Goal: Information Seeking & Learning: Learn about a topic

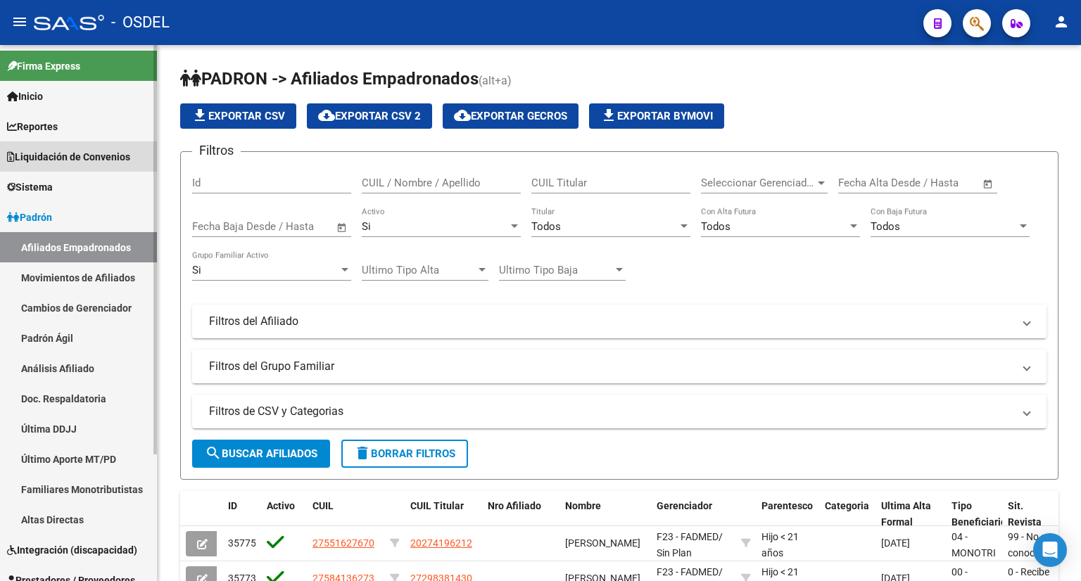
click at [111, 144] on link "Liquidación de Convenios" at bounding box center [78, 156] width 157 height 30
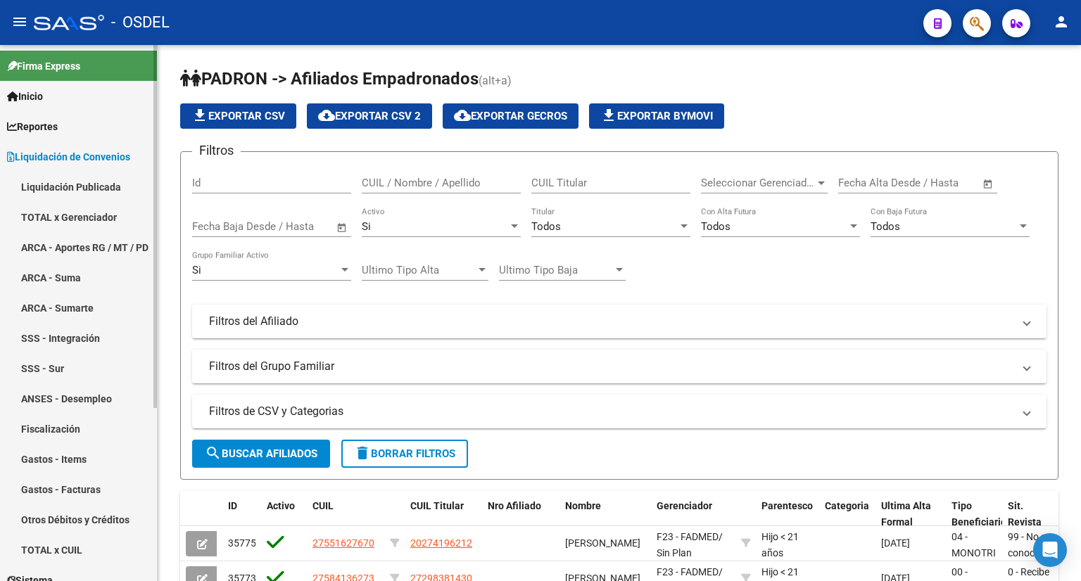
click at [121, 221] on link "TOTAL x Gerenciador" at bounding box center [78, 217] width 157 height 30
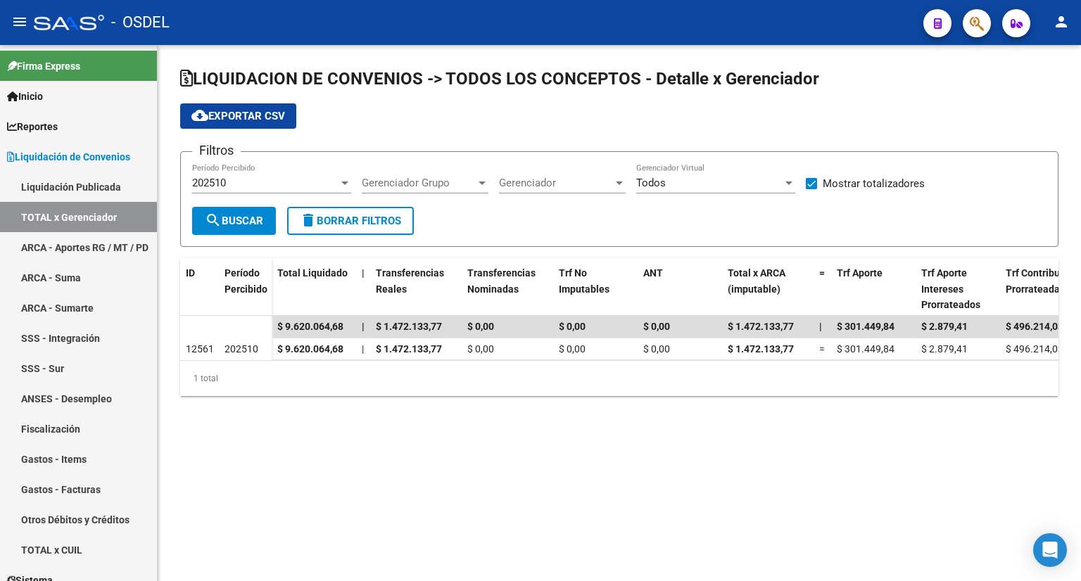
click at [267, 174] on div "202510 Período Percibido" at bounding box center [271, 178] width 159 height 30
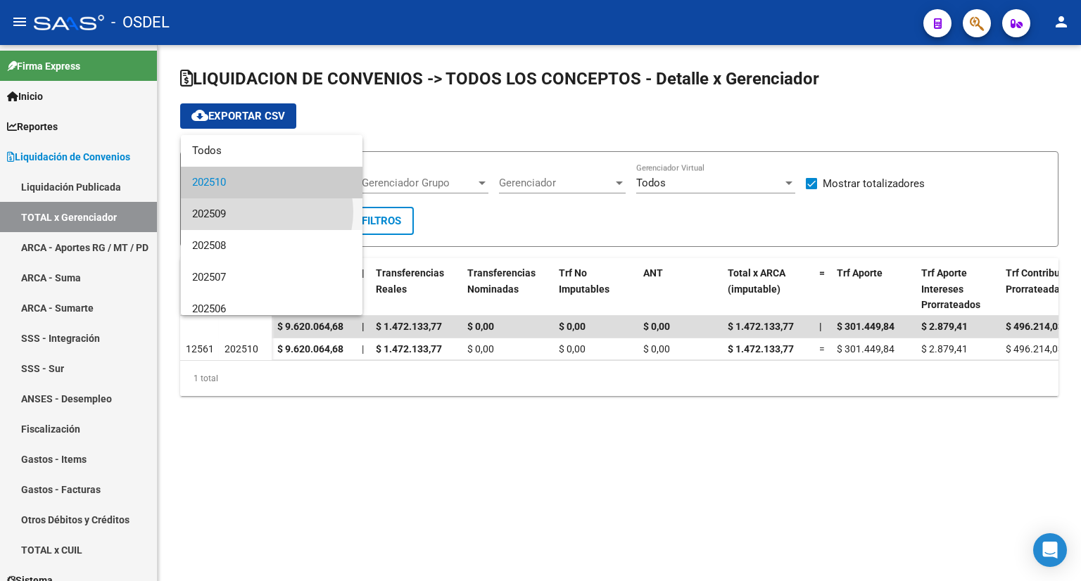
click at [263, 212] on span "202509" at bounding box center [271, 214] width 159 height 32
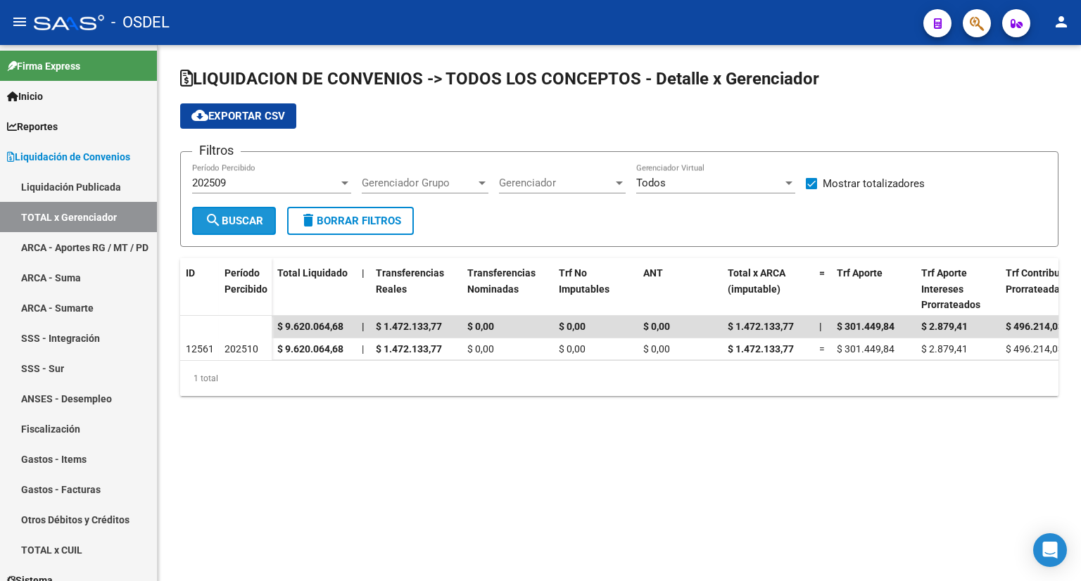
click at [245, 217] on span "search Buscar" at bounding box center [234, 221] width 58 height 13
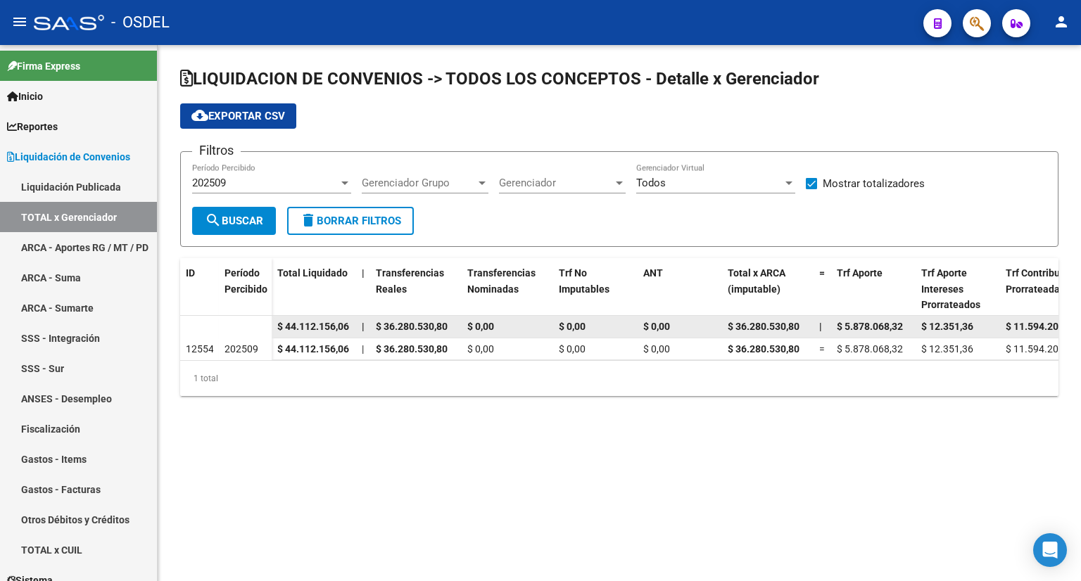
click at [326, 322] on span "$ 44.112.156,06" at bounding box center [313, 326] width 72 height 11
click at [416, 324] on span "$ 36.280.530,80" at bounding box center [412, 326] width 72 height 11
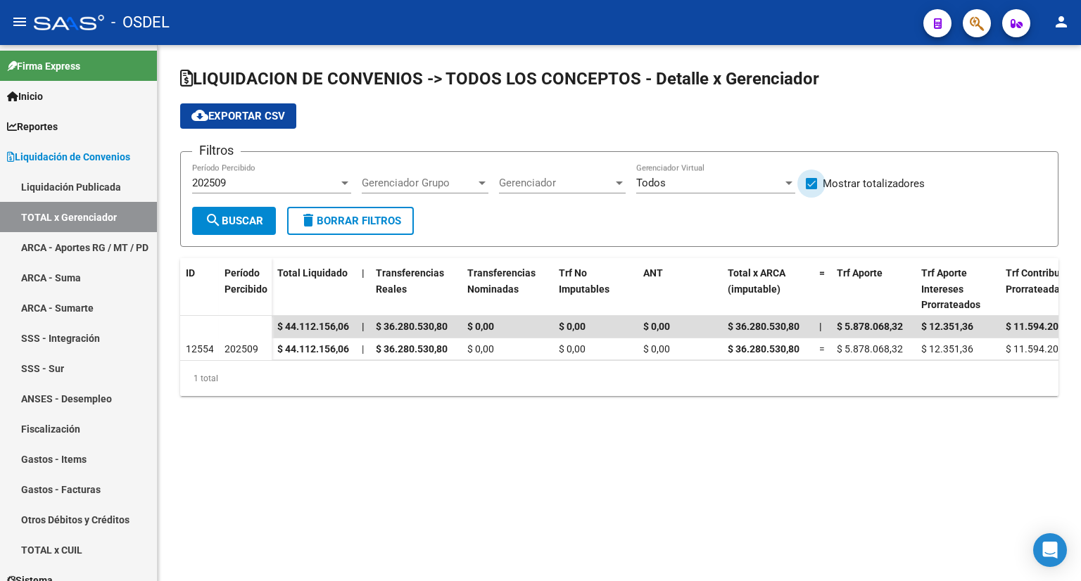
click at [830, 186] on span "Mostrar totalizadores" at bounding box center [873, 183] width 102 height 17
click at [811, 189] on input "Mostrar totalizadores" at bounding box center [810, 189] width 1 height 1
click at [260, 221] on span "search Buscar" at bounding box center [234, 221] width 58 height 13
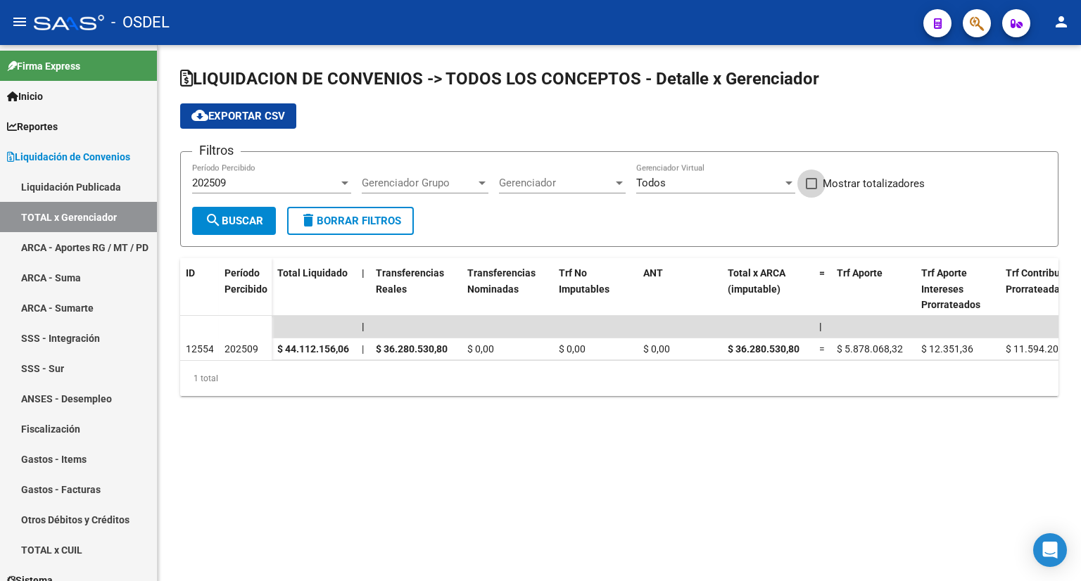
click at [886, 186] on span "Mostrar totalizadores" at bounding box center [873, 183] width 102 height 17
click at [811, 189] on input "Mostrar totalizadores" at bounding box center [810, 189] width 1 height 1
checkbox input "true"
click at [238, 215] on span "search Buscar" at bounding box center [234, 221] width 58 height 13
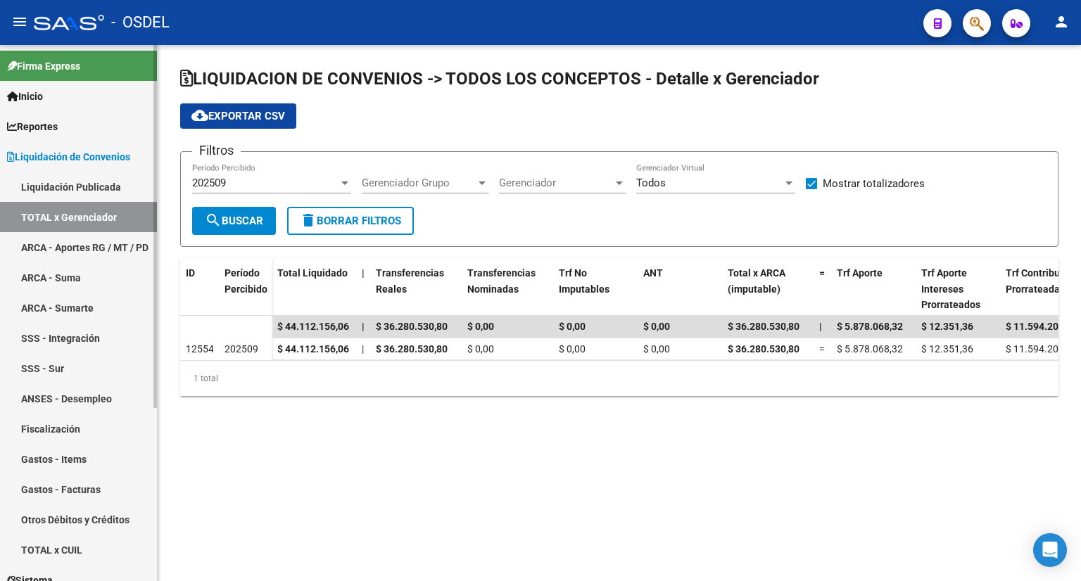
scroll to position [70, 0]
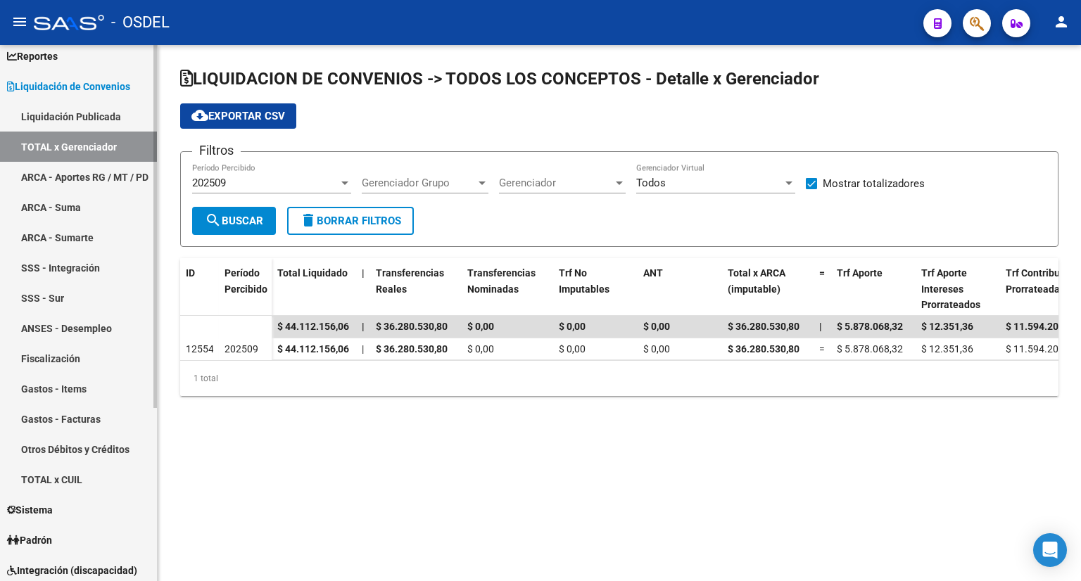
click at [87, 485] on link "TOTAL x CUIL" at bounding box center [78, 479] width 157 height 30
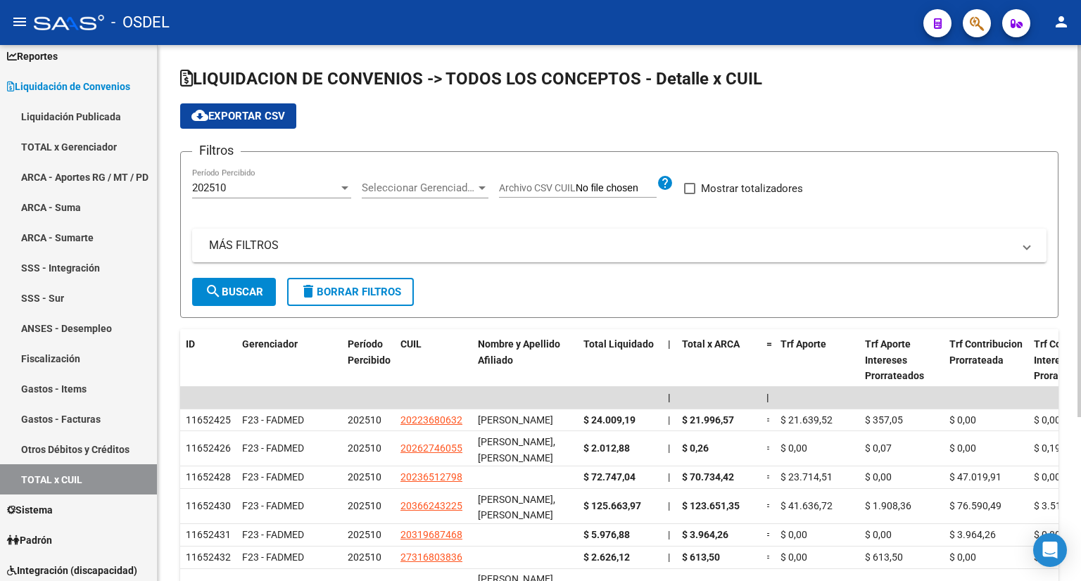
click at [292, 192] on div "202510" at bounding box center [265, 188] width 146 height 13
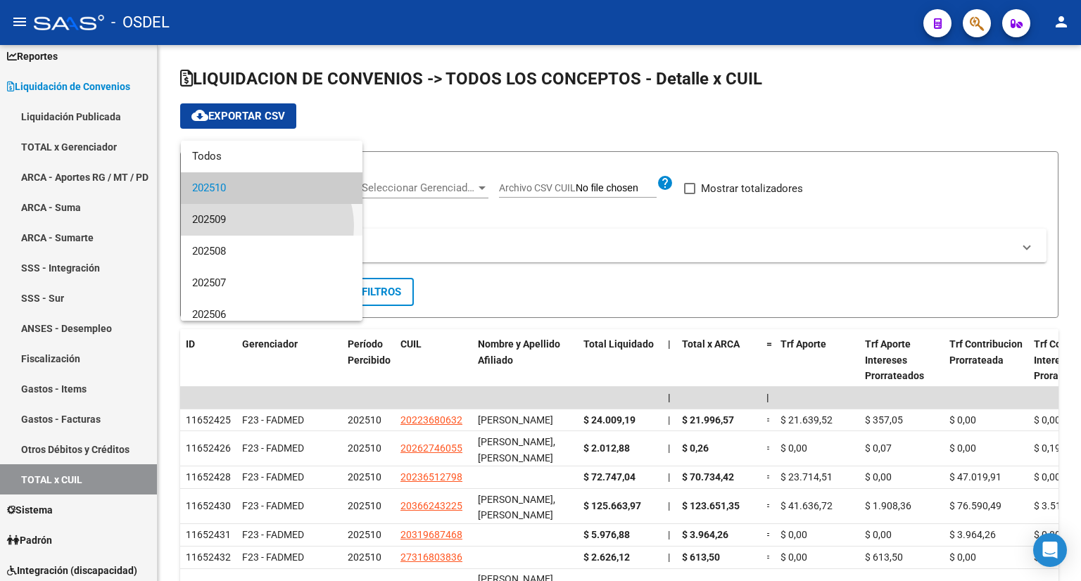
click at [263, 226] on span "202509" at bounding box center [271, 220] width 159 height 32
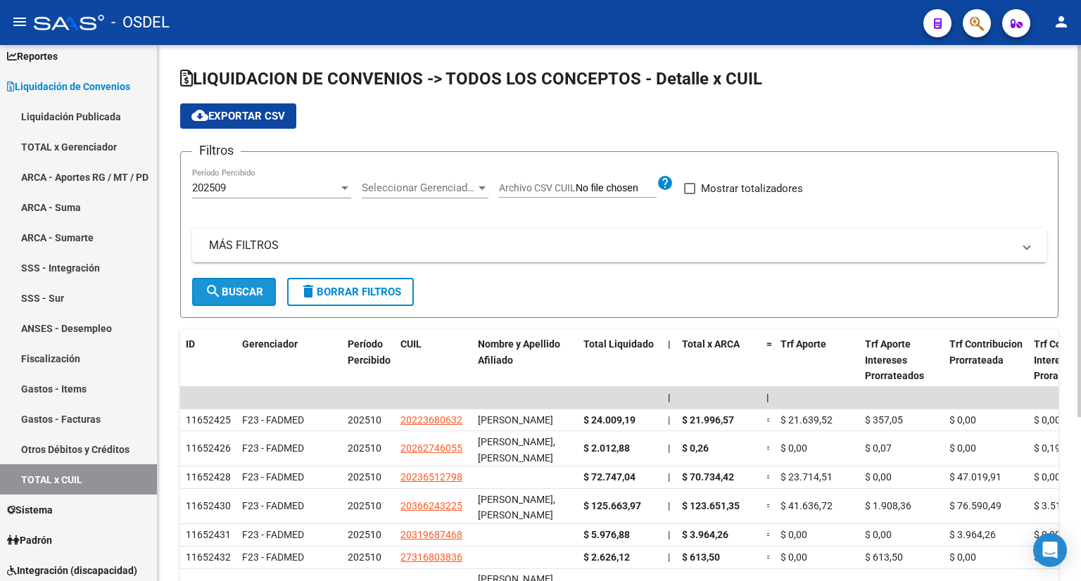
click at [232, 286] on span "search Buscar" at bounding box center [234, 292] width 58 height 13
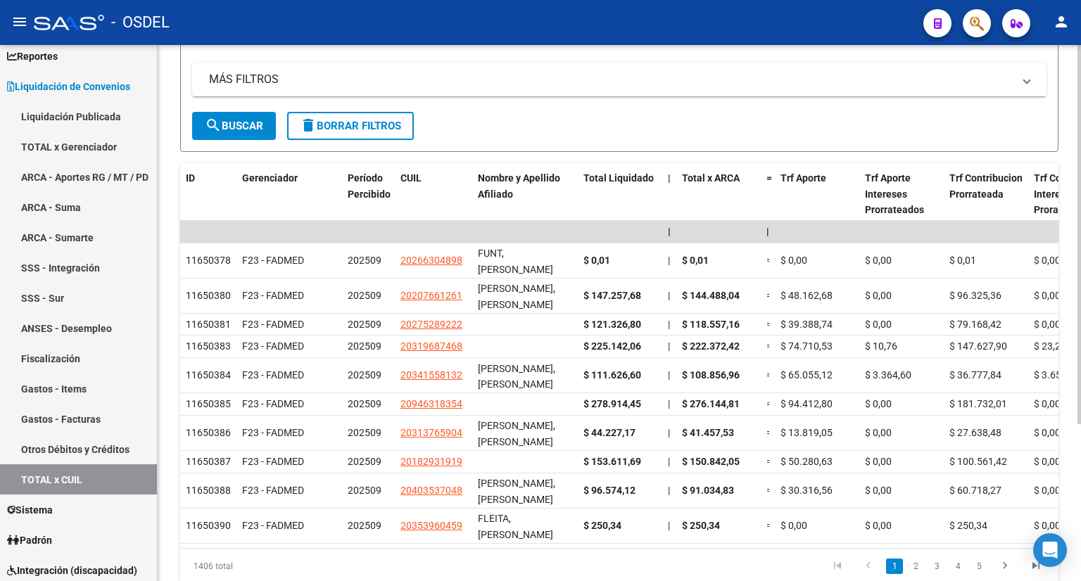
scroll to position [82, 0]
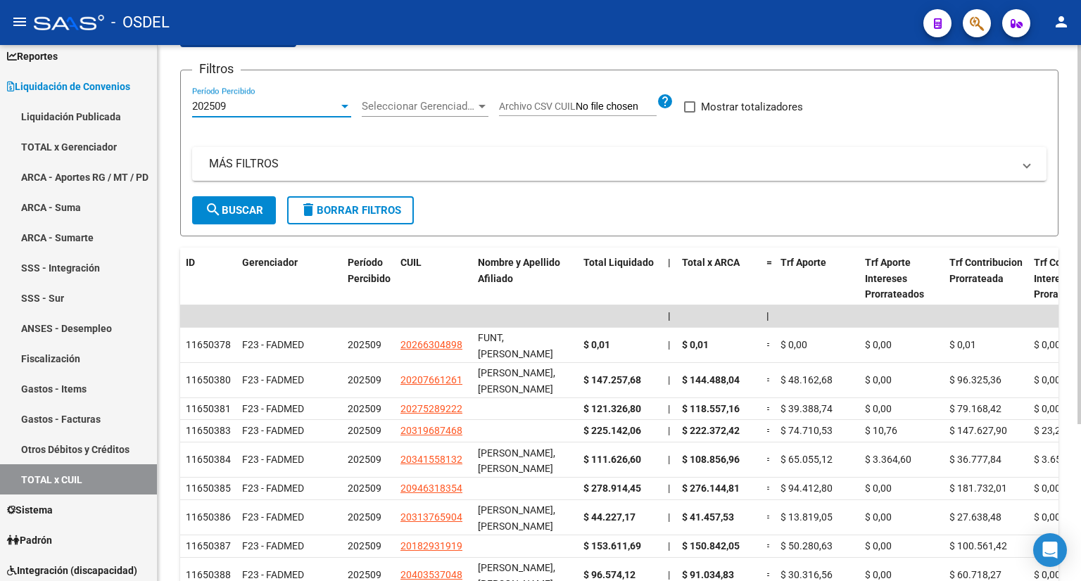
click at [272, 107] on div "202509" at bounding box center [265, 106] width 146 height 13
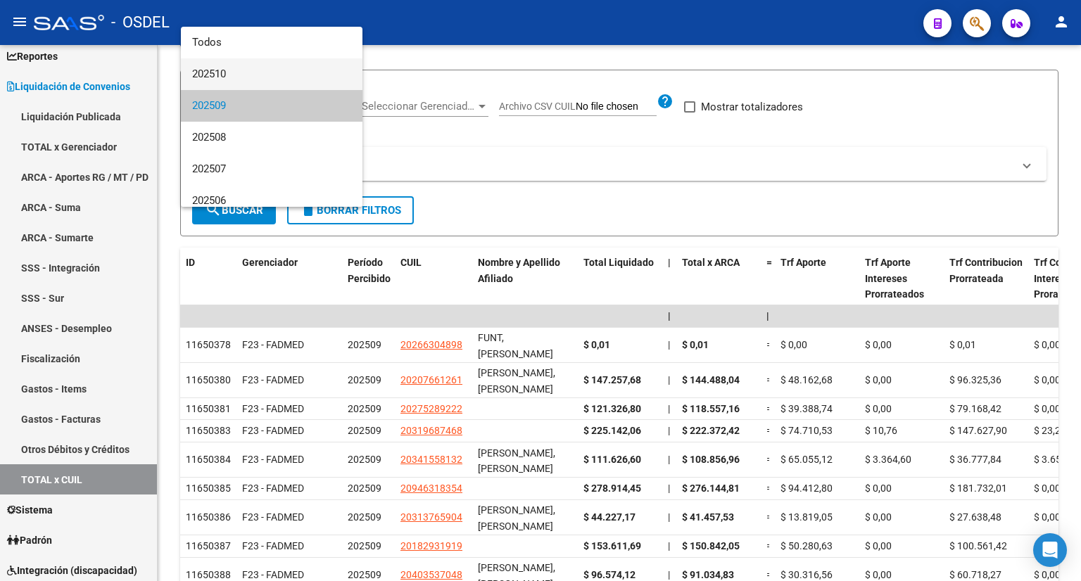
click at [267, 75] on span "202510" at bounding box center [271, 74] width 159 height 32
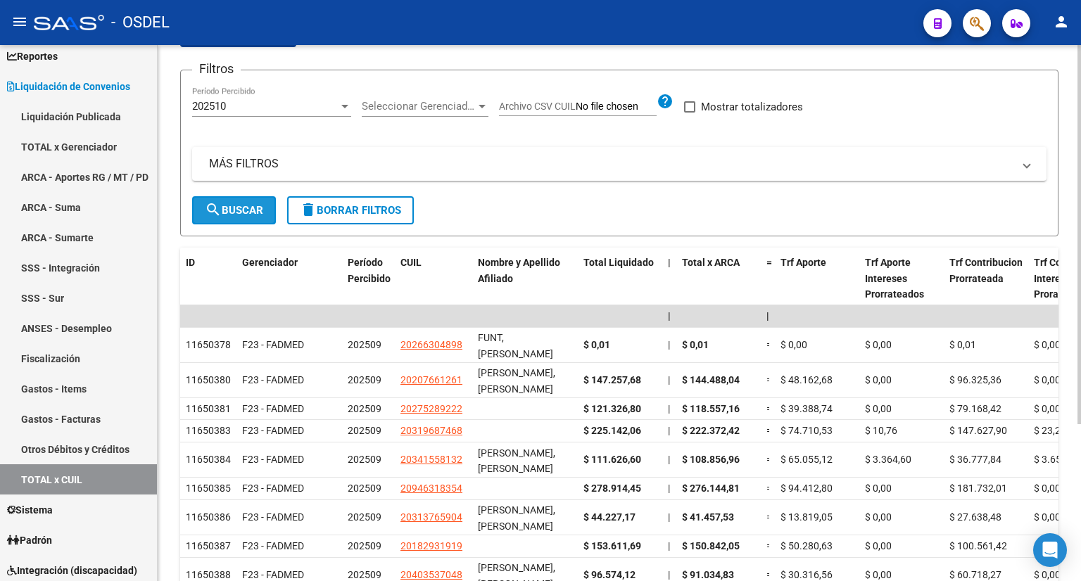
click at [231, 208] on span "search Buscar" at bounding box center [234, 210] width 58 height 13
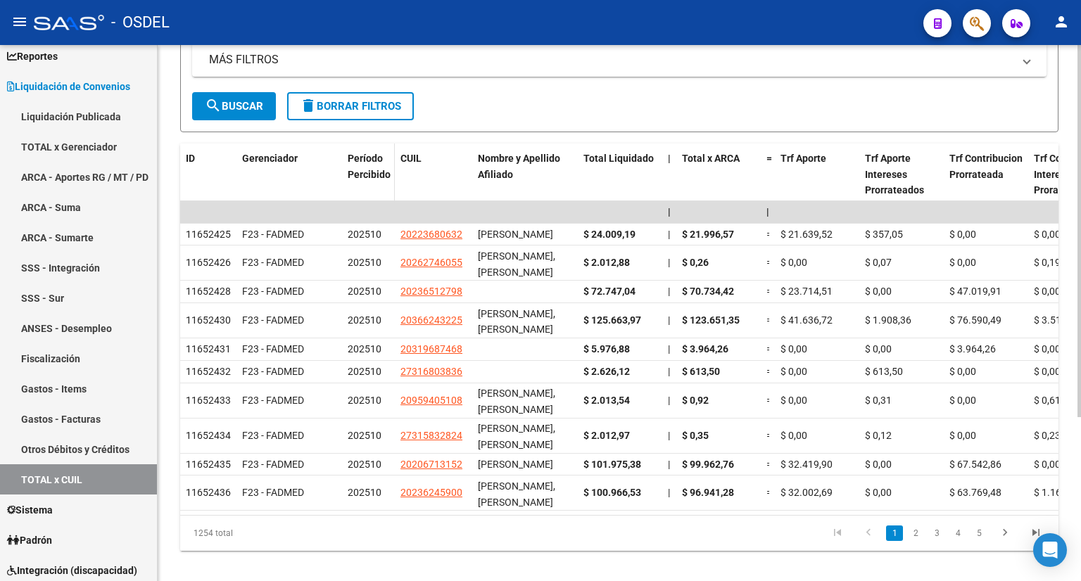
scroll to position [25, 0]
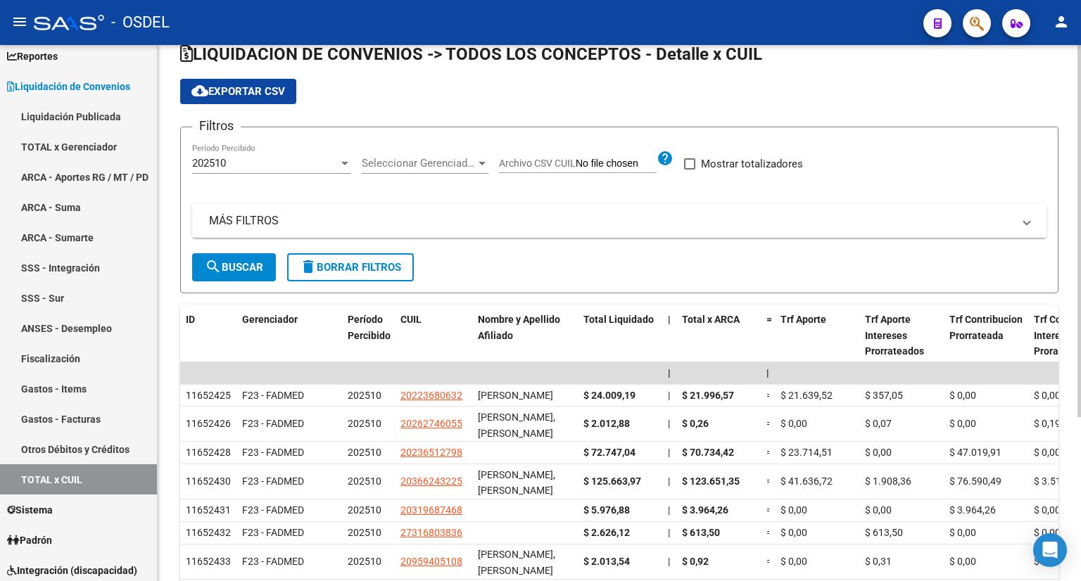
click at [292, 164] on div "202510" at bounding box center [265, 163] width 146 height 13
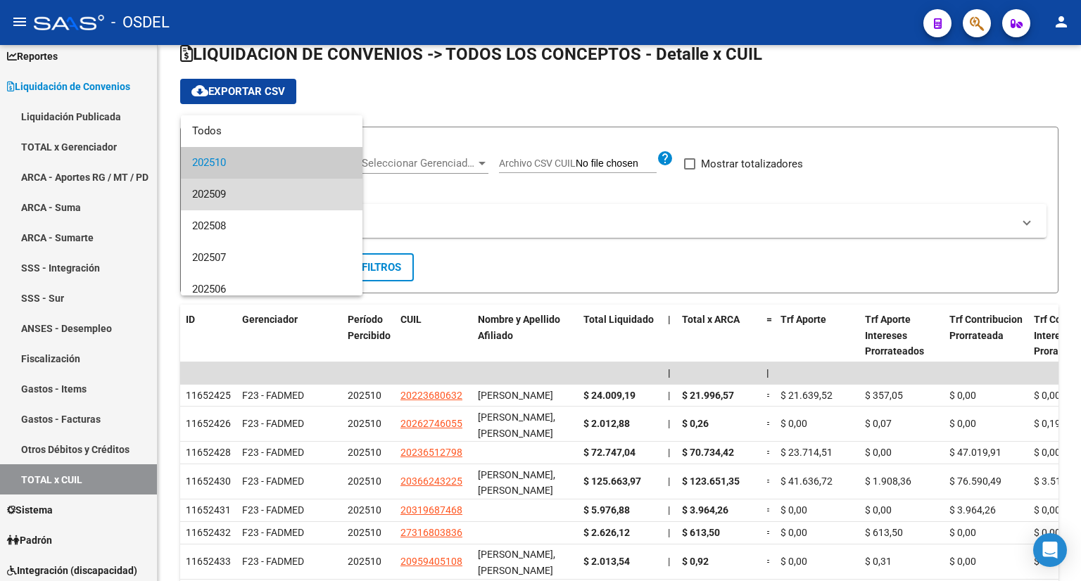
click at [291, 193] on span "202509" at bounding box center [271, 195] width 159 height 32
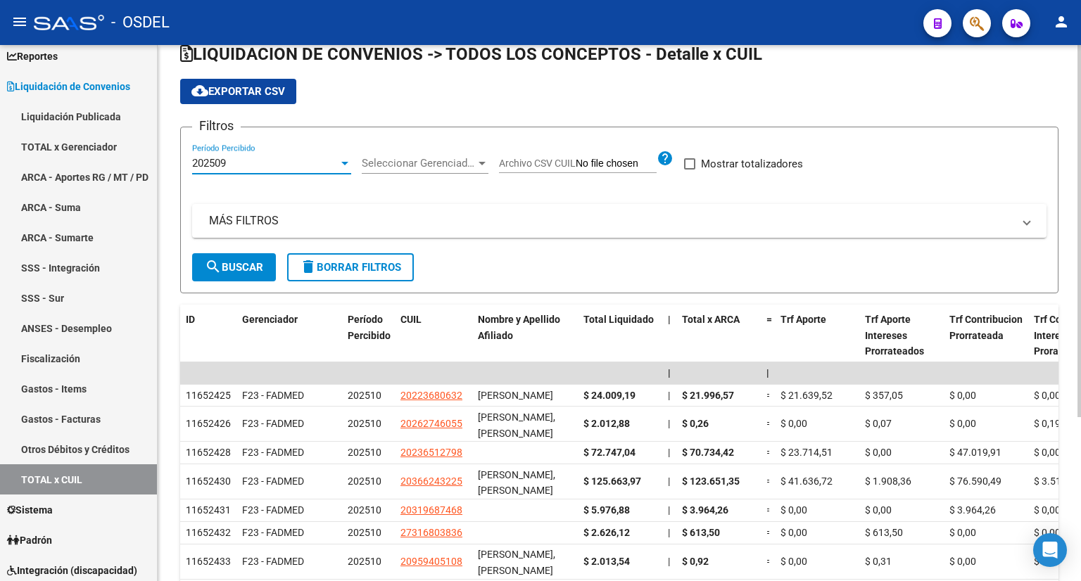
click at [250, 272] on span "search Buscar" at bounding box center [234, 267] width 58 height 13
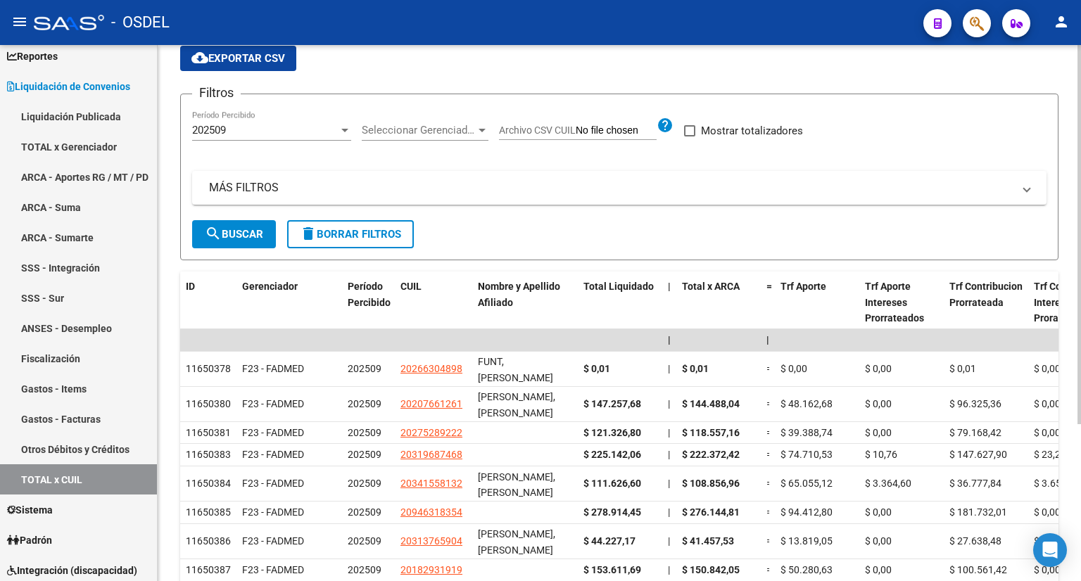
scroll to position [11, 0]
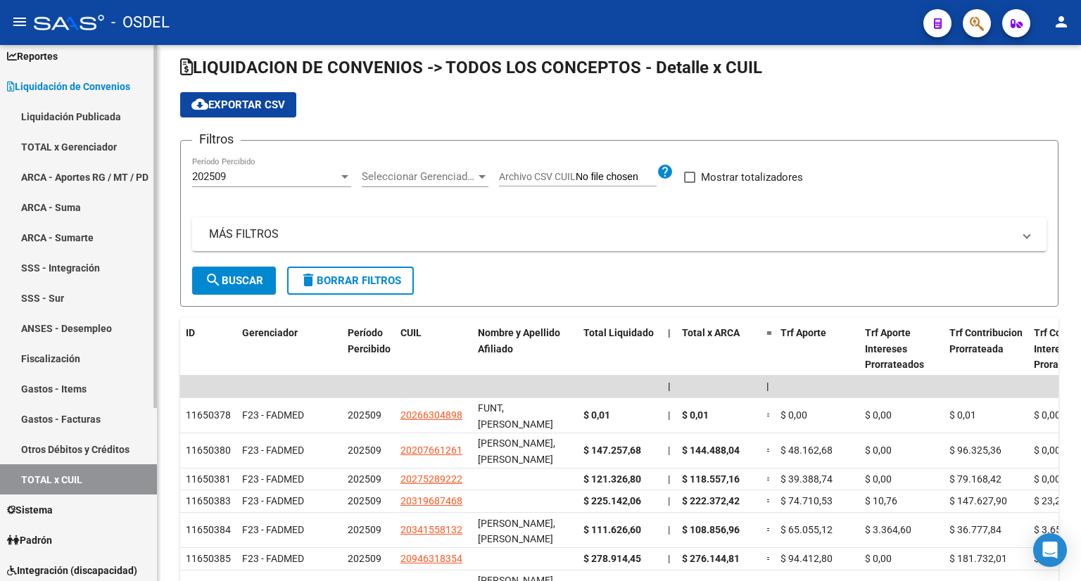
click at [107, 117] on link "Liquidación Publicada" at bounding box center [78, 116] width 157 height 30
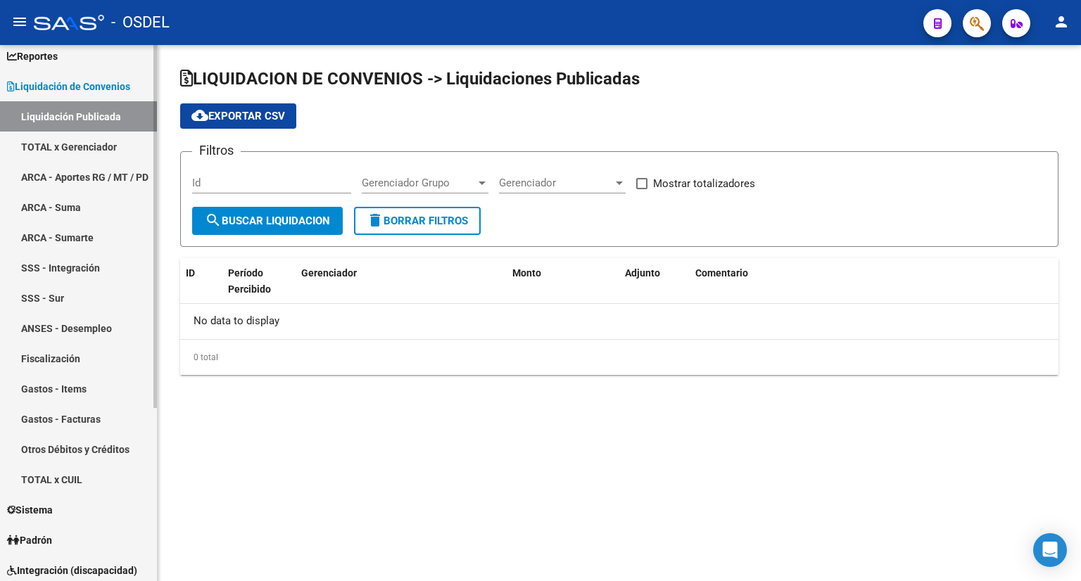
checkbox input "true"
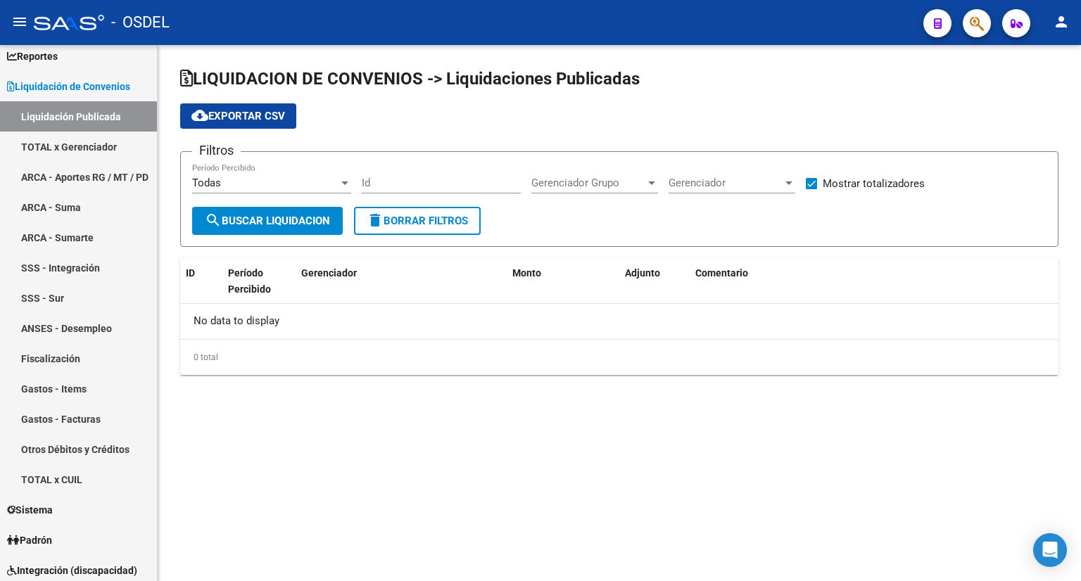
click at [335, 179] on div "Todas" at bounding box center [265, 183] width 146 height 13
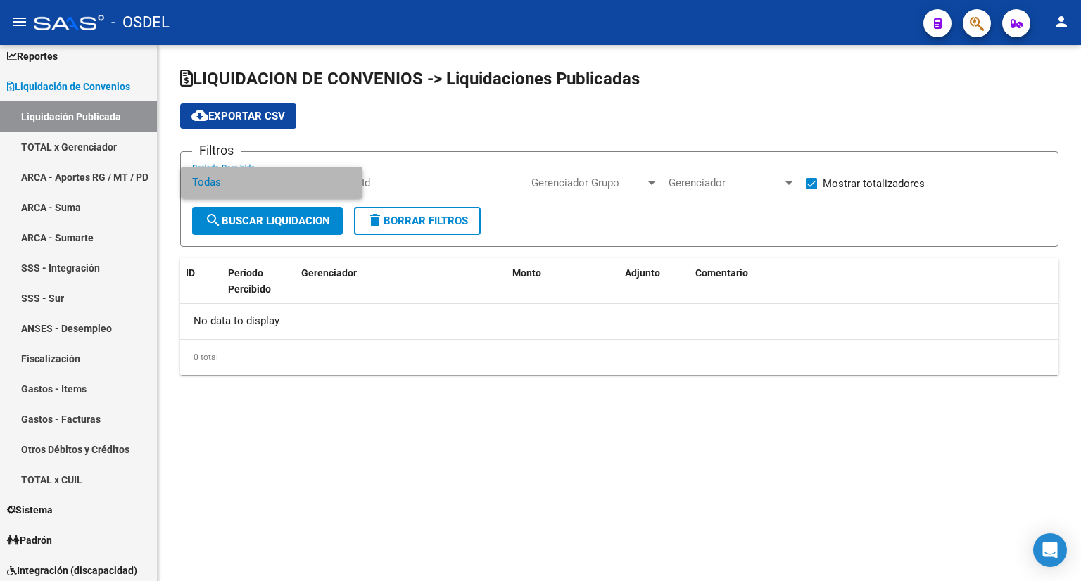
click at [263, 178] on span "Todas" at bounding box center [271, 183] width 159 height 32
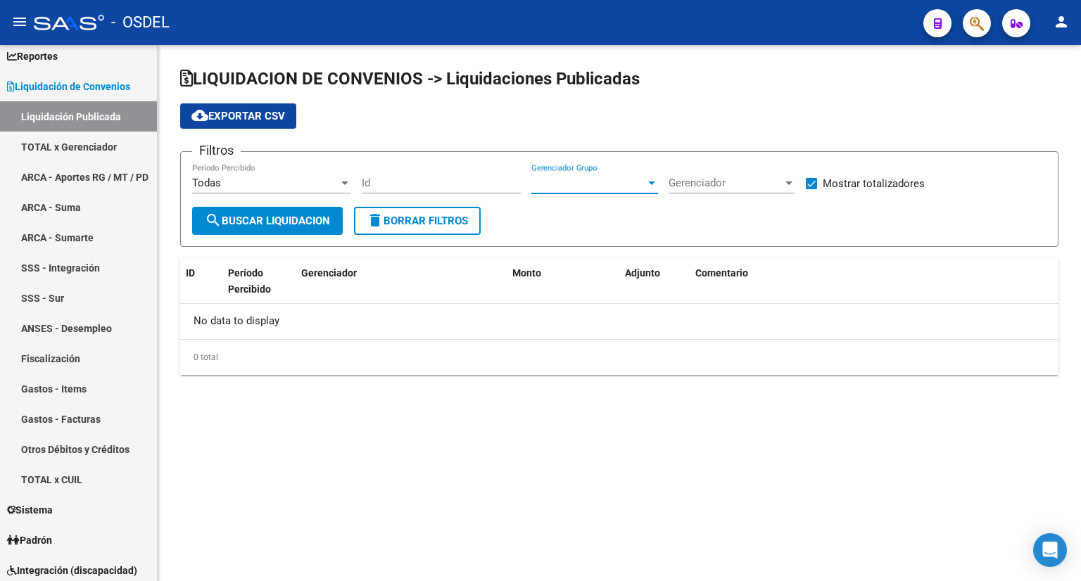
click at [580, 177] on span "Gerenciador Grupo" at bounding box center [588, 183] width 114 height 13
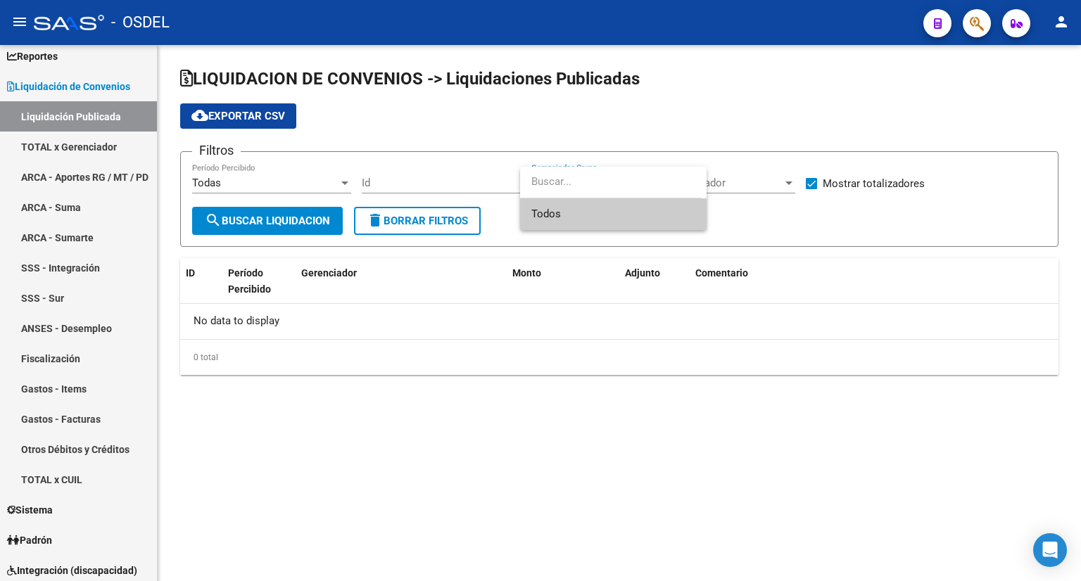
click at [82, 147] on div at bounding box center [540, 290] width 1081 height 581
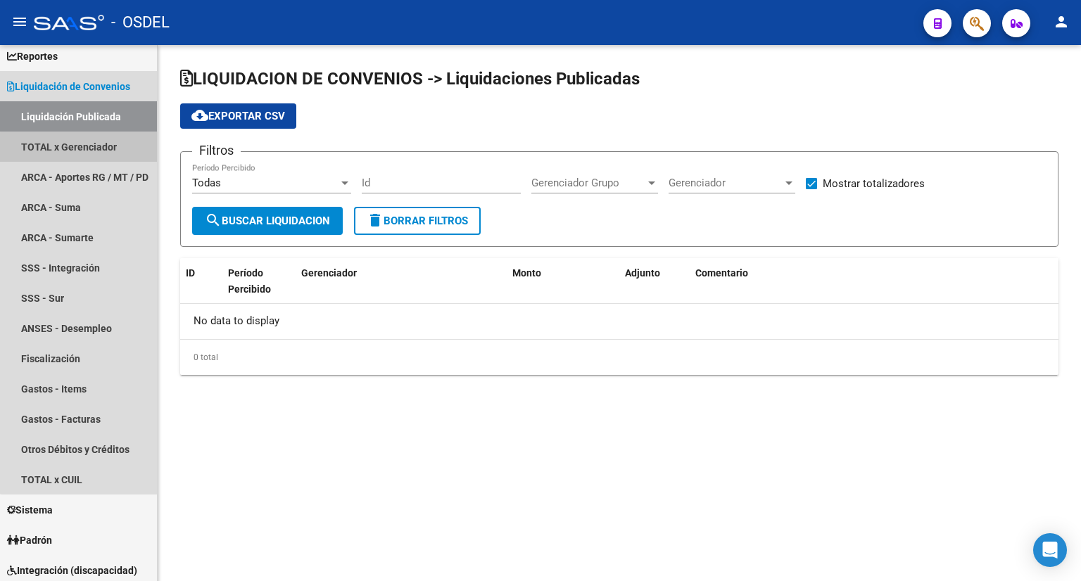
click at [82, 147] on link "TOTAL x Gerenciador" at bounding box center [78, 147] width 157 height 30
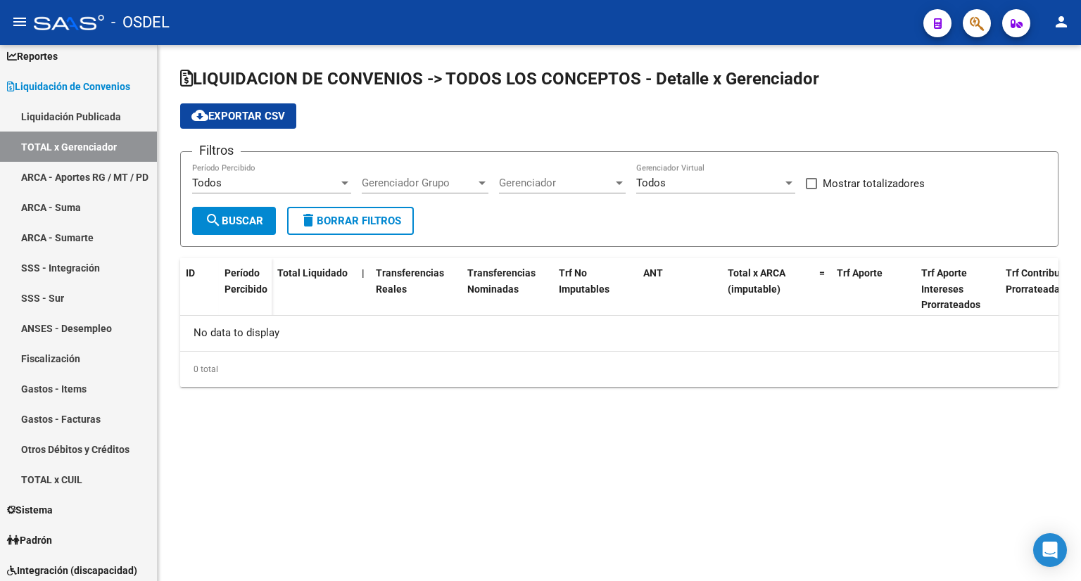
checkbox input "true"
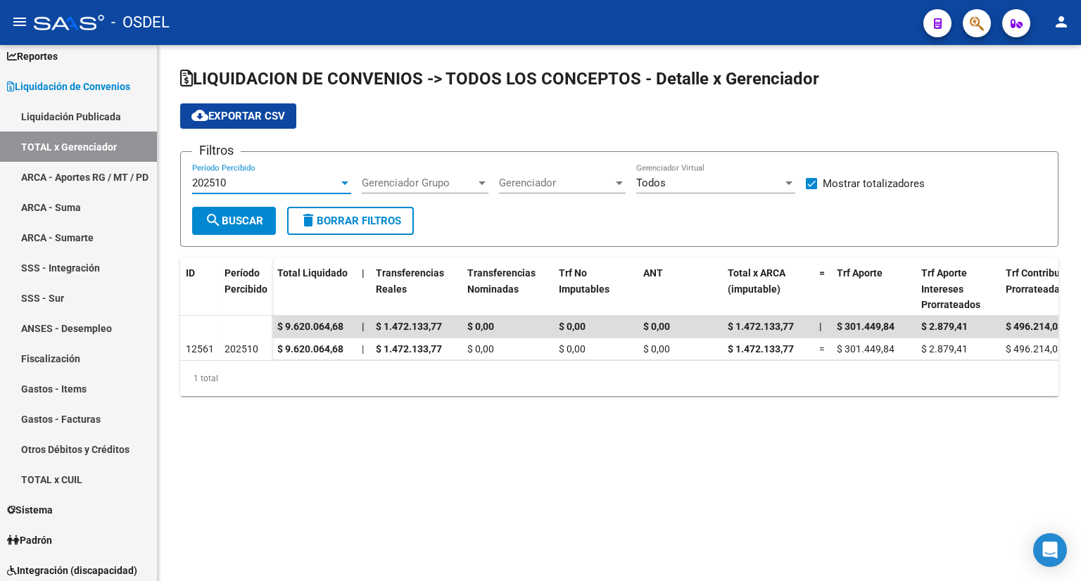
click at [226, 184] on span "202510" at bounding box center [209, 183] width 34 height 13
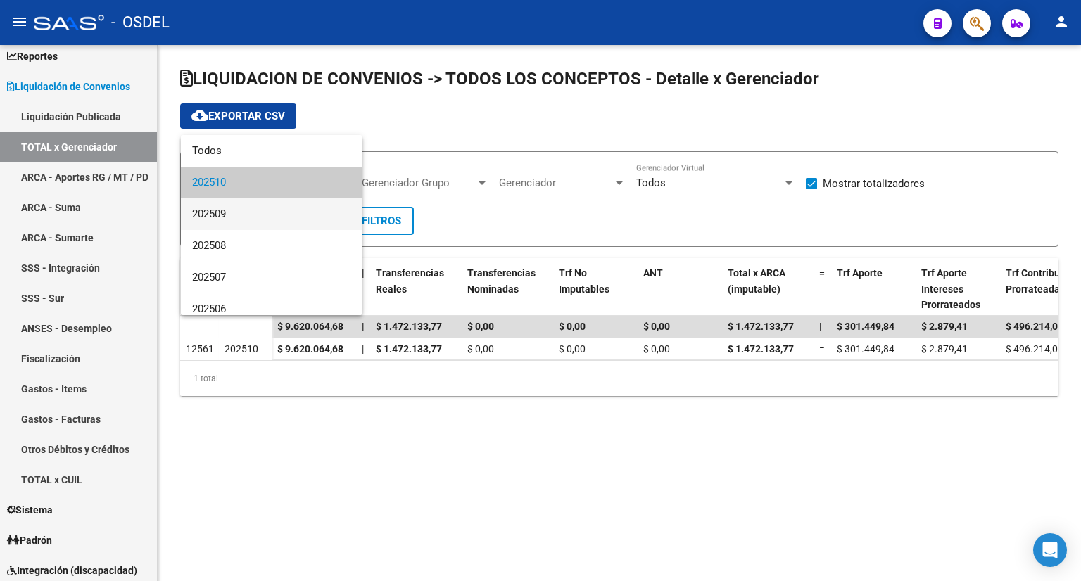
click at [228, 204] on span "202509" at bounding box center [271, 214] width 159 height 32
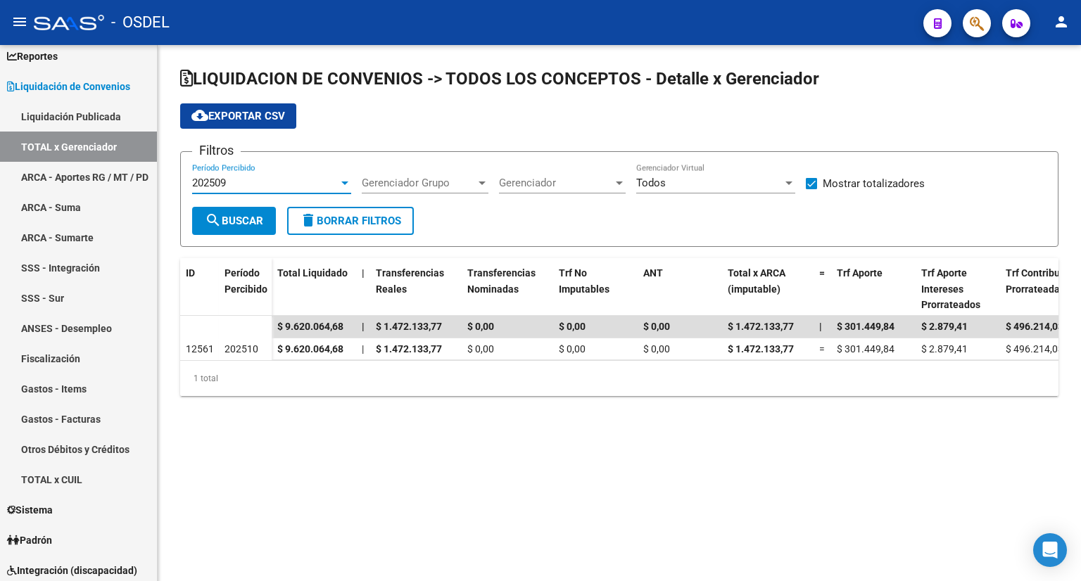
click at [228, 216] on span "search Buscar" at bounding box center [234, 221] width 58 height 13
click at [254, 182] on div "202509" at bounding box center [265, 183] width 146 height 13
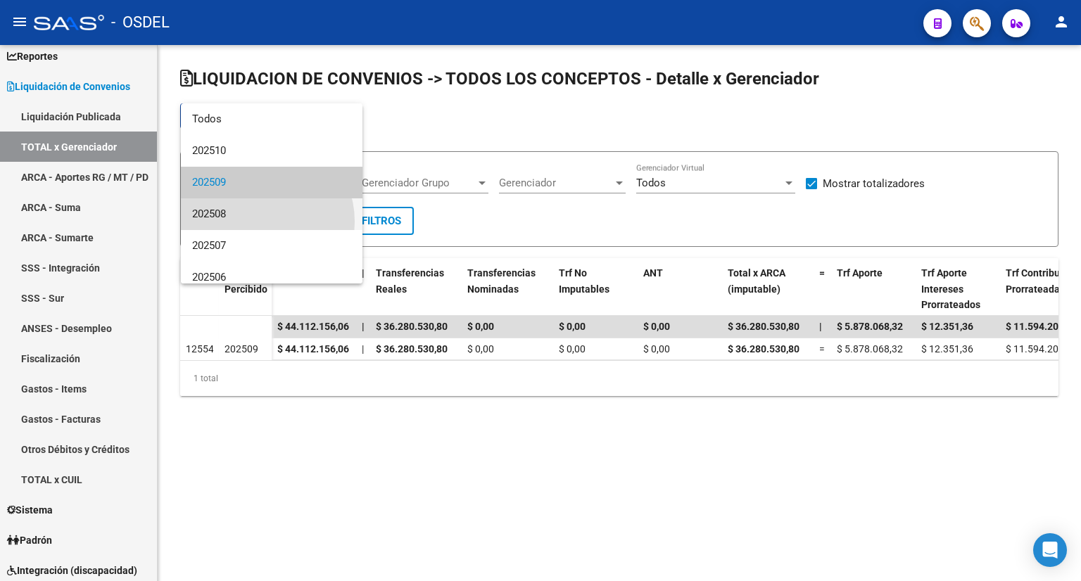
click at [257, 222] on span "202508" at bounding box center [271, 214] width 159 height 32
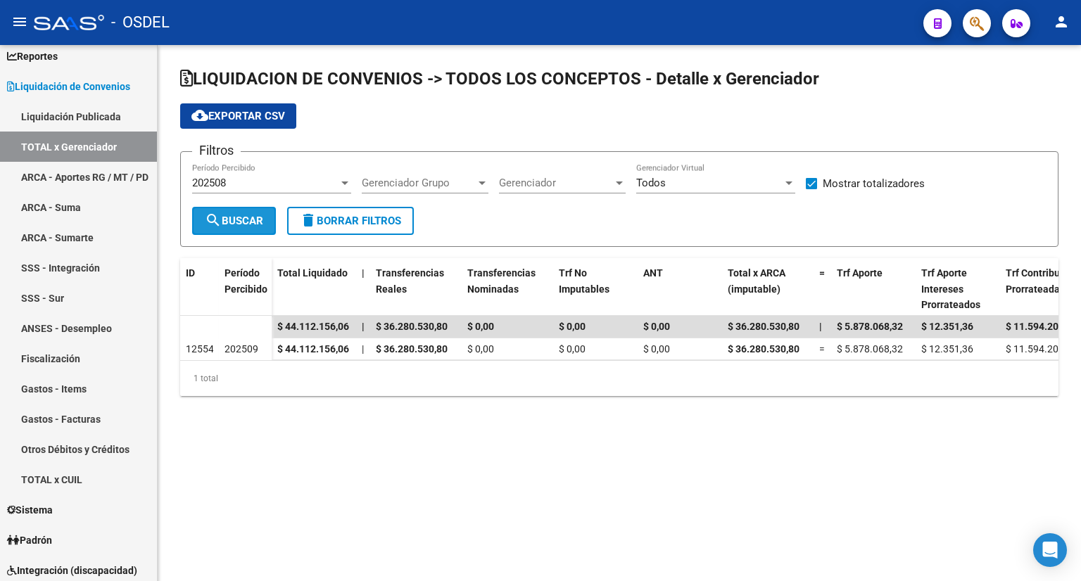
click at [257, 211] on button "search Buscar" at bounding box center [234, 221] width 84 height 28
click at [265, 161] on form "Filtros 202508 Período Percibido Gerenciador Grupo Gerenciador Grupo Gerenciado…" at bounding box center [619, 199] width 878 height 96
click at [263, 177] on div "202508" at bounding box center [265, 183] width 146 height 13
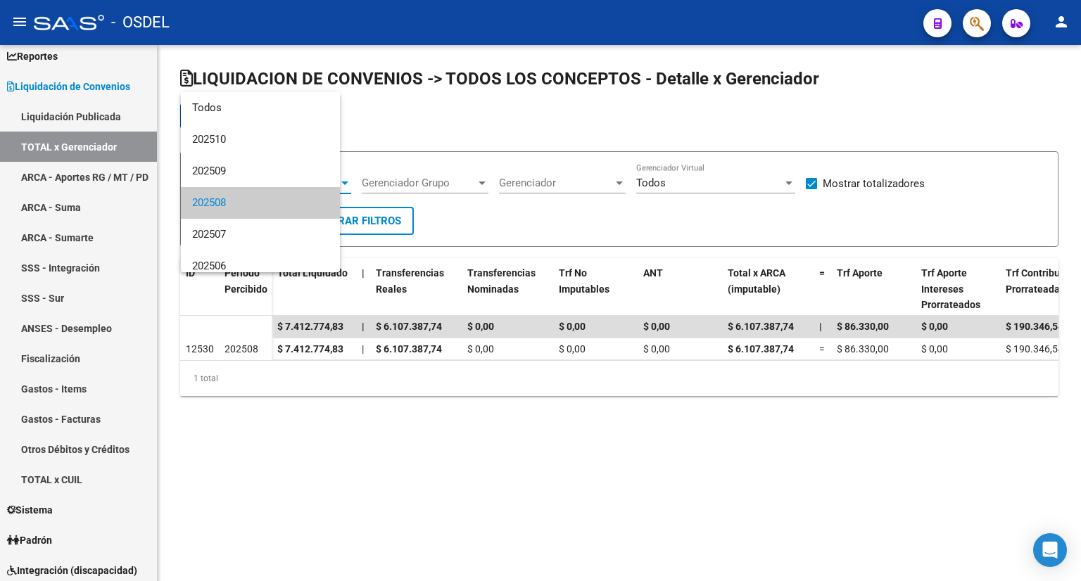
scroll to position [20, 0]
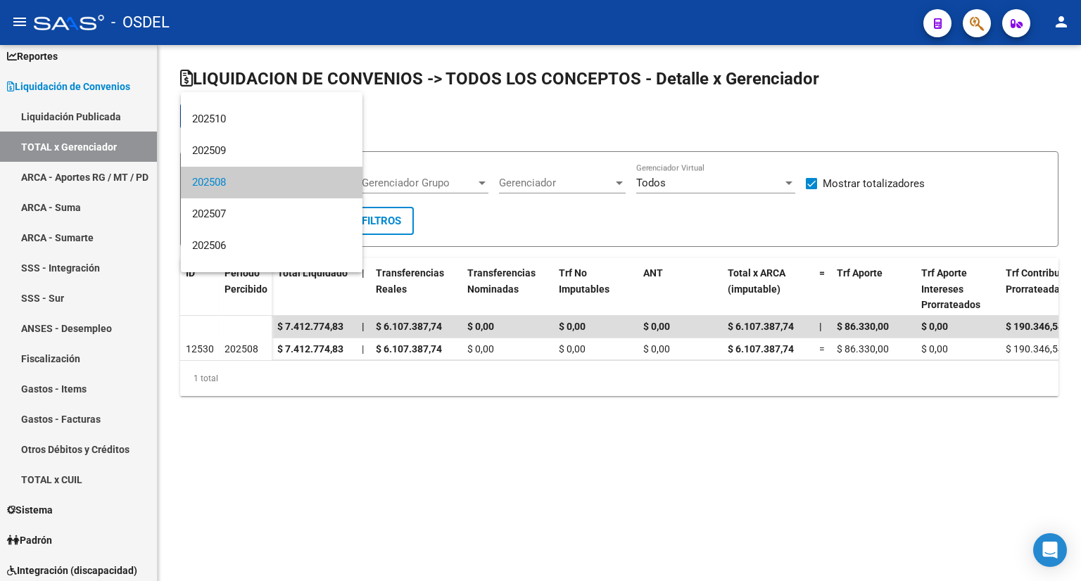
click at [263, 177] on span "202508" at bounding box center [271, 183] width 159 height 32
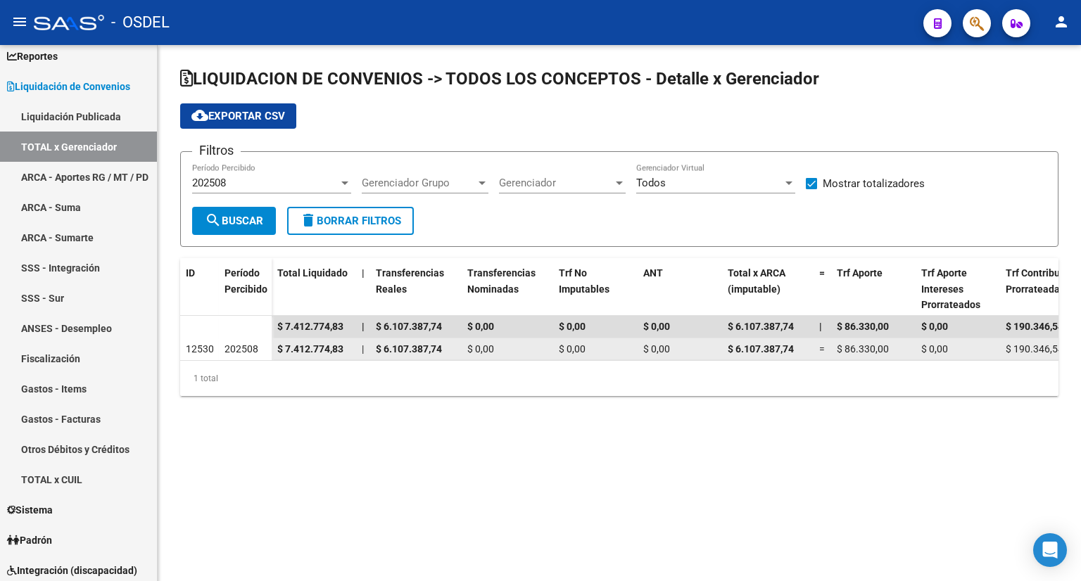
click at [212, 344] on span "12530" at bounding box center [200, 348] width 28 height 11
drag, startPoint x: 186, startPoint y: 350, endPoint x: 222, endPoint y: 347, distance: 36.1
click at [222, 347] on div "12530 202508" at bounding box center [225, 349] width 91 height 23
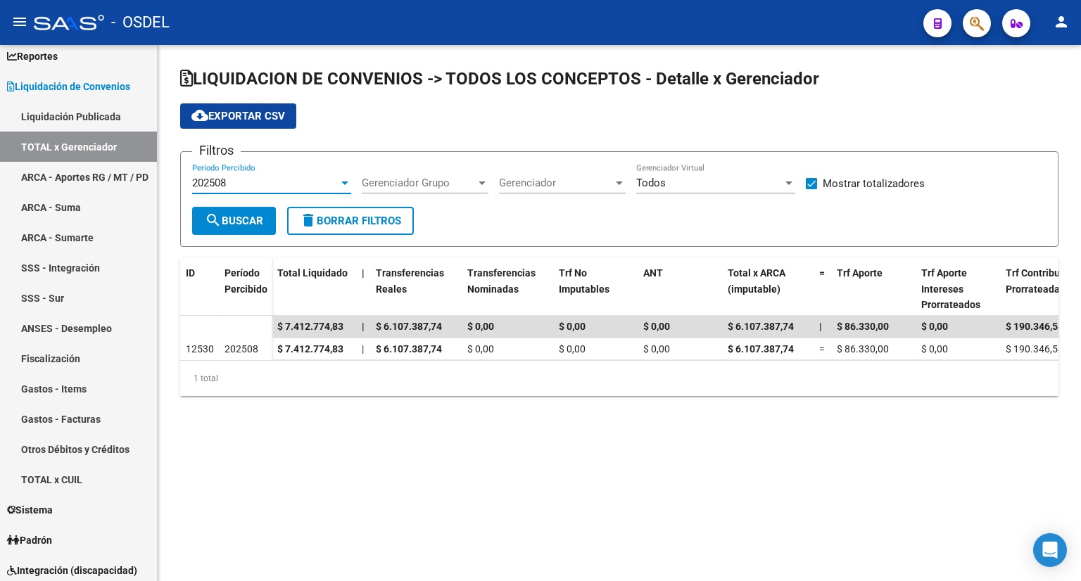
click at [236, 184] on div "202508" at bounding box center [265, 183] width 146 height 13
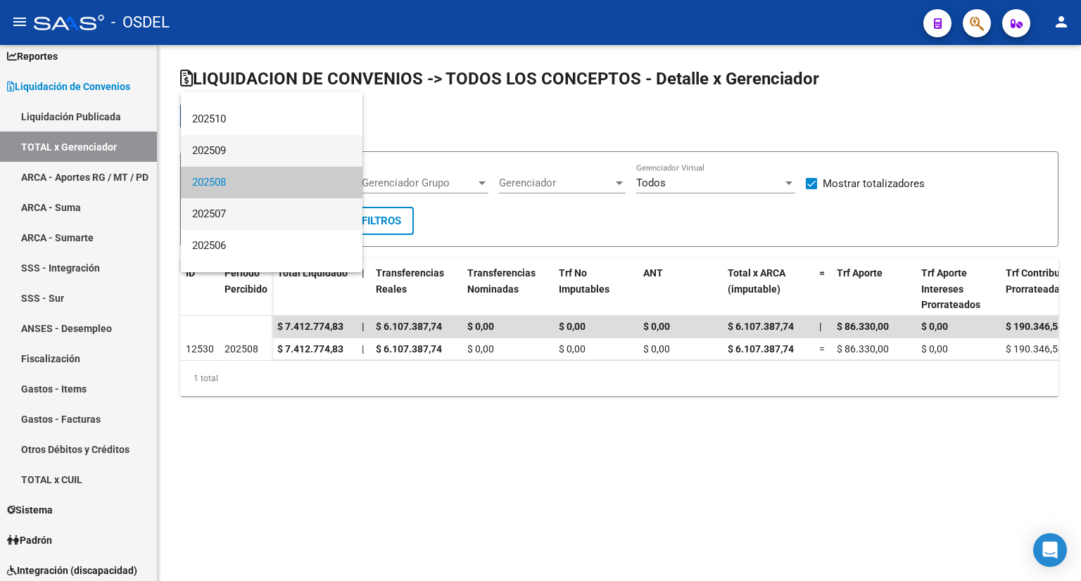
drag, startPoint x: 236, startPoint y: 214, endPoint x: 236, endPoint y: 160, distance: 54.2
click at [236, 160] on div "Todos 202510 202509 202508 202507 202506 202505 202504 202503 202502 202501 202…" at bounding box center [272, 182] width 182 height 180
click at [236, 155] on span "202509" at bounding box center [271, 151] width 159 height 32
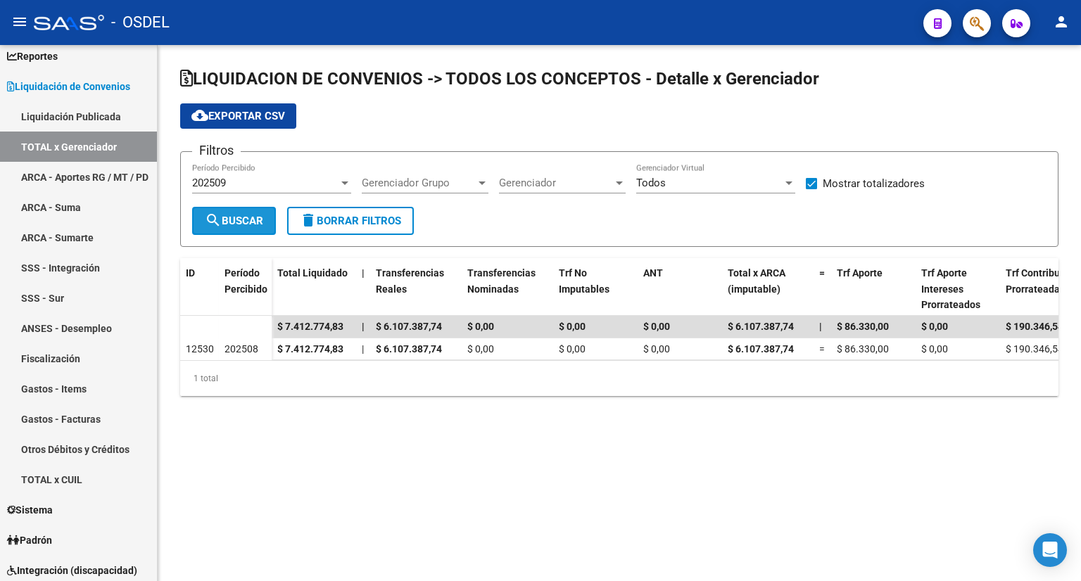
click at [237, 212] on button "search Buscar" at bounding box center [234, 221] width 84 height 28
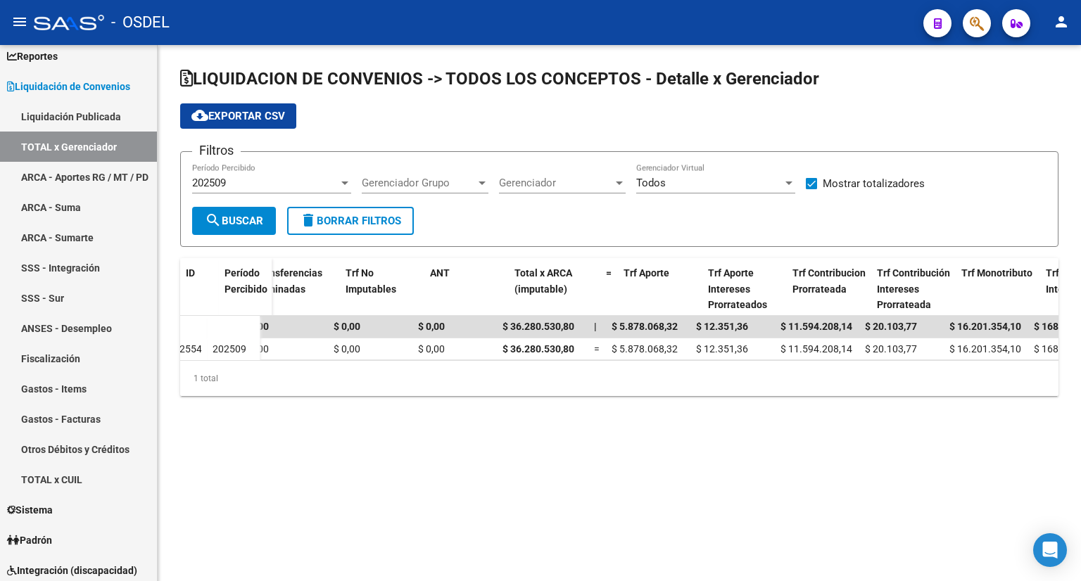
scroll to position [0, 0]
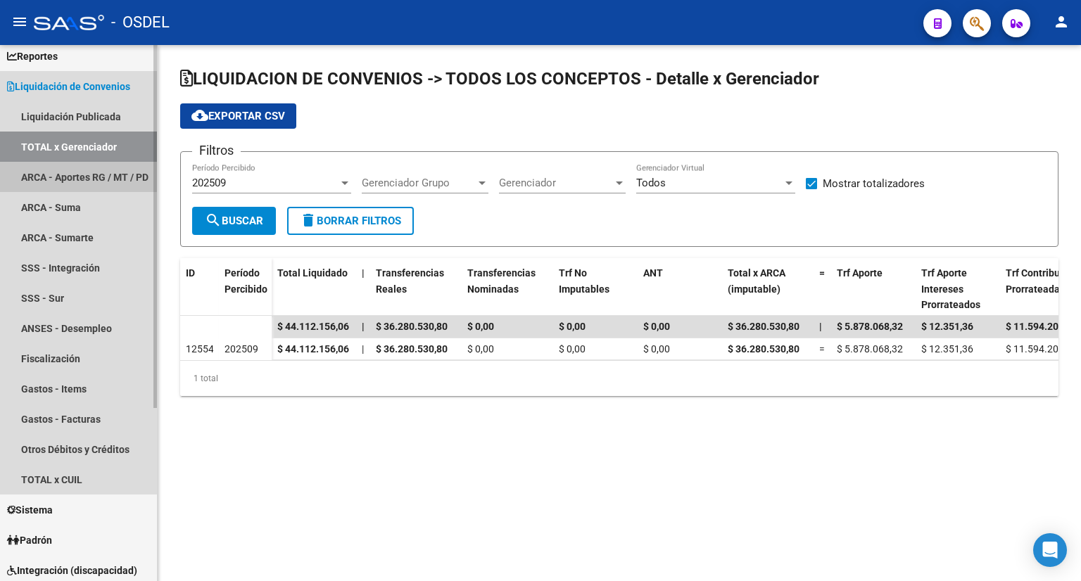
click at [67, 162] on link "ARCA - Aportes RG / MT / PD" at bounding box center [78, 177] width 157 height 30
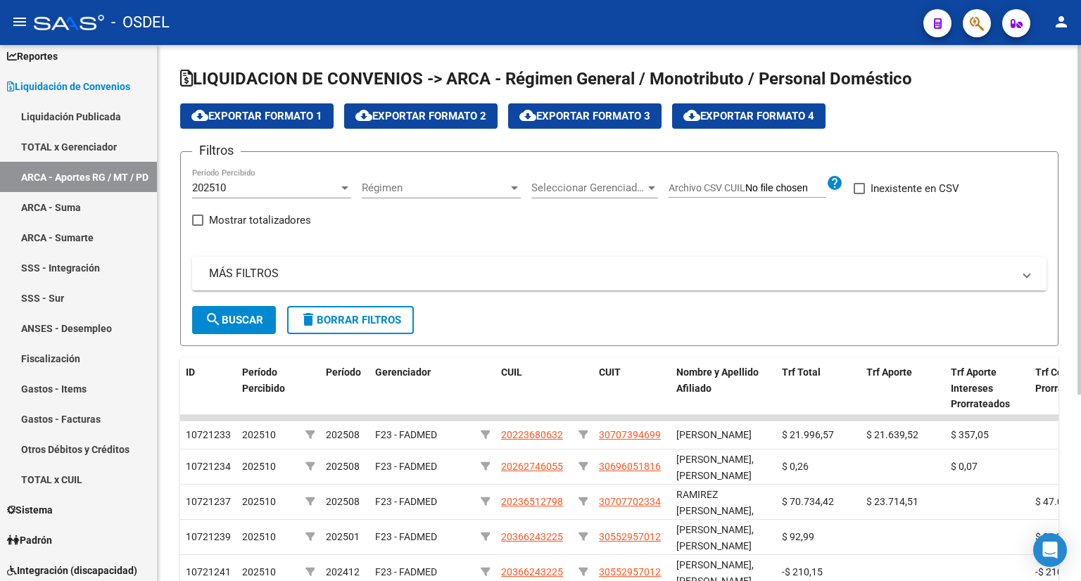
click at [286, 184] on div "202510" at bounding box center [265, 188] width 146 height 13
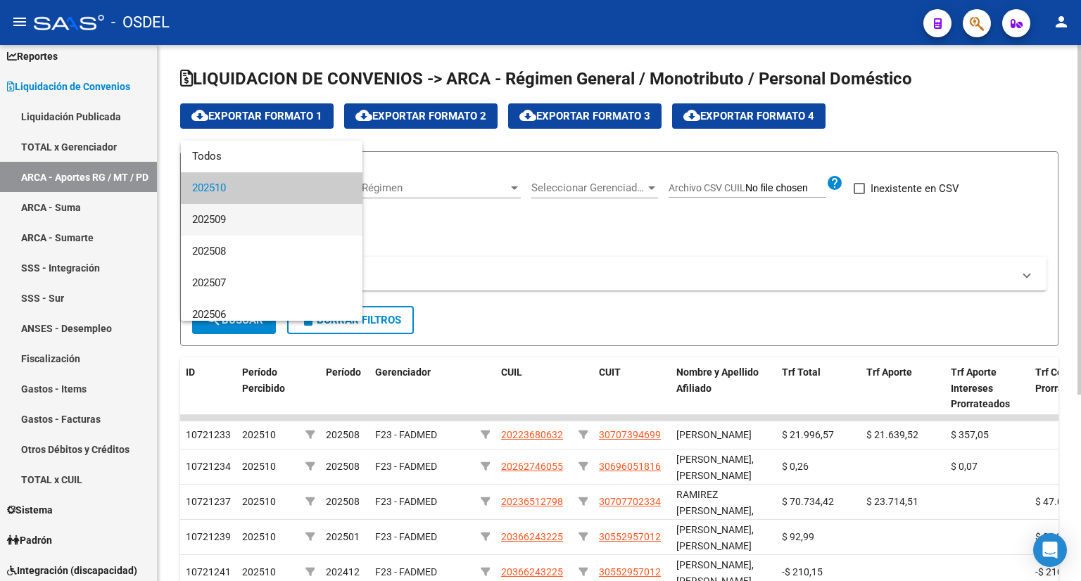
click at [271, 214] on span "202509" at bounding box center [271, 220] width 159 height 32
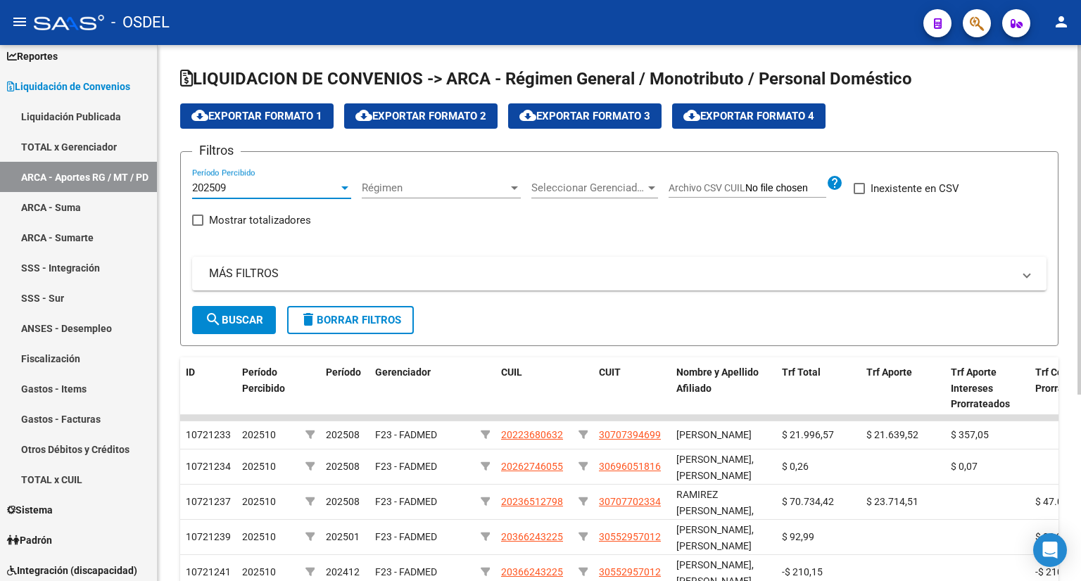
click at [233, 316] on span "search Buscar" at bounding box center [234, 320] width 58 height 13
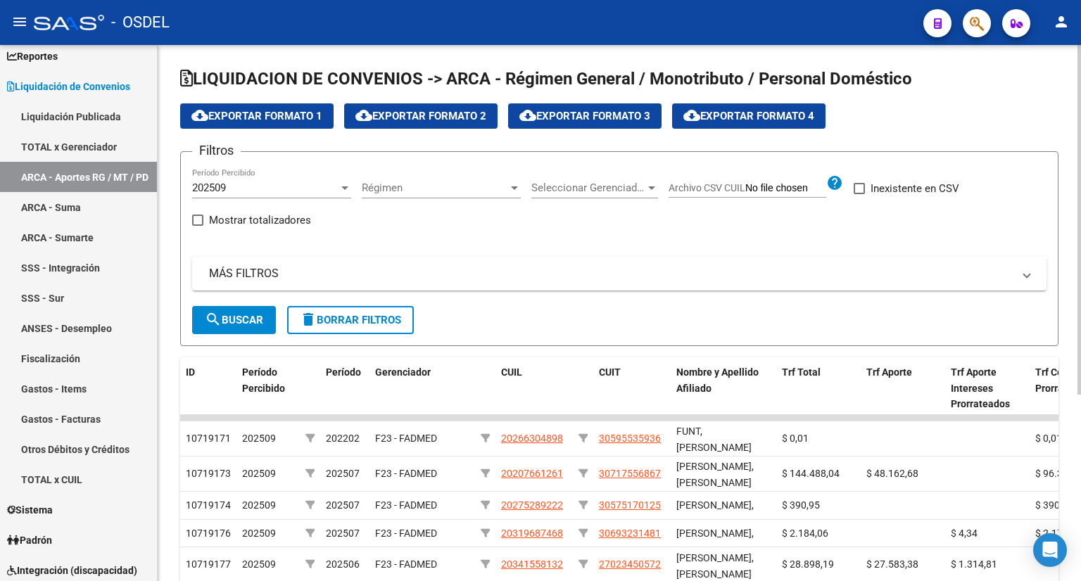
click at [240, 270] on mat-panel-title "MÁS FILTROS" at bounding box center [610, 273] width 803 height 15
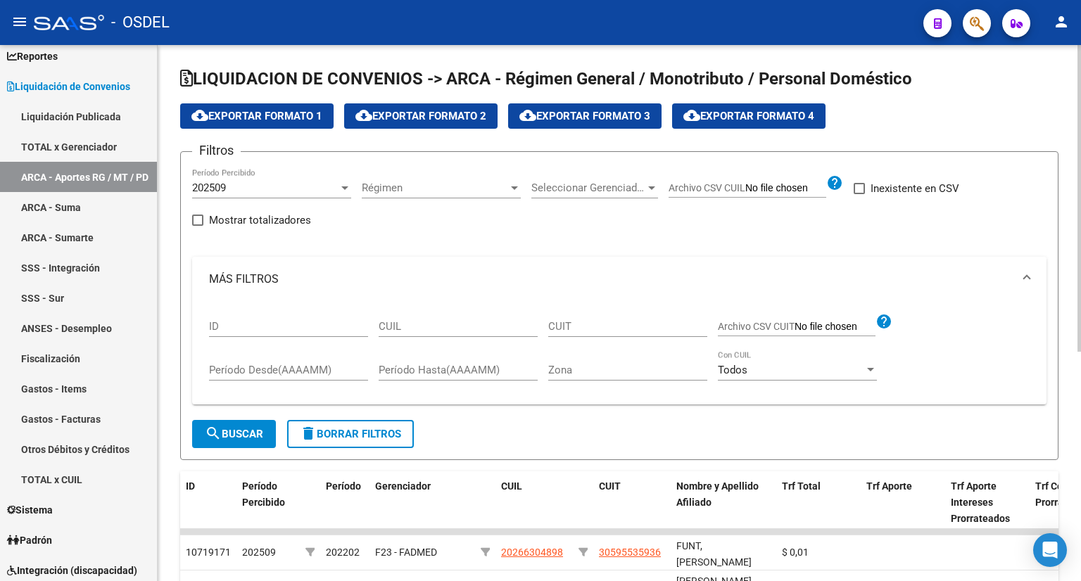
click at [240, 270] on mat-expansion-panel-header "MÁS FILTROS" at bounding box center [619, 279] width 854 height 45
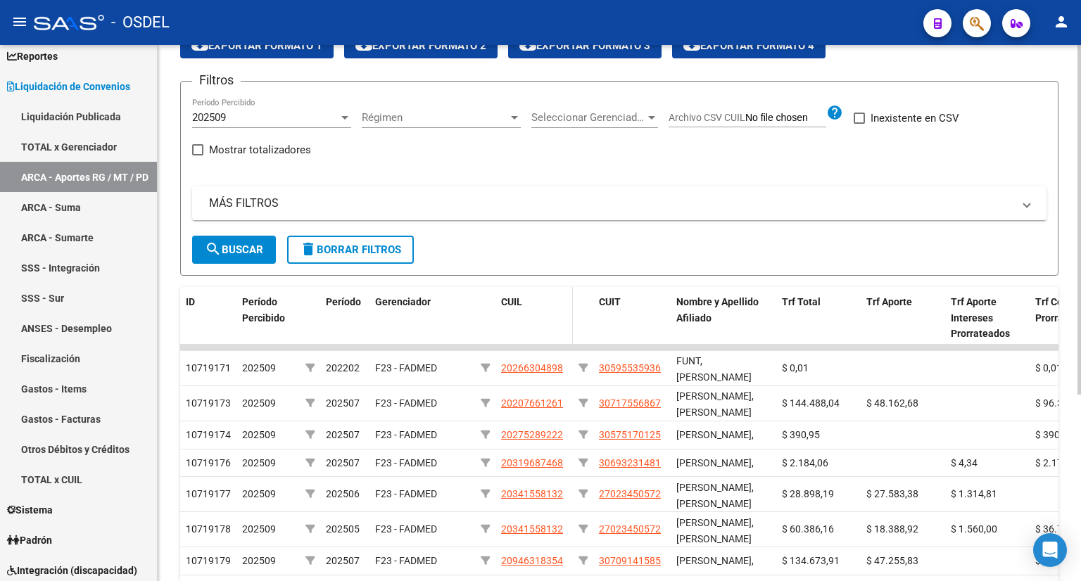
scroll to position [286, 0]
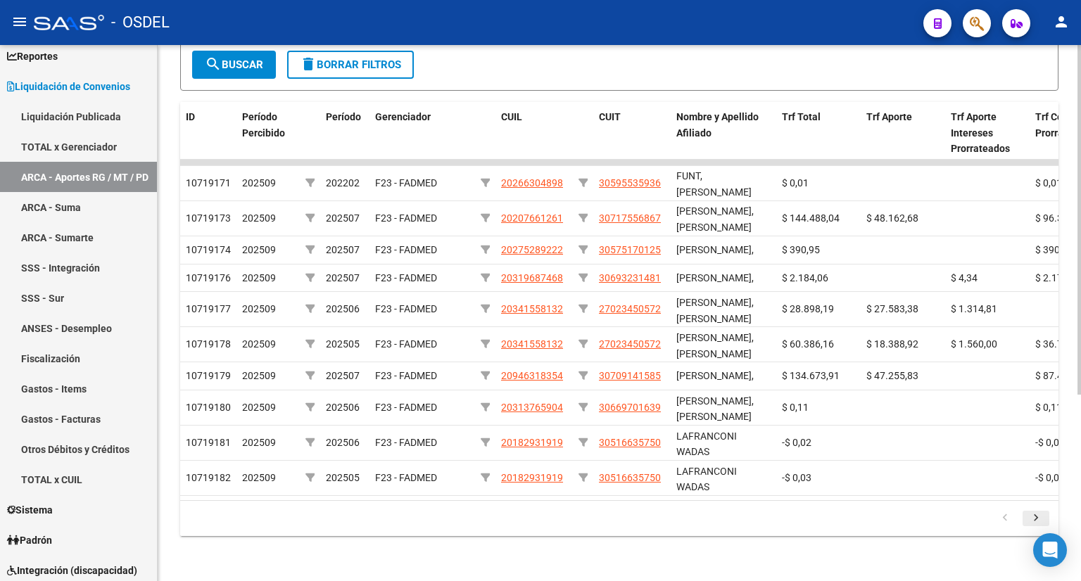
click at [1035, 513] on icon "go to next page" at bounding box center [1035, 519] width 18 height 17
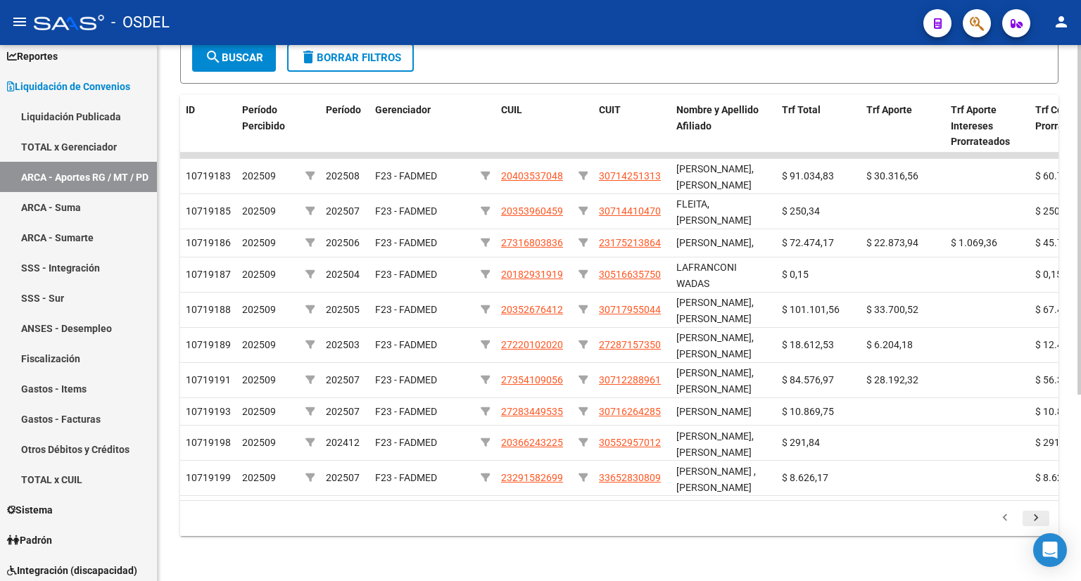
click at [1034, 515] on icon "go to next page" at bounding box center [1035, 519] width 18 height 17
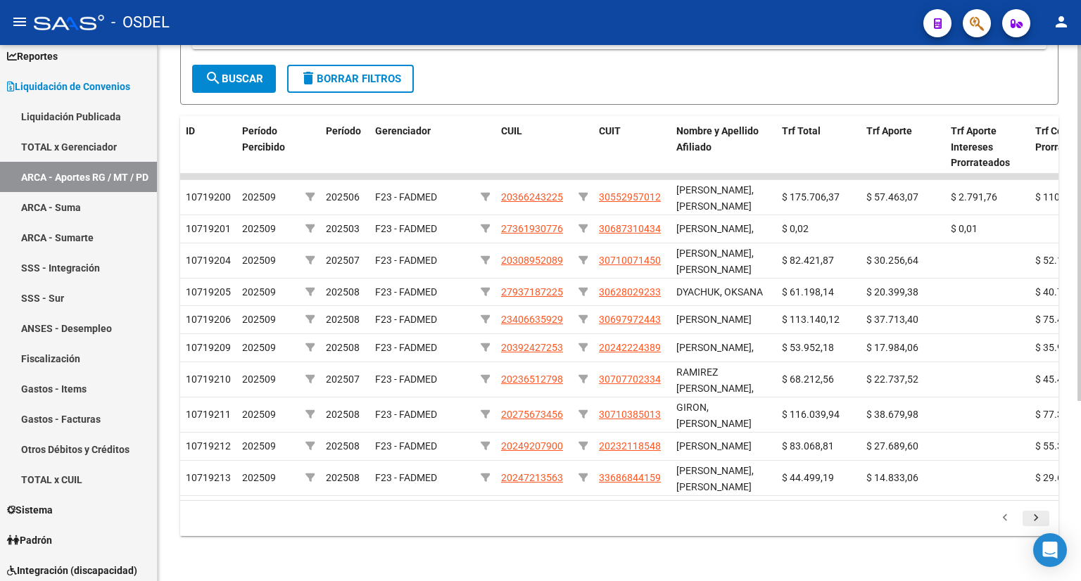
scroll to position [272, 0]
click at [43, 211] on link "ARCA - Suma" at bounding box center [78, 207] width 157 height 30
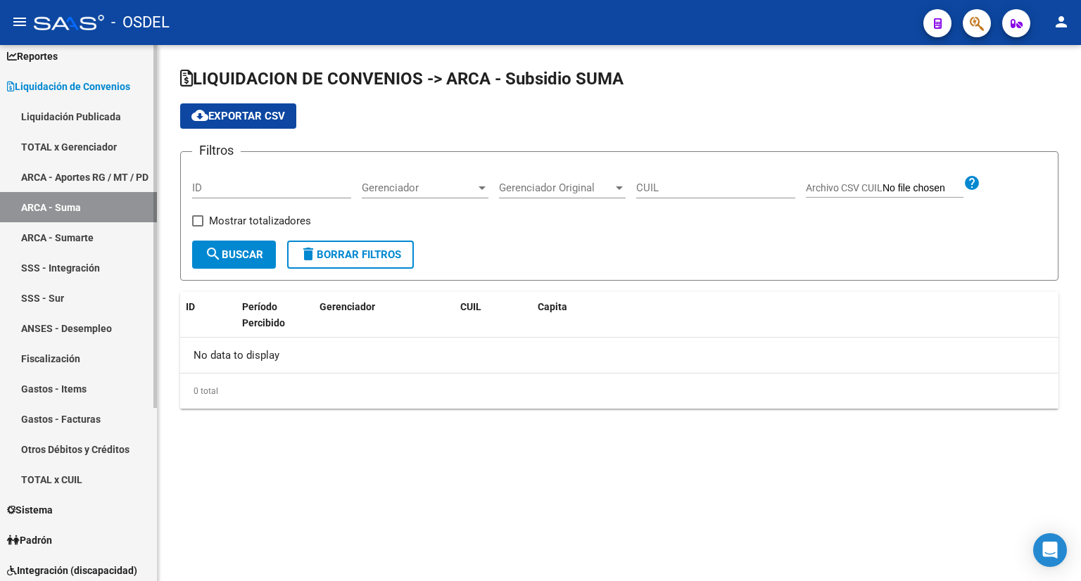
checkbox input "true"
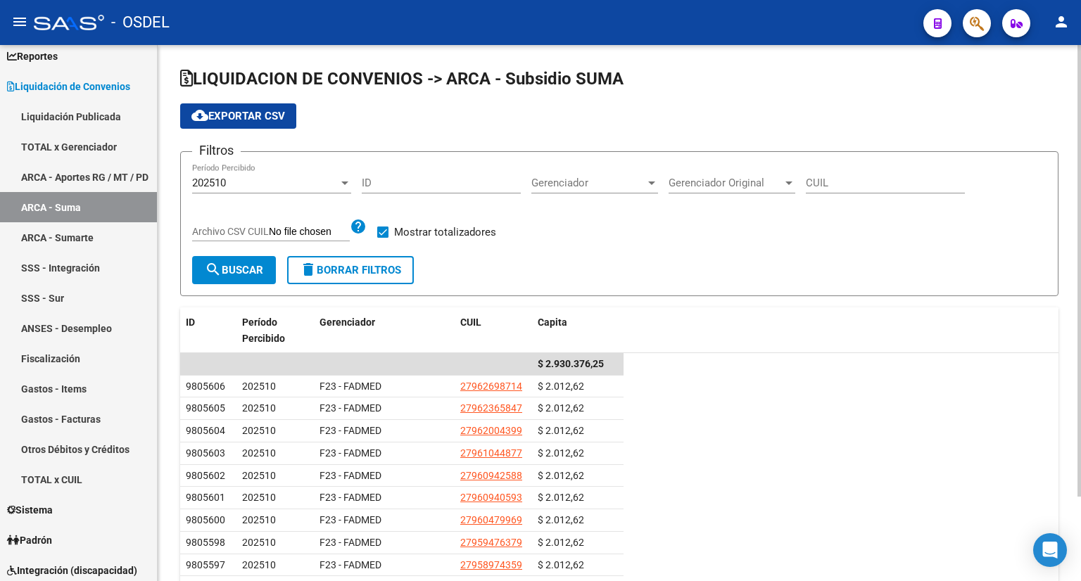
click at [280, 177] on div "202510" at bounding box center [265, 183] width 146 height 13
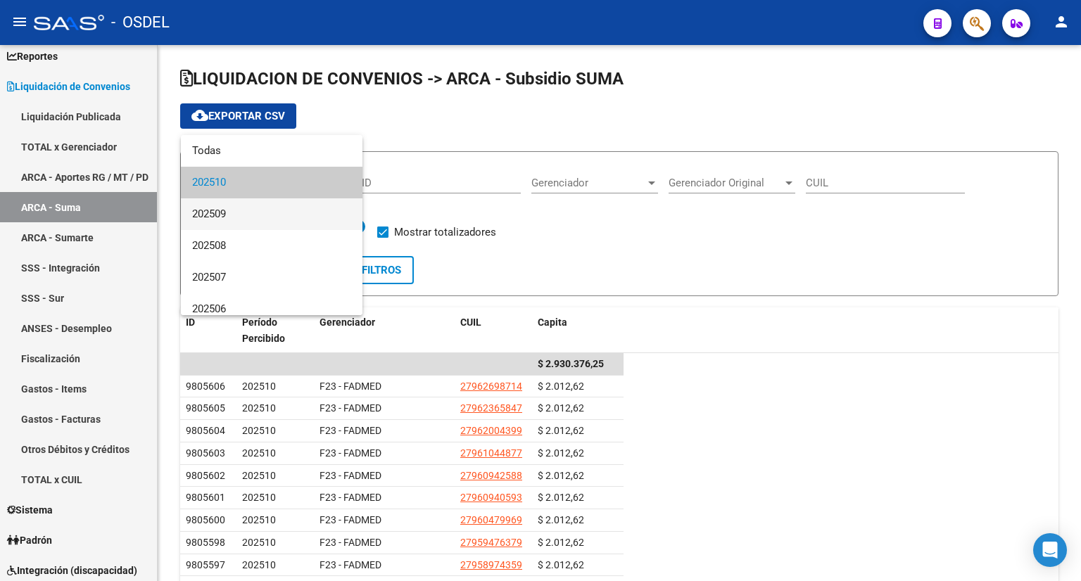
click at [271, 206] on span "202509" at bounding box center [271, 214] width 159 height 32
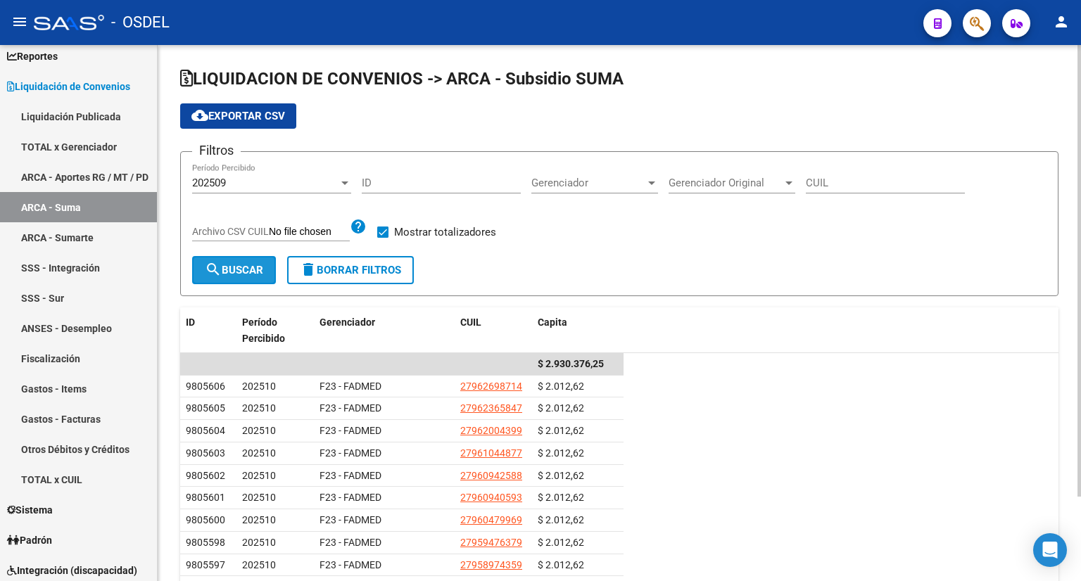
click at [248, 276] on button "search Buscar" at bounding box center [234, 270] width 84 height 28
click at [284, 186] on div "202509" at bounding box center [265, 183] width 146 height 13
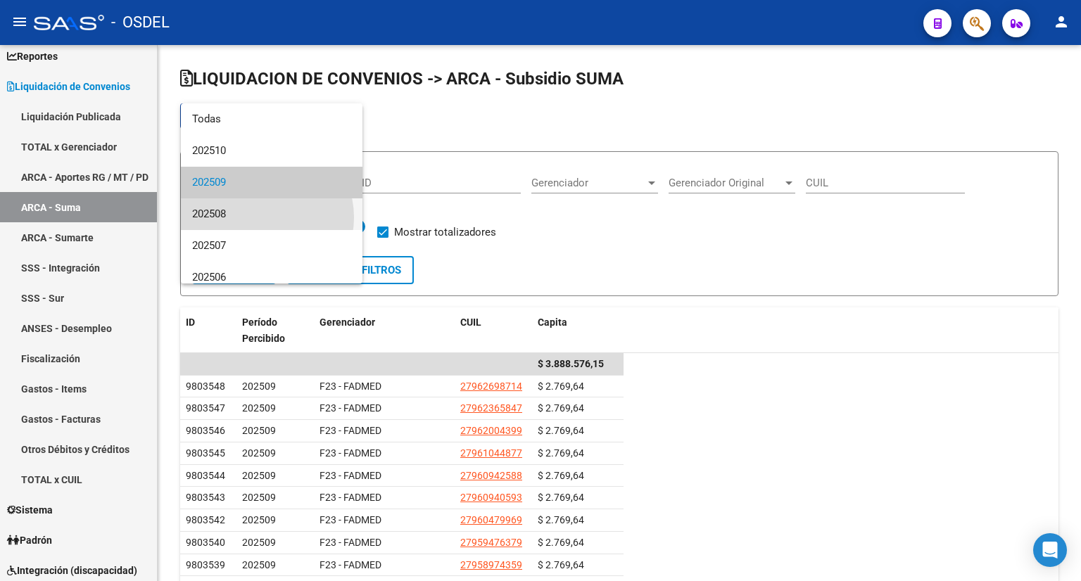
click at [265, 217] on span "202508" at bounding box center [271, 214] width 159 height 32
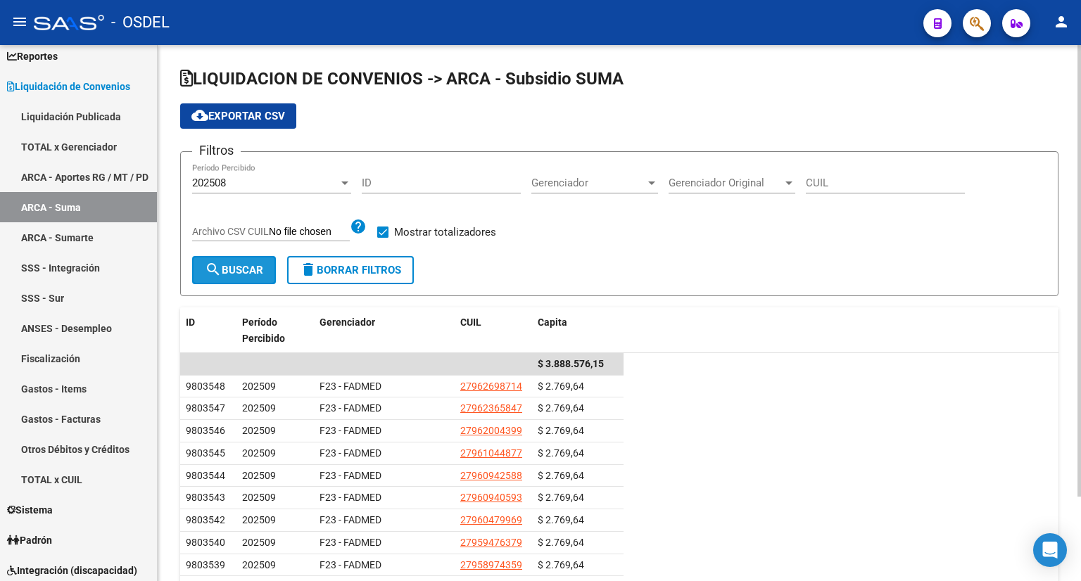
click at [242, 260] on button "search Buscar" at bounding box center [234, 270] width 84 height 28
click at [279, 175] on div "202508 Período Percibido" at bounding box center [271, 178] width 159 height 30
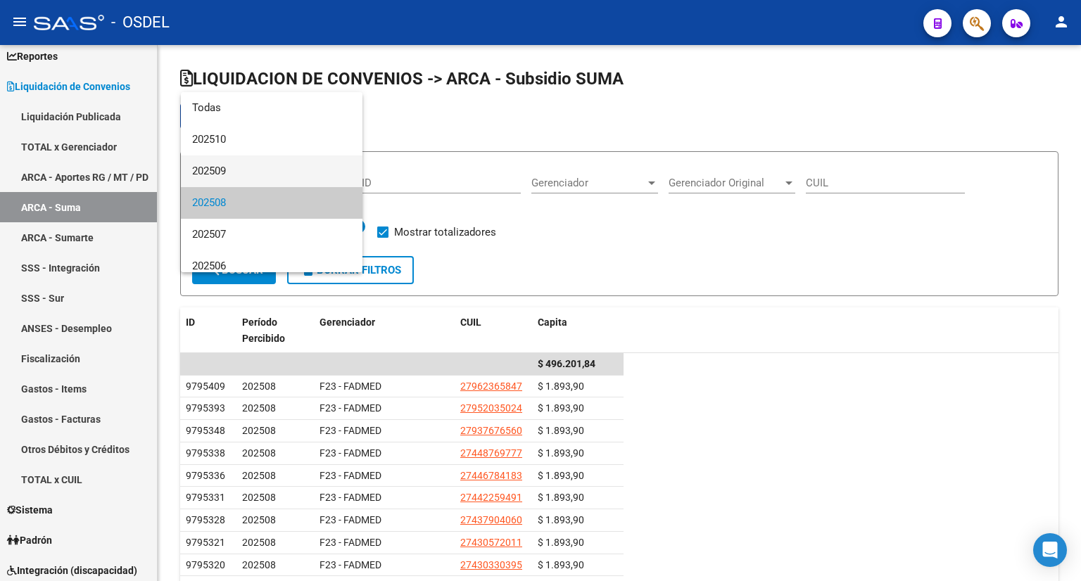
scroll to position [20, 0]
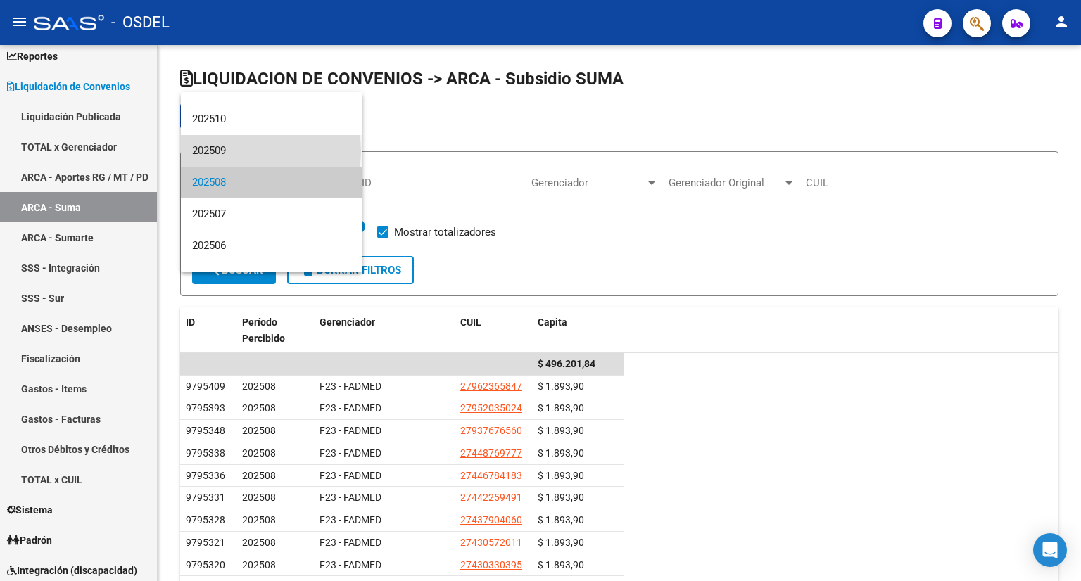
click at [270, 151] on span "202509" at bounding box center [271, 151] width 159 height 32
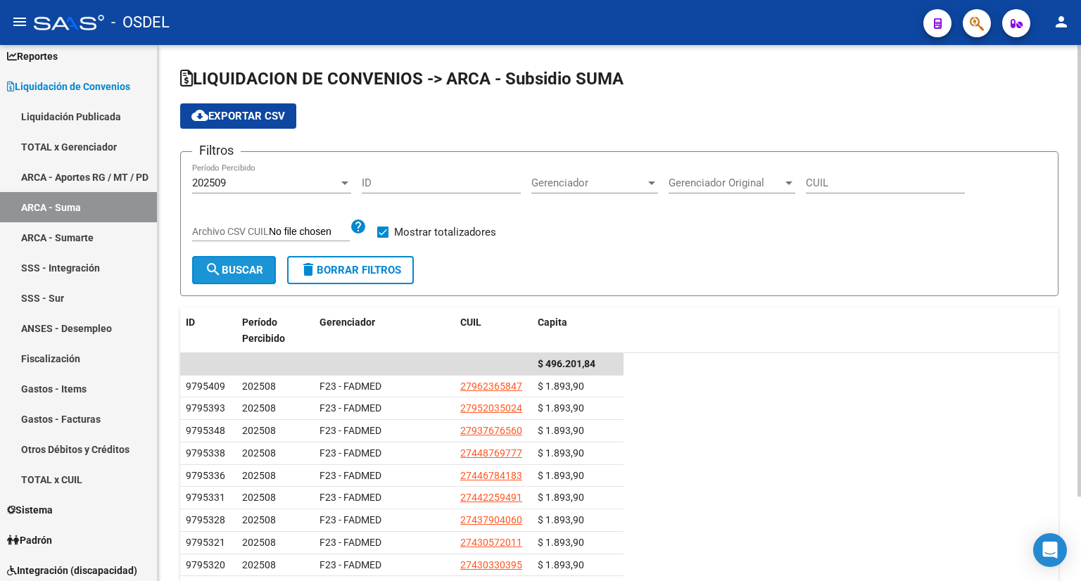
click at [258, 267] on span "search Buscar" at bounding box center [234, 270] width 58 height 13
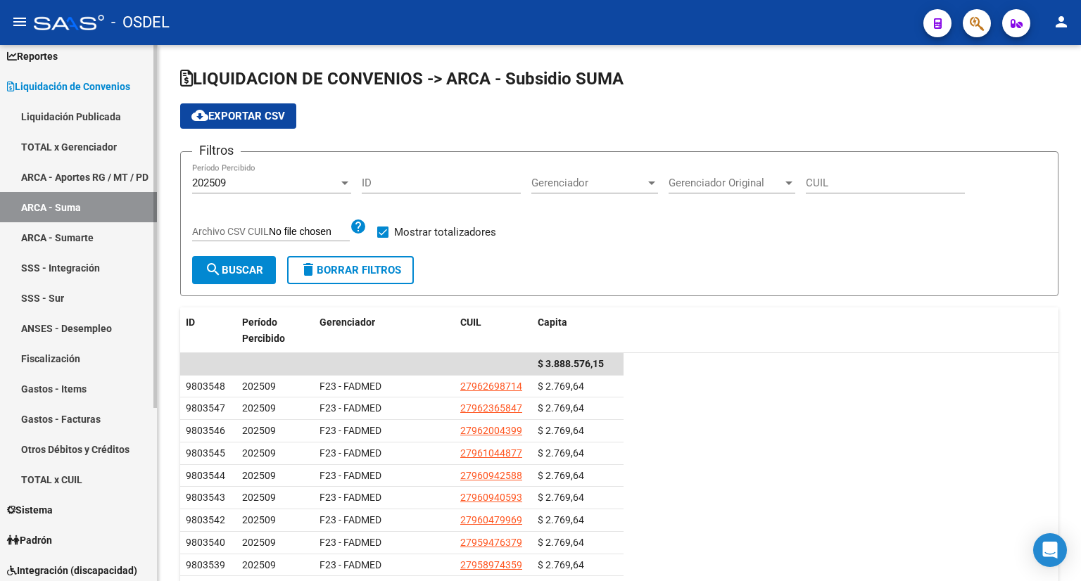
click at [108, 233] on link "ARCA - Sumarte" at bounding box center [78, 237] width 157 height 30
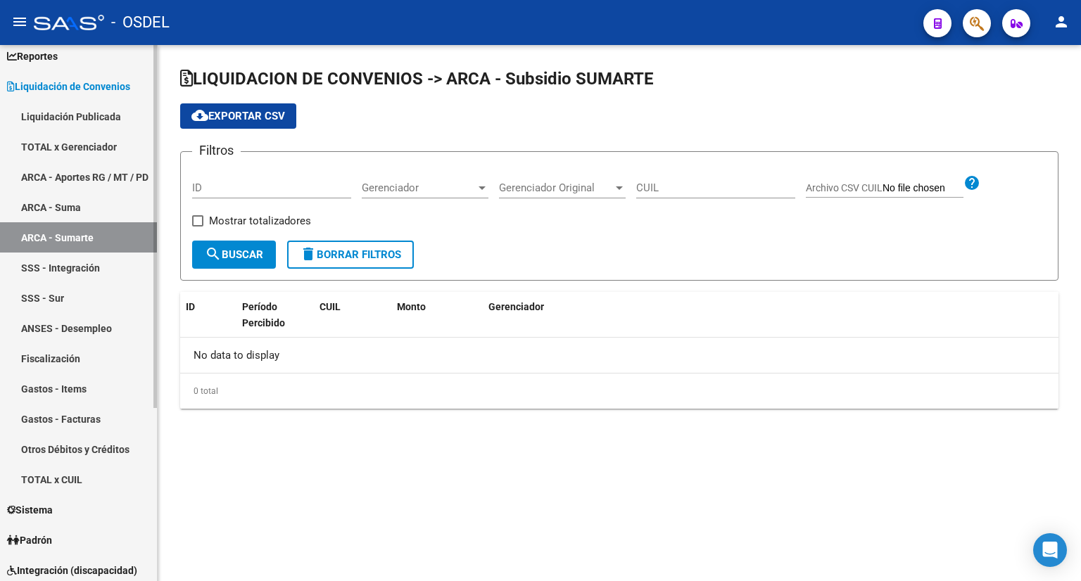
checkbox input "true"
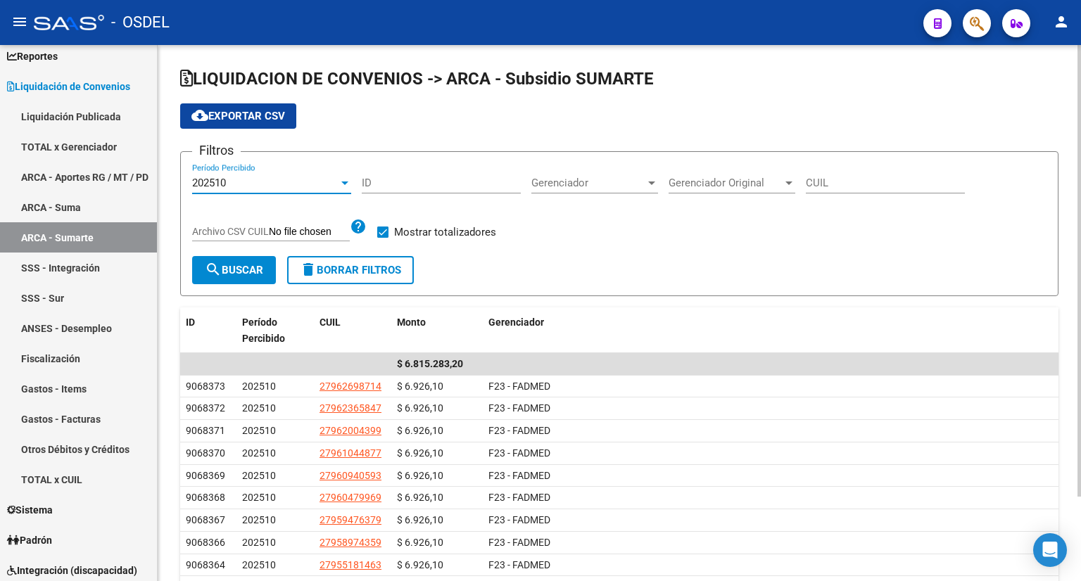
click at [256, 186] on div "202510" at bounding box center [265, 183] width 146 height 13
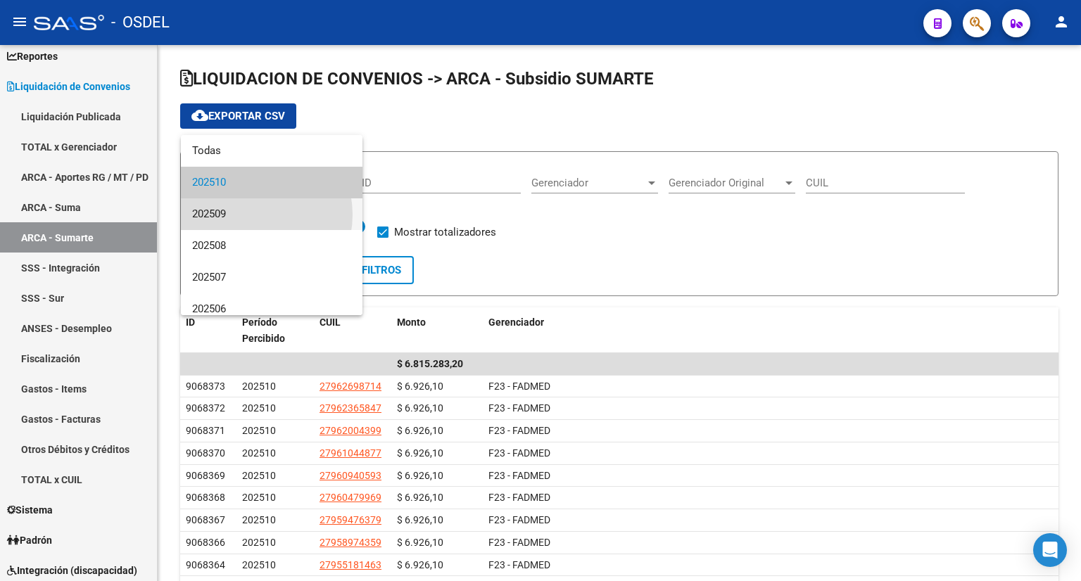
click at [248, 215] on span "202509" at bounding box center [271, 214] width 159 height 32
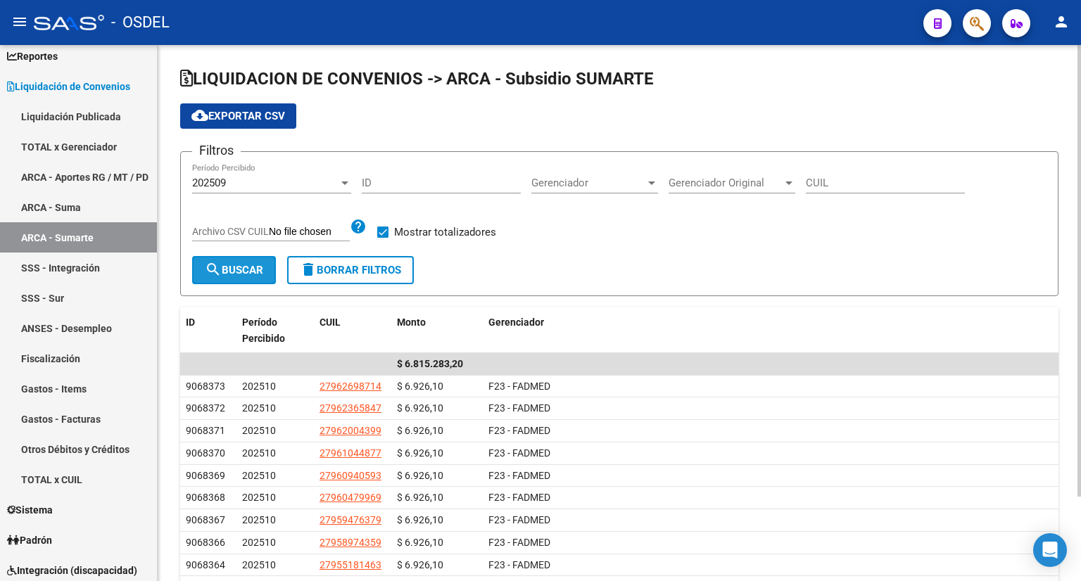
click at [246, 259] on button "search Buscar" at bounding box center [234, 270] width 84 height 28
click at [269, 183] on div "202509" at bounding box center [265, 183] width 146 height 13
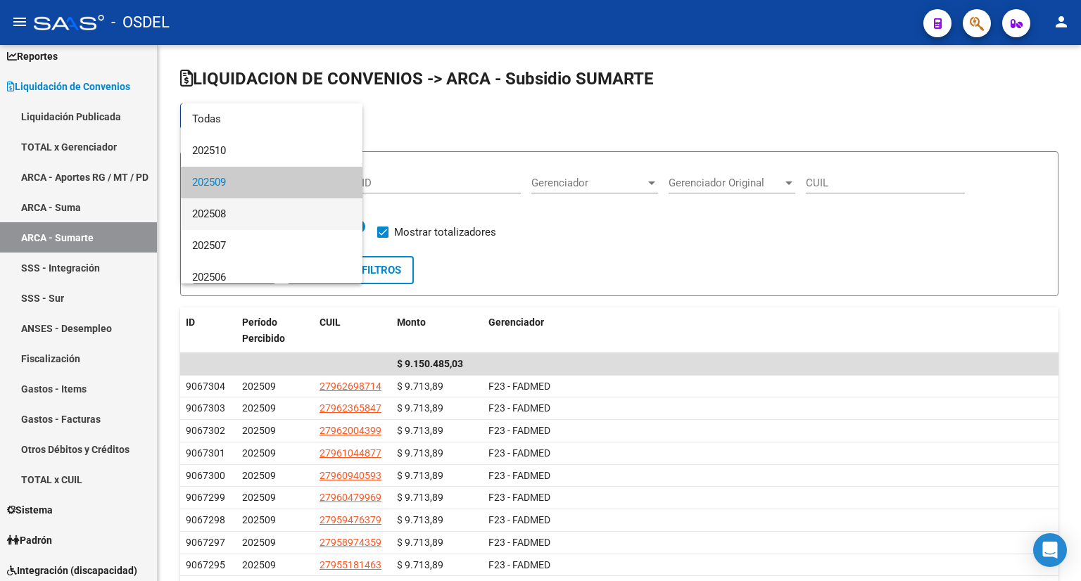
click at [253, 217] on span "202508" at bounding box center [271, 214] width 159 height 32
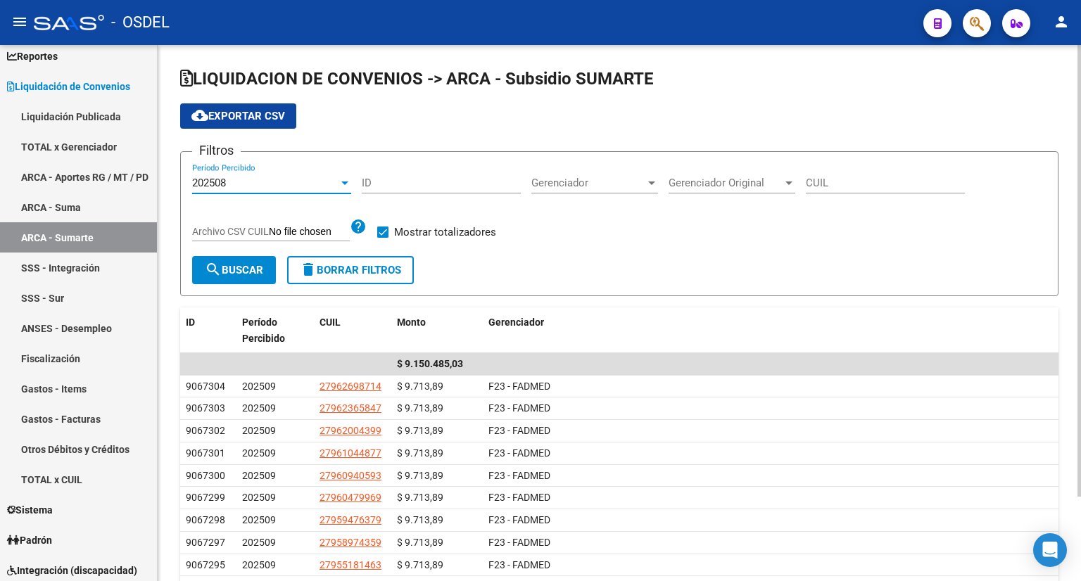
click at [252, 264] on span "search Buscar" at bounding box center [234, 270] width 58 height 13
click at [281, 179] on div "202508" at bounding box center [265, 183] width 146 height 13
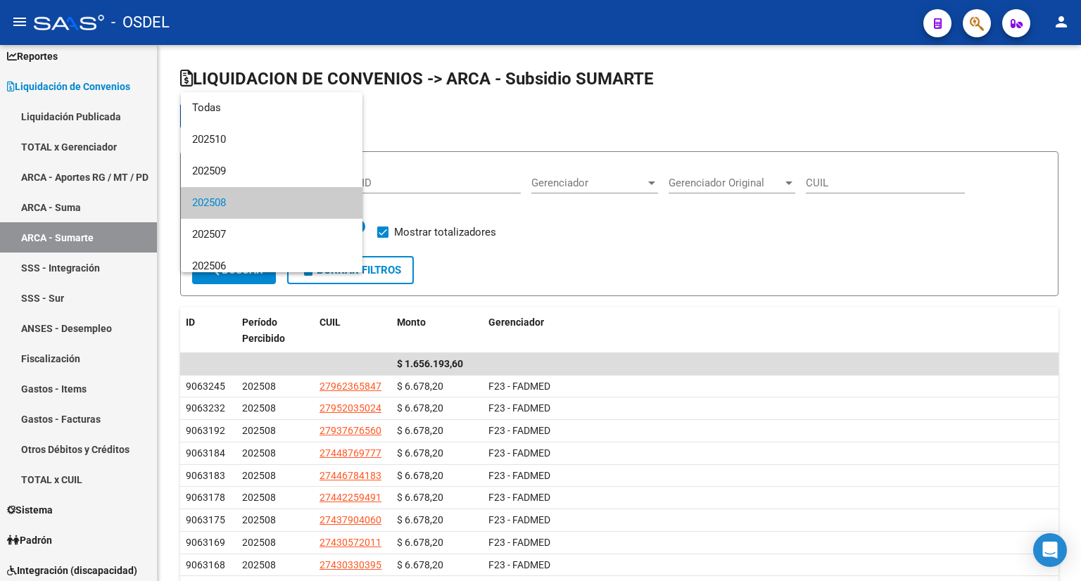
scroll to position [20, 0]
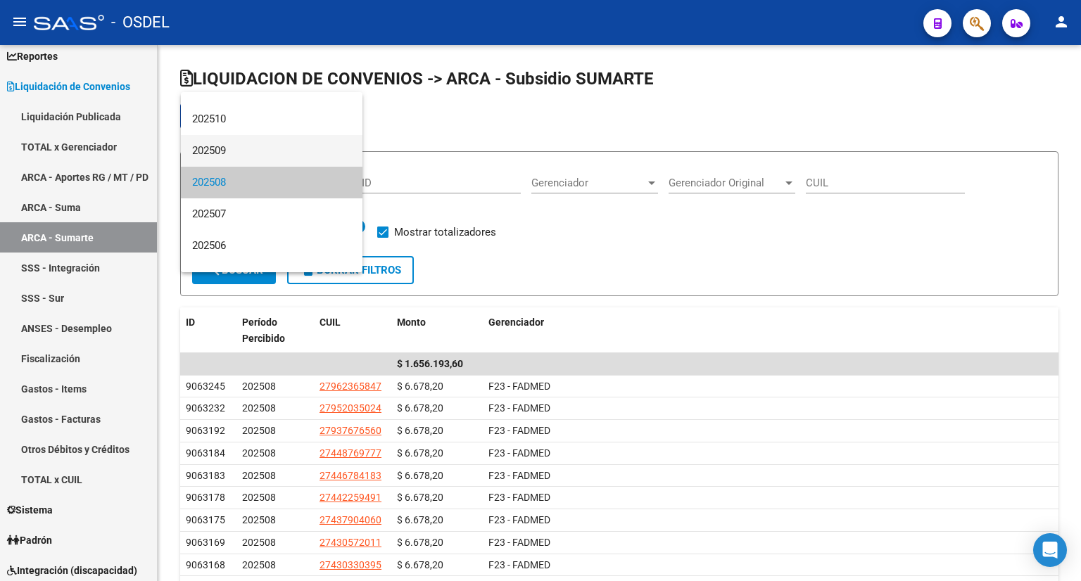
click at [270, 156] on span "202509" at bounding box center [271, 151] width 159 height 32
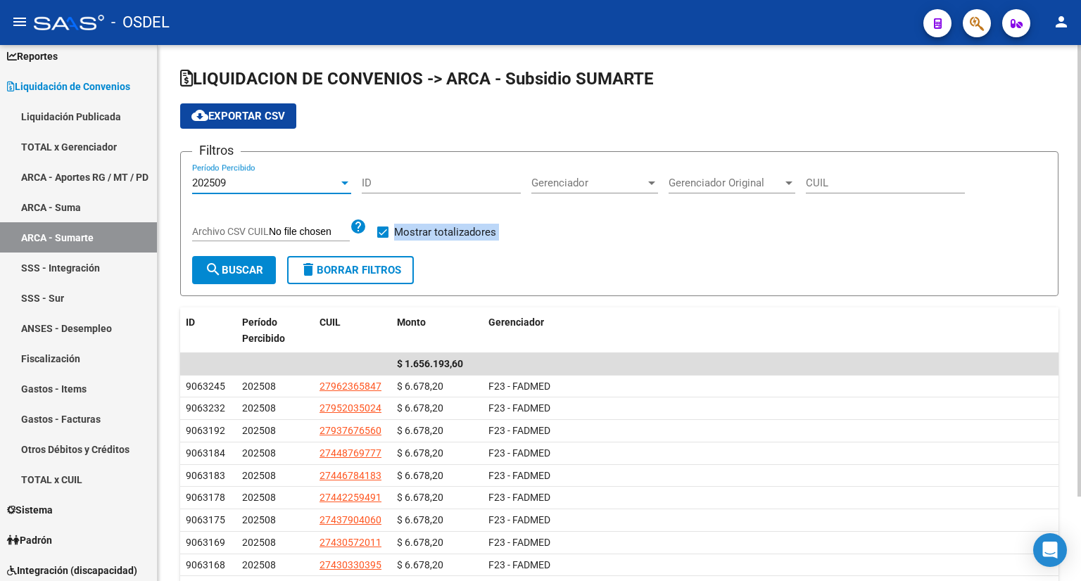
click at [235, 255] on form "Filtros 202509 Período Percibido ID Gerenciador Gerenciador Gerenciador Origina…" at bounding box center [619, 223] width 878 height 145
click at [210, 268] on mat-icon "search" at bounding box center [213, 269] width 17 height 17
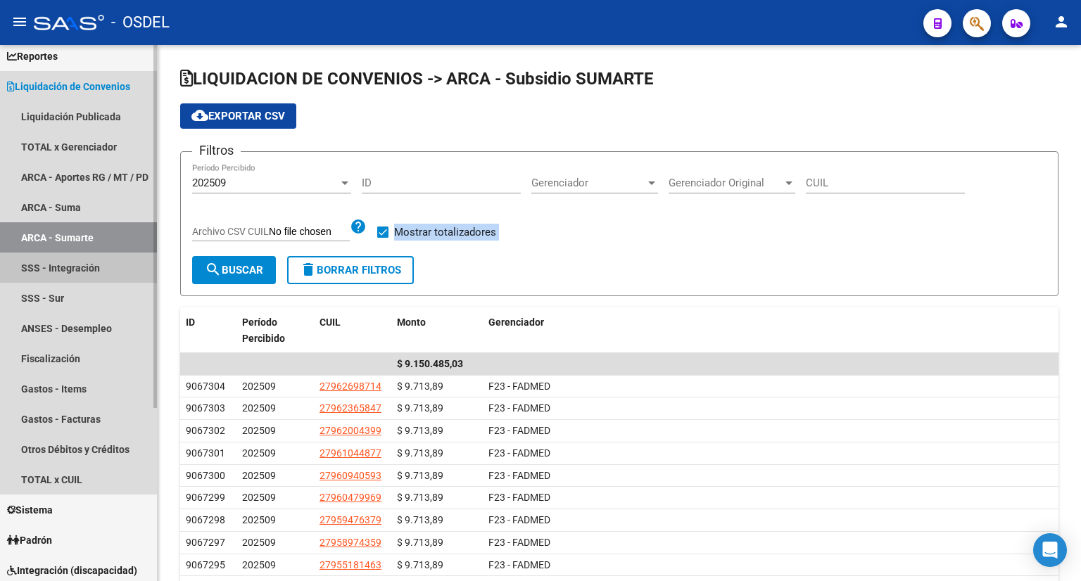
click at [90, 263] on link "SSS - Integración" at bounding box center [78, 268] width 157 height 30
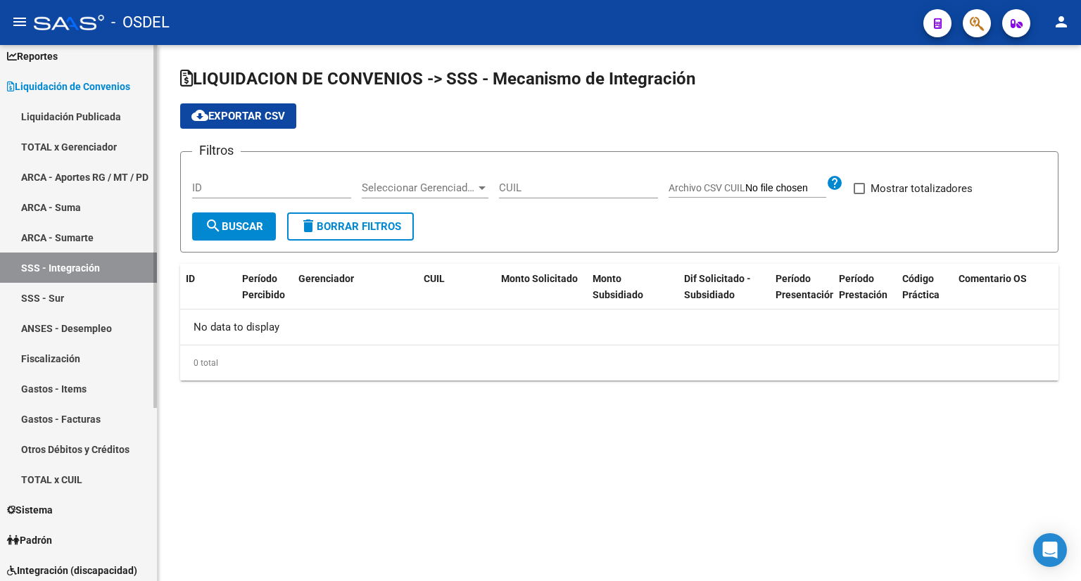
checkbox input "true"
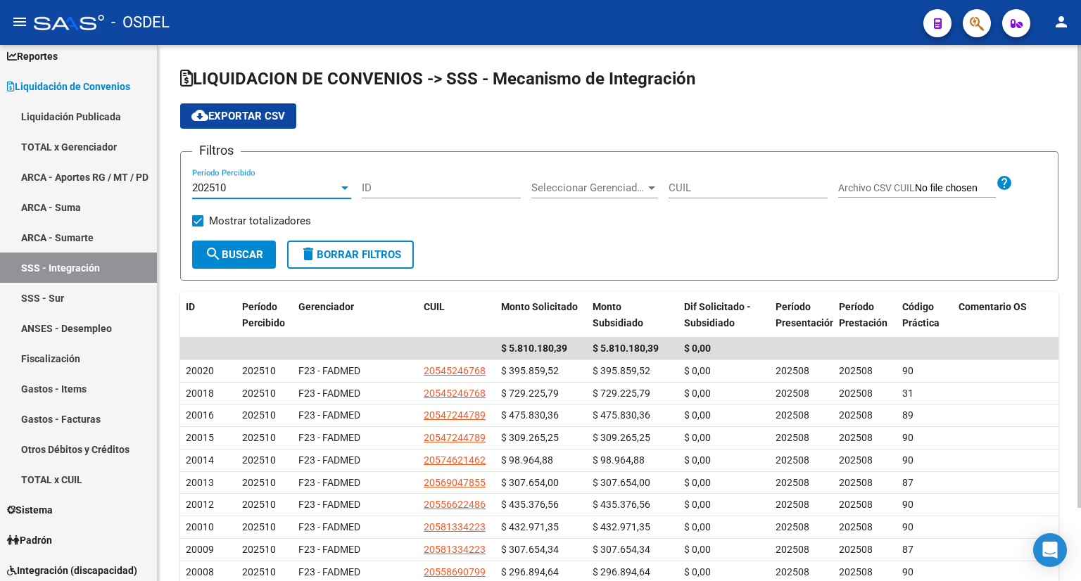
click at [250, 188] on div "202510" at bounding box center [265, 188] width 146 height 13
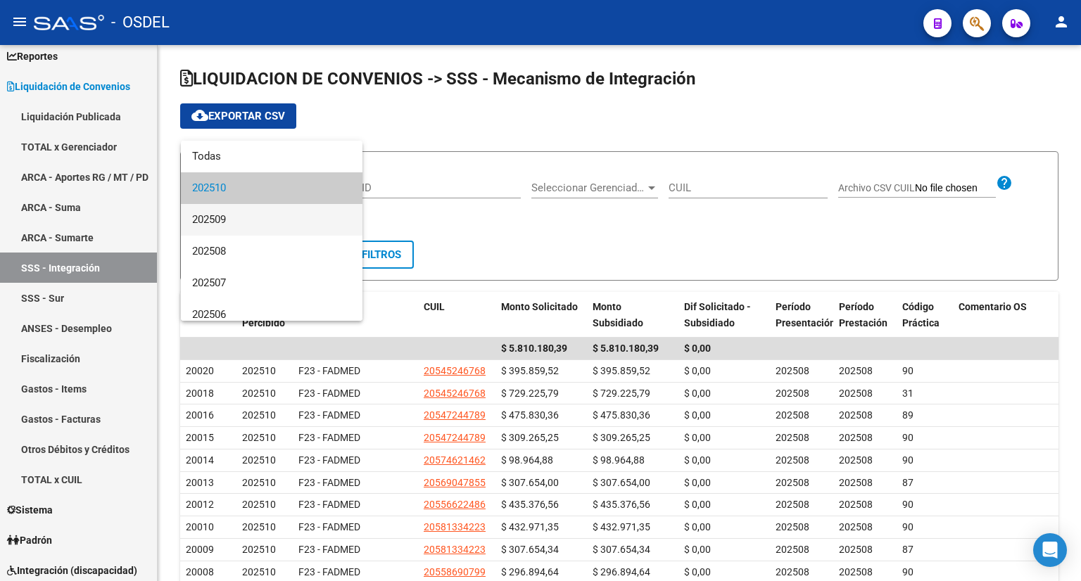
click at [248, 215] on span "202509" at bounding box center [271, 220] width 159 height 32
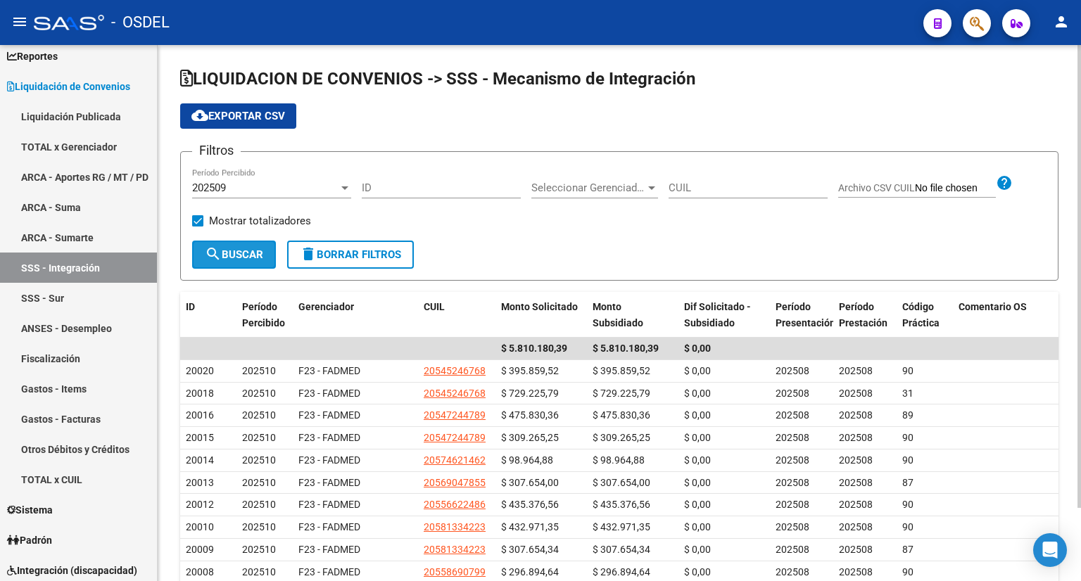
click at [242, 259] on span "search Buscar" at bounding box center [234, 254] width 58 height 13
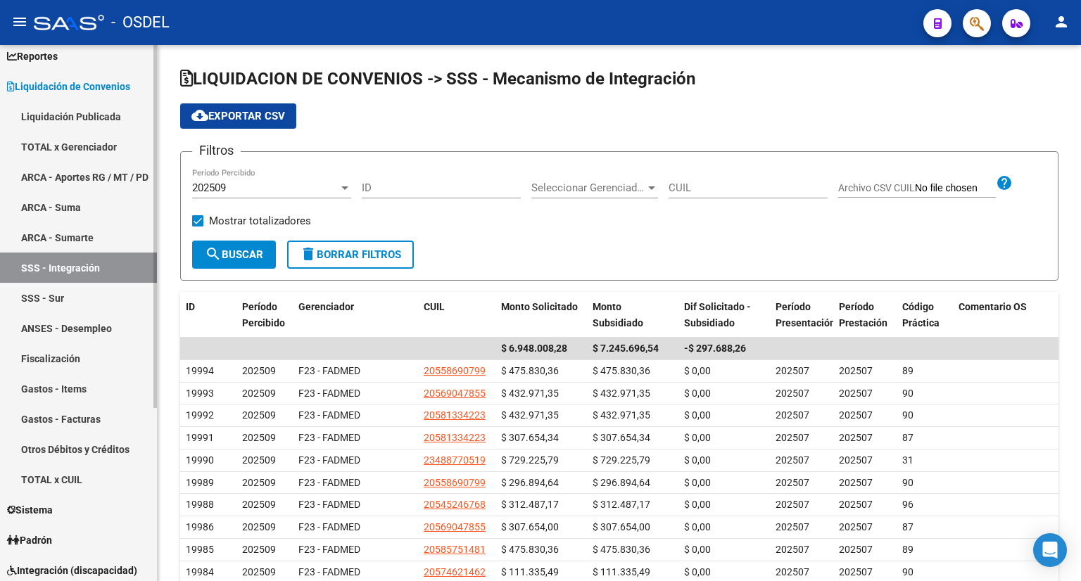
click at [144, 293] on link "SSS - Sur" at bounding box center [78, 298] width 157 height 30
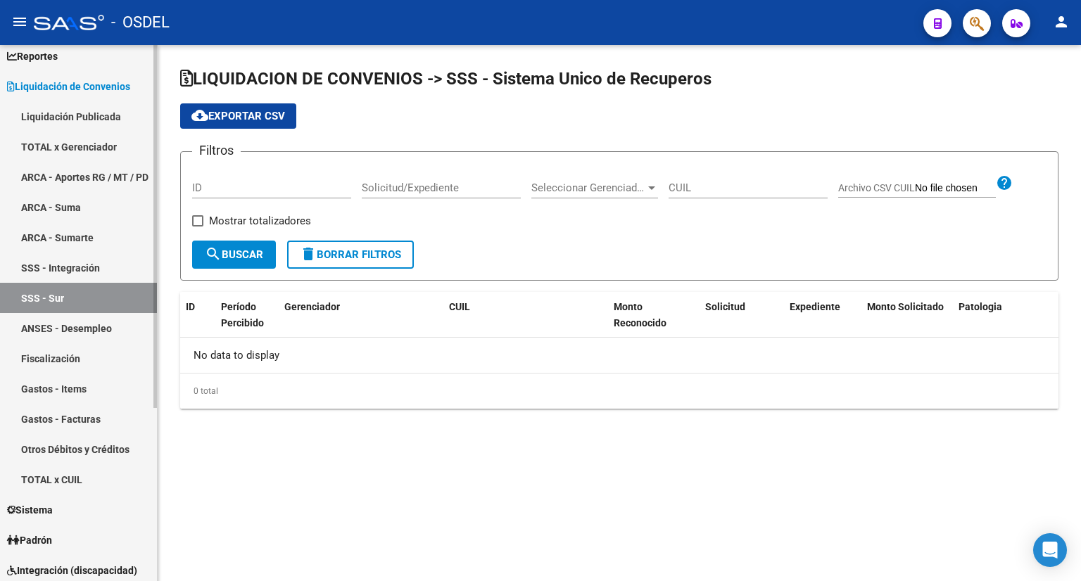
checkbox input "true"
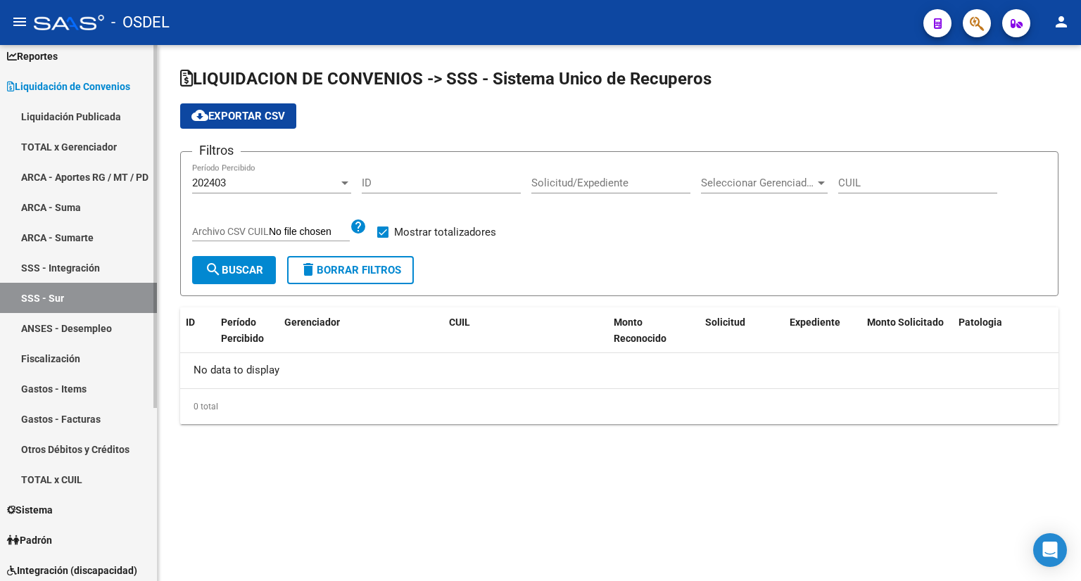
click at [94, 330] on link "ANSES - Desempleo" at bounding box center [78, 328] width 157 height 30
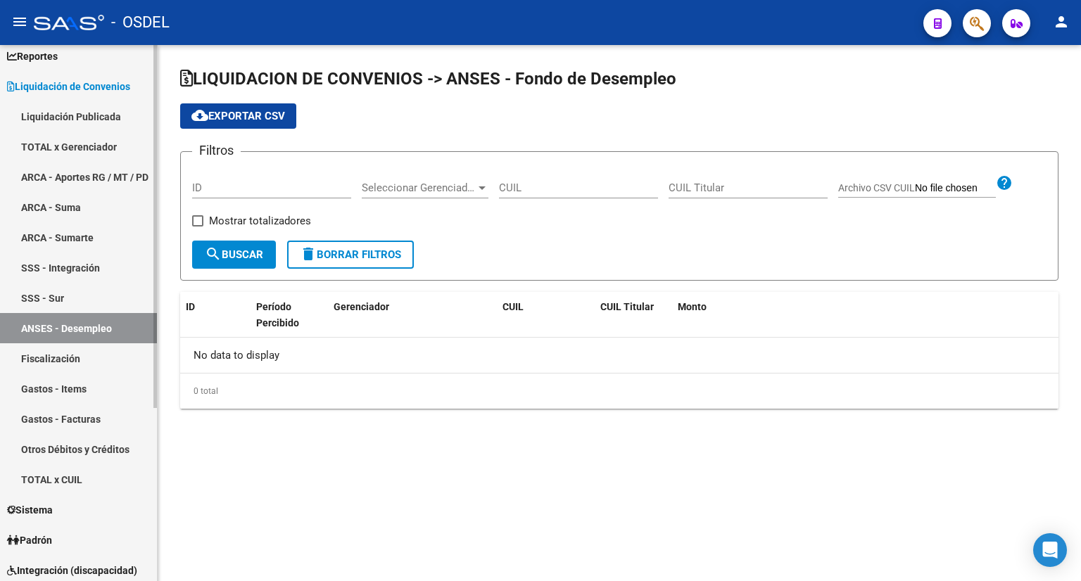
checkbox input "true"
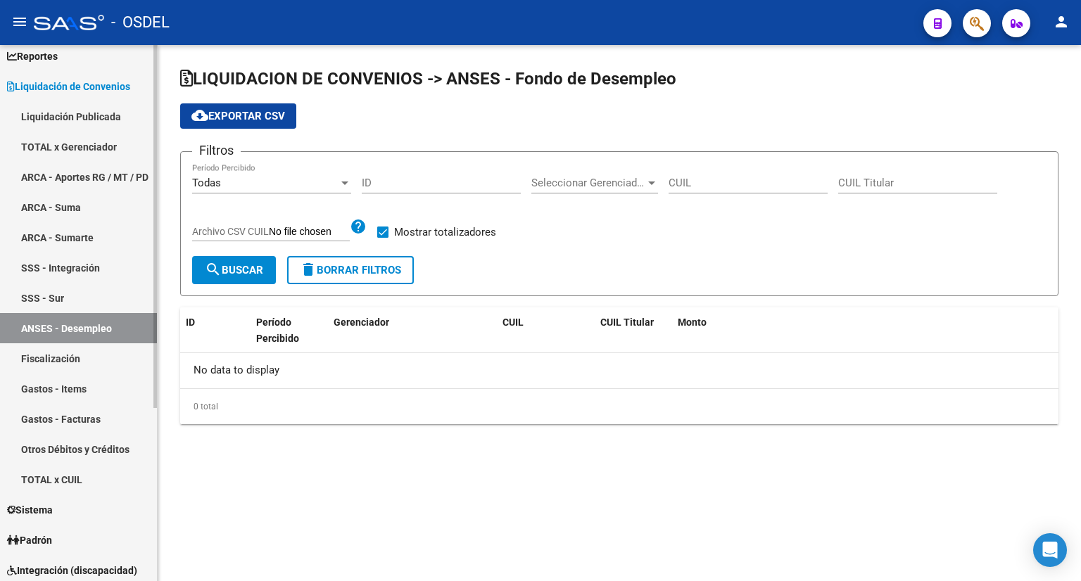
click at [71, 366] on link "Fiscalización" at bounding box center [78, 358] width 157 height 30
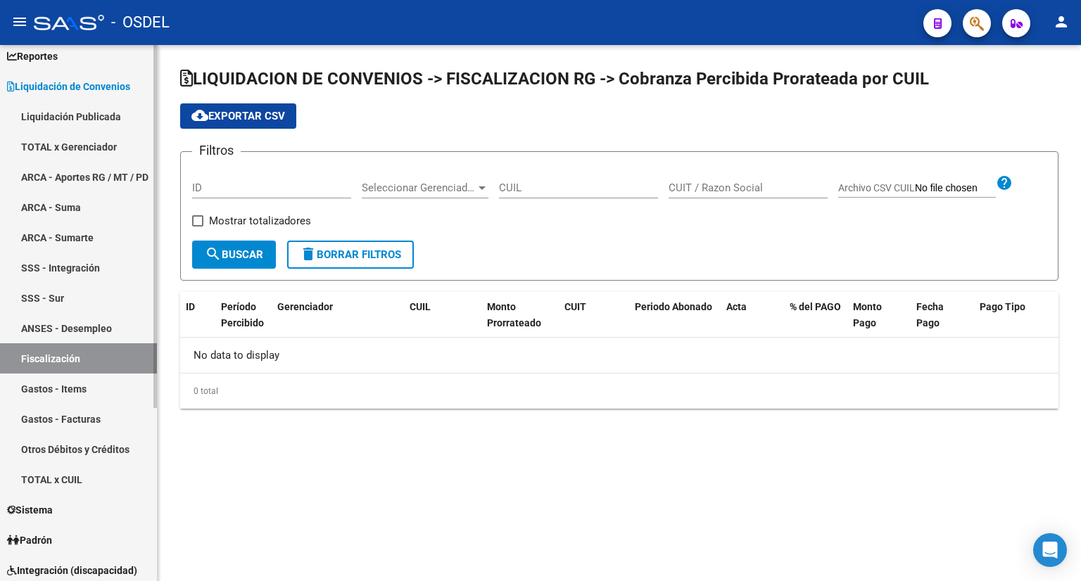
checkbox input "true"
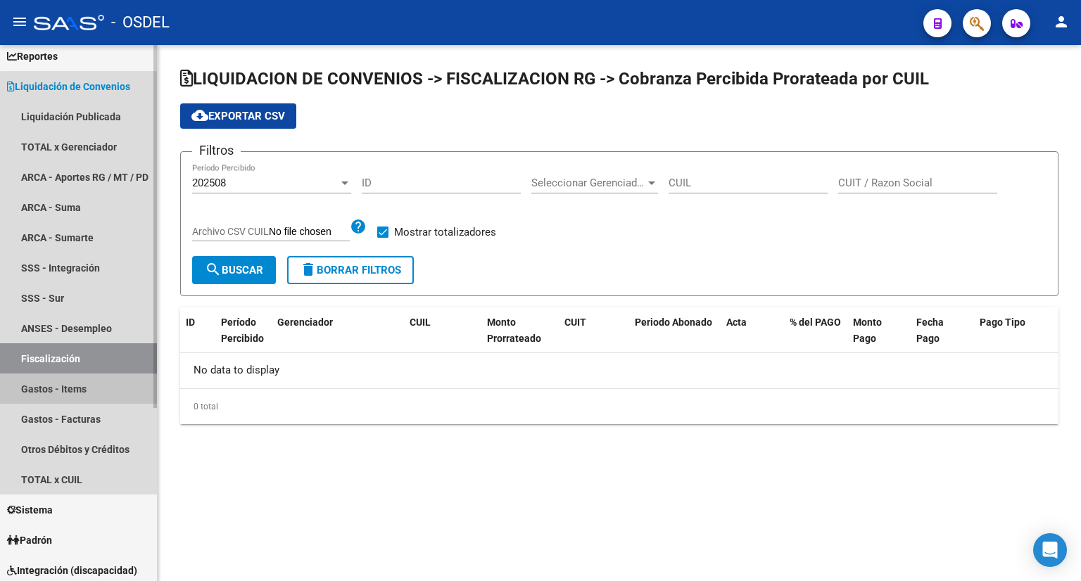
click at [79, 393] on link "Gastos - Items" at bounding box center [78, 389] width 157 height 30
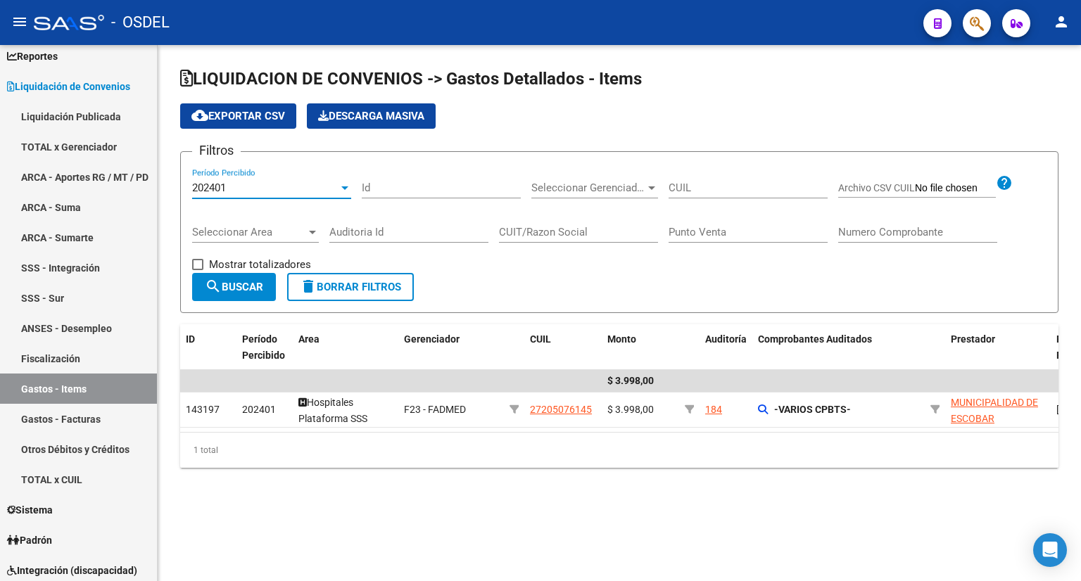
click at [268, 186] on div "202401" at bounding box center [265, 188] width 146 height 13
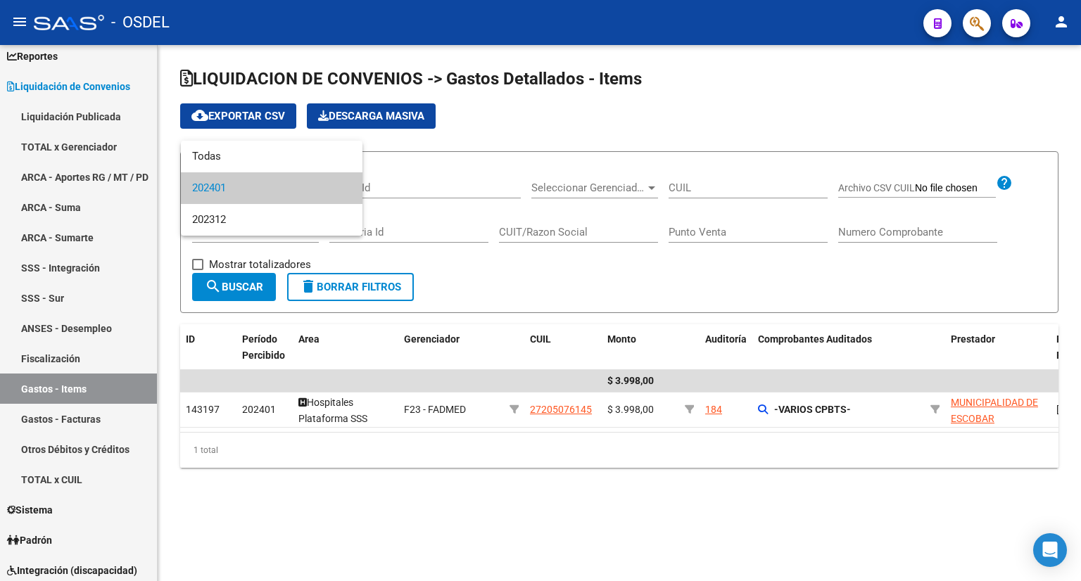
click at [476, 161] on div at bounding box center [540, 290] width 1081 height 581
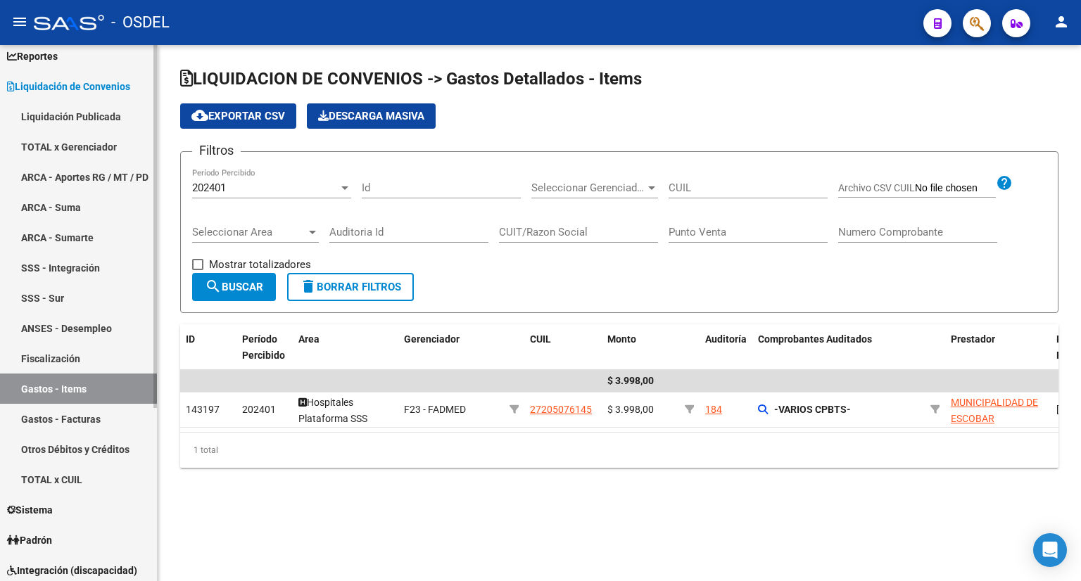
click at [89, 413] on link "Gastos - Facturas" at bounding box center [78, 419] width 157 height 30
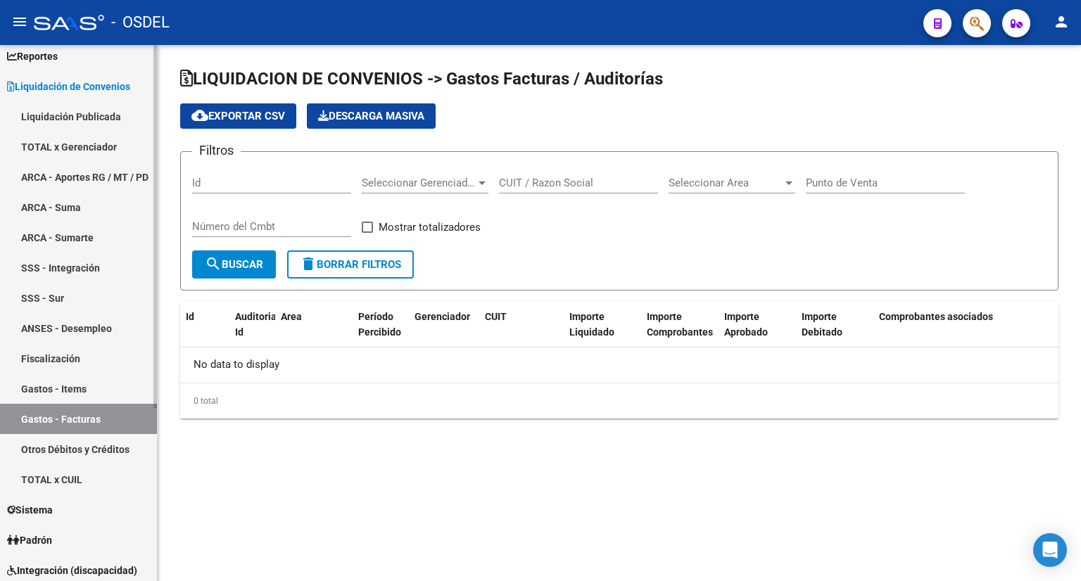
checkbox input "true"
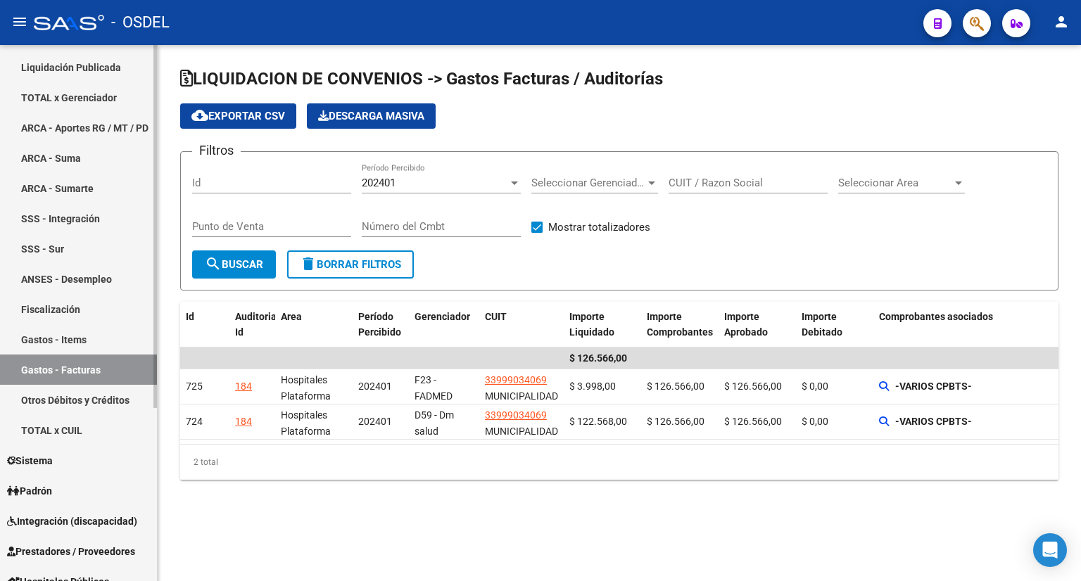
scroll to position [141, 0]
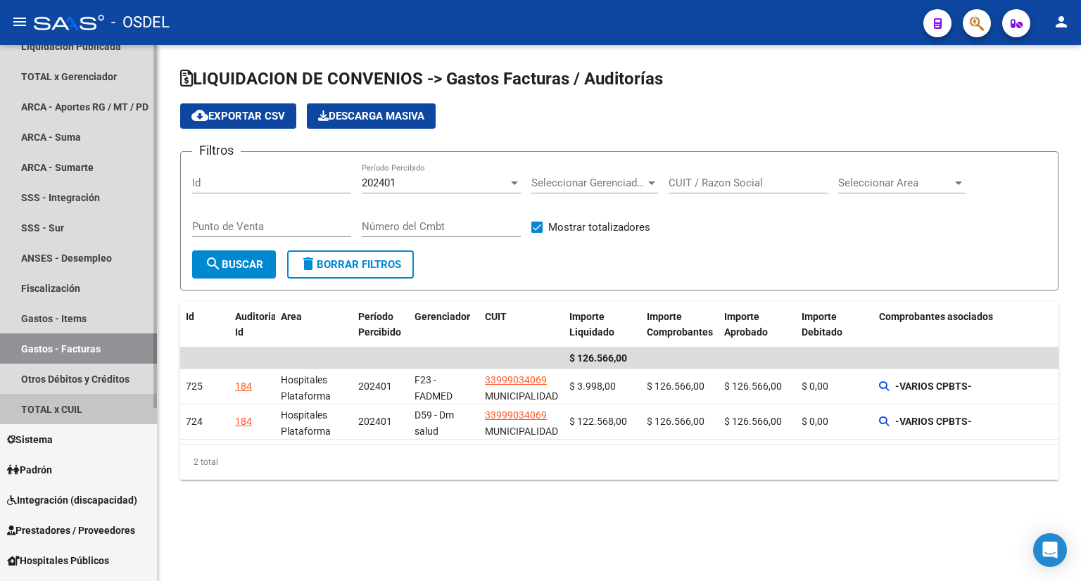
click at [98, 410] on link "TOTAL x CUIL" at bounding box center [78, 409] width 157 height 30
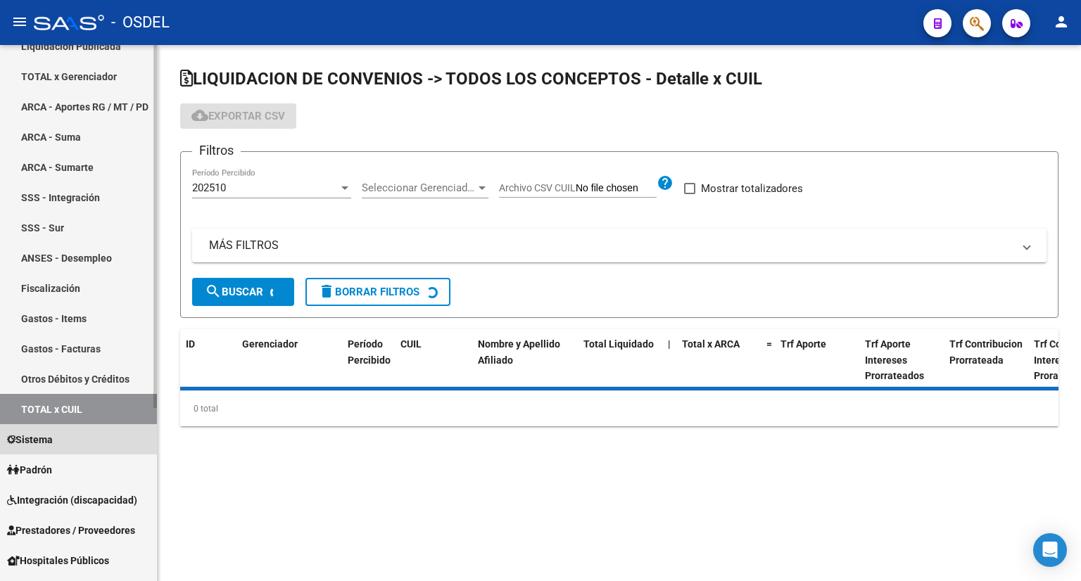
click at [82, 443] on link "Sistema" at bounding box center [78, 439] width 157 height 30
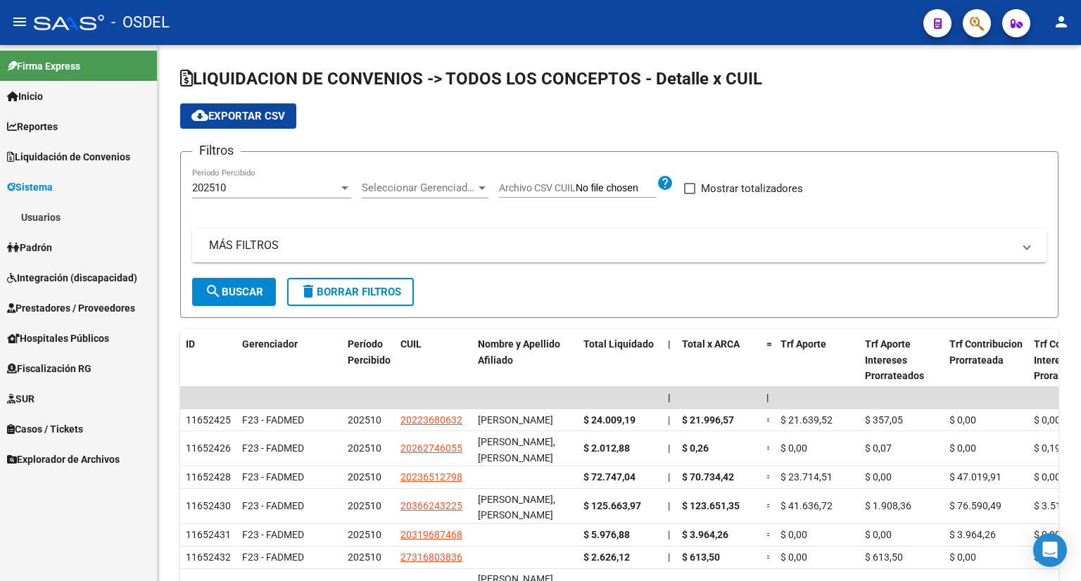
click at [72, 244] on link "Padrón" at bounding box center [78, 247] width 157 height 30
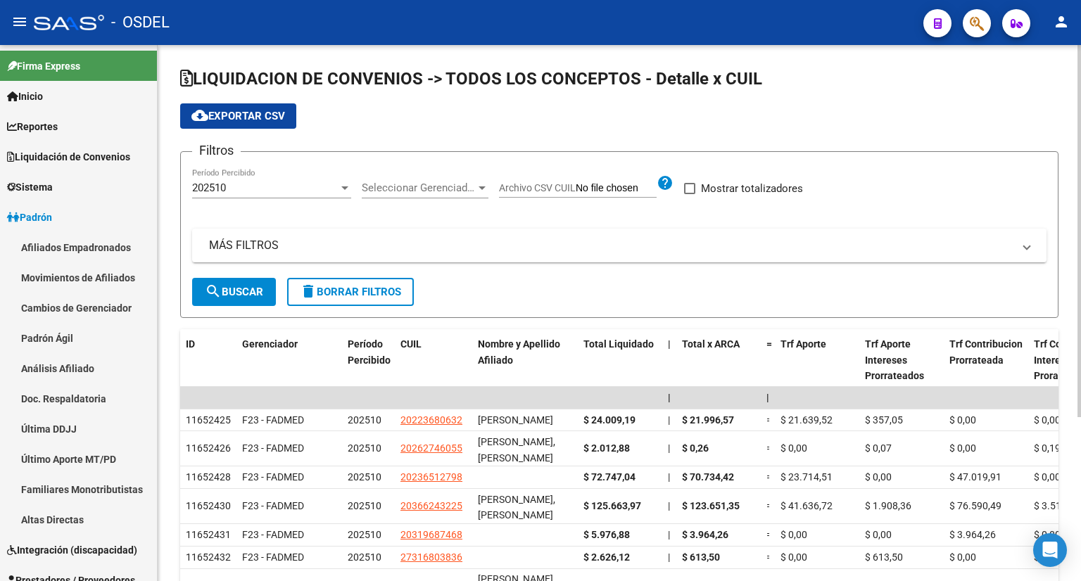
click at [308, 201] on div "202510 Período Percibido" at bounding box center [271, 190] width 159 height 44
click at [301, 186] on div "202510" at bounding box center [265, 188] width 146 height 13
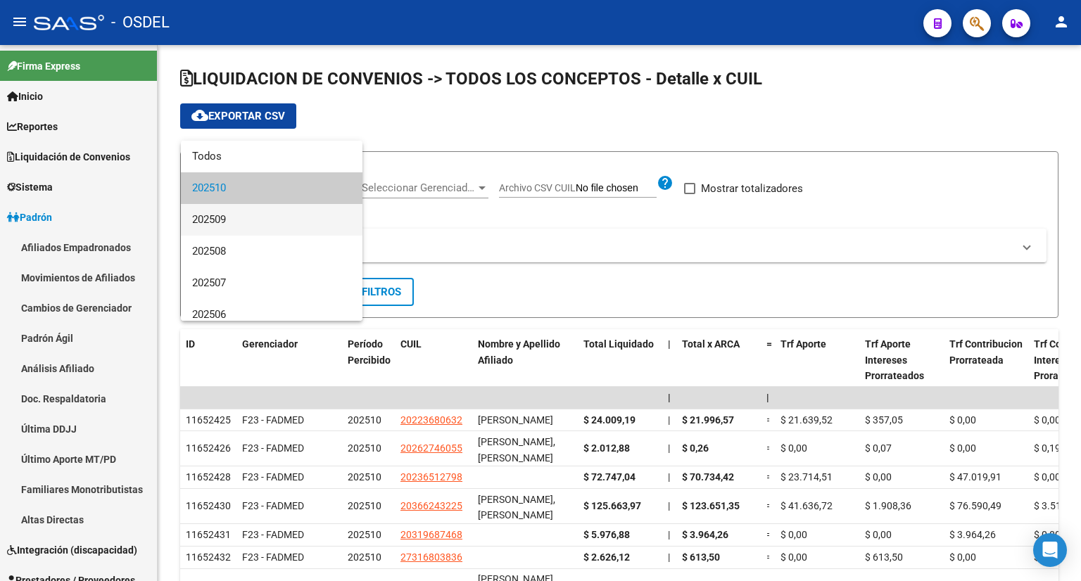
click at [256, 215] on span "202509" at bounding box center [271, 220] width 159 height 32
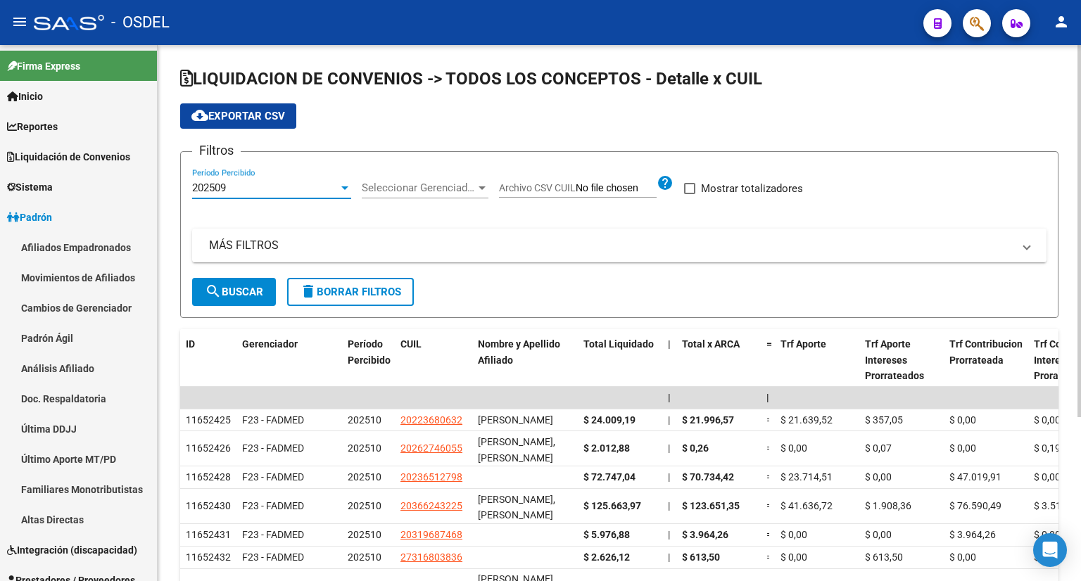
click at [240, 310] on form "Filtros 202509 Período Percibido Seleccionar Gerenciador Seleccionar Gerenciado…" at bounding box center [619, 234] width 878 height 167
click at [242, 296] on span "search Buscar" at bounding box center [234, 292] width 58 height 13
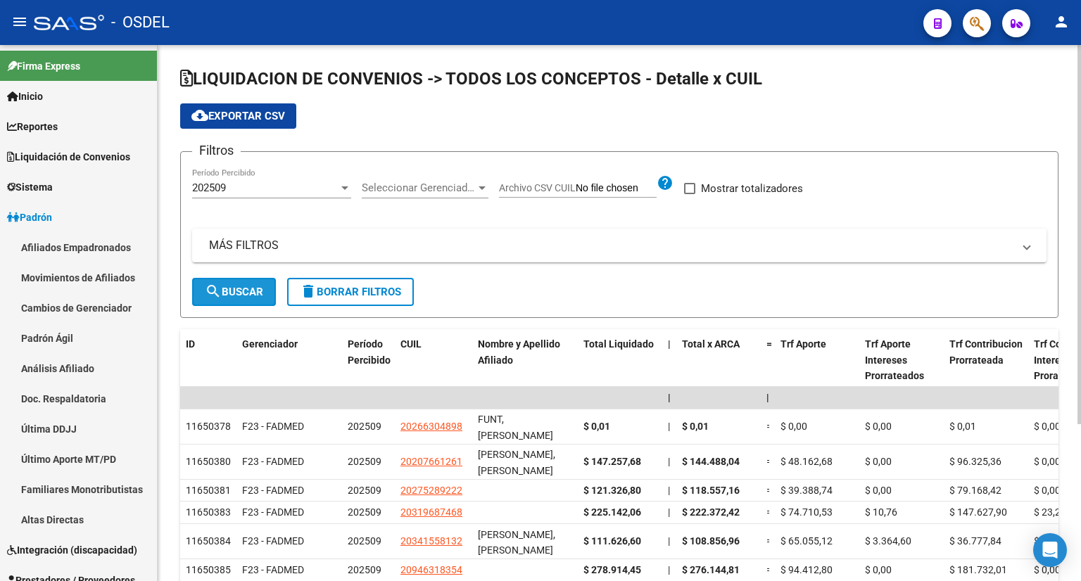
click at [242, 296] on span "search Buscar" at bounding box center [234, 292] width 58 height 13
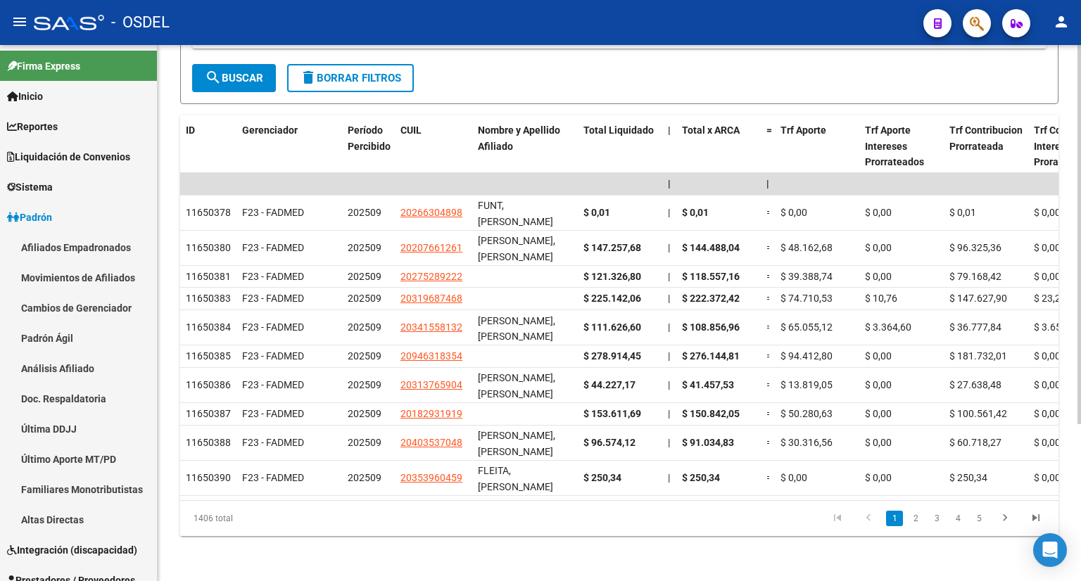
scroll to position [11, 0]
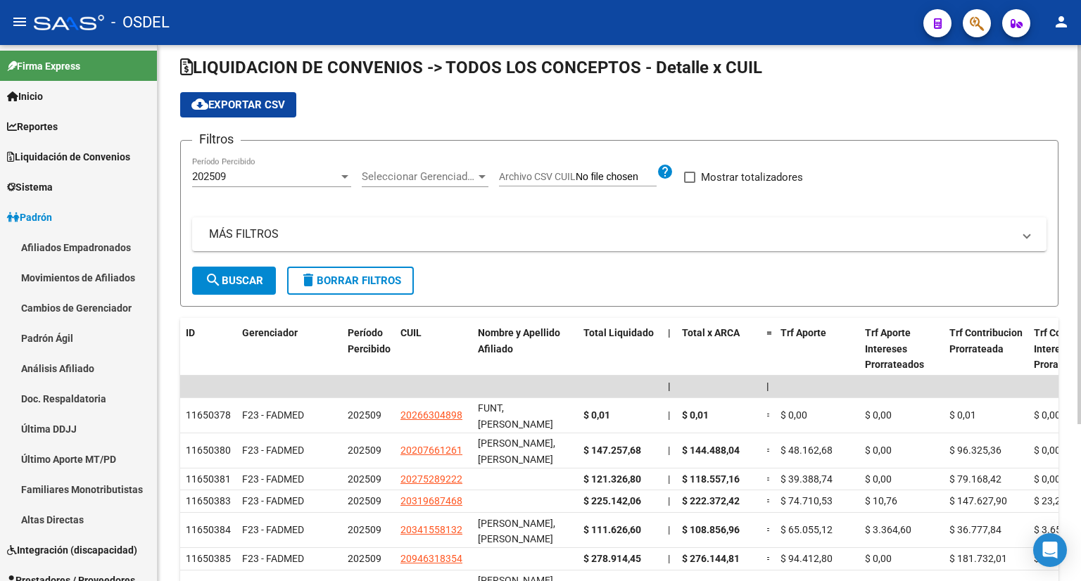
click at [249, 166] on div "202509 Período Percibido" at bounding box center [271, 172] width 159 height 30
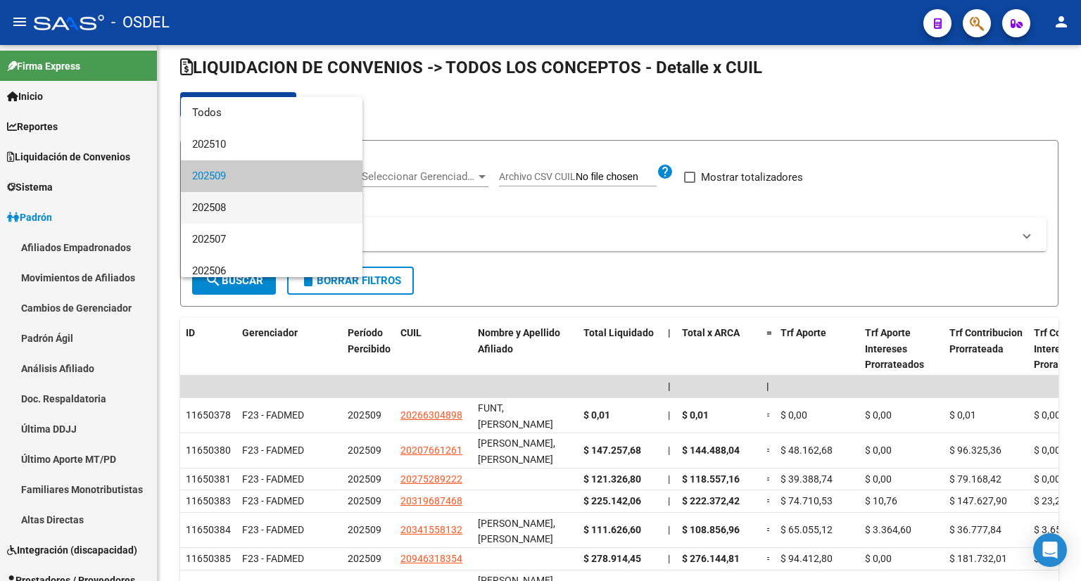
click at [236, 192] on span "202508" at bounding box center [271, 208] width 159 height 32
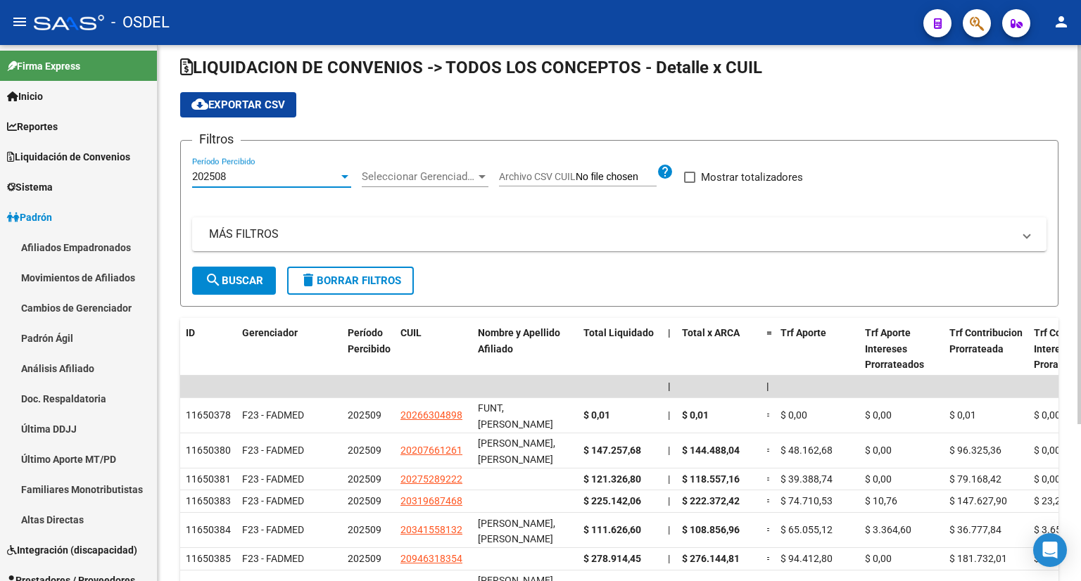
click at [236, 274] on span "search Buscar" at bounding box center [234, 280] width 58 height 13
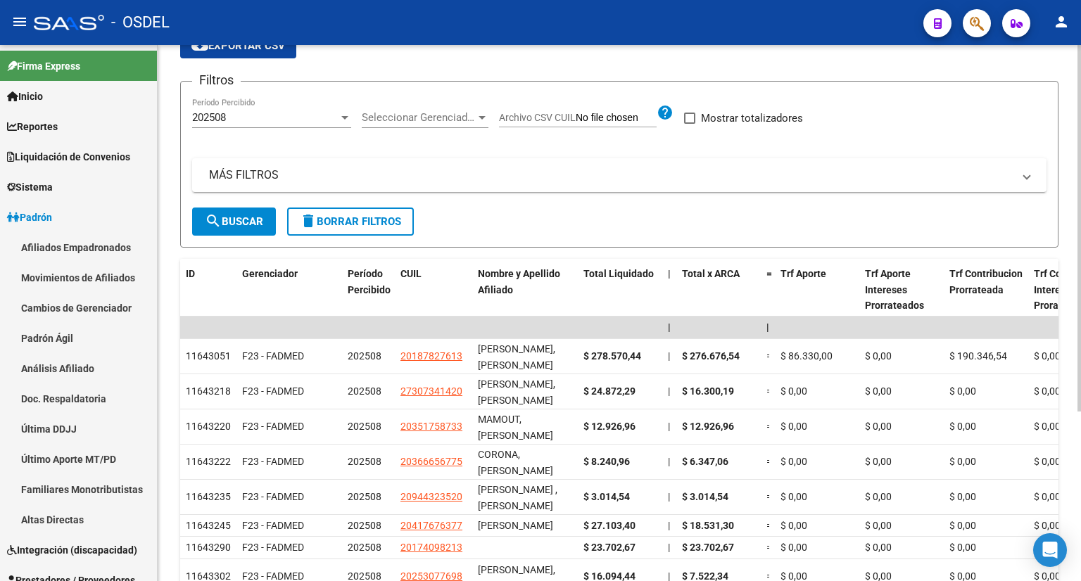
scroll to position [37, 0]
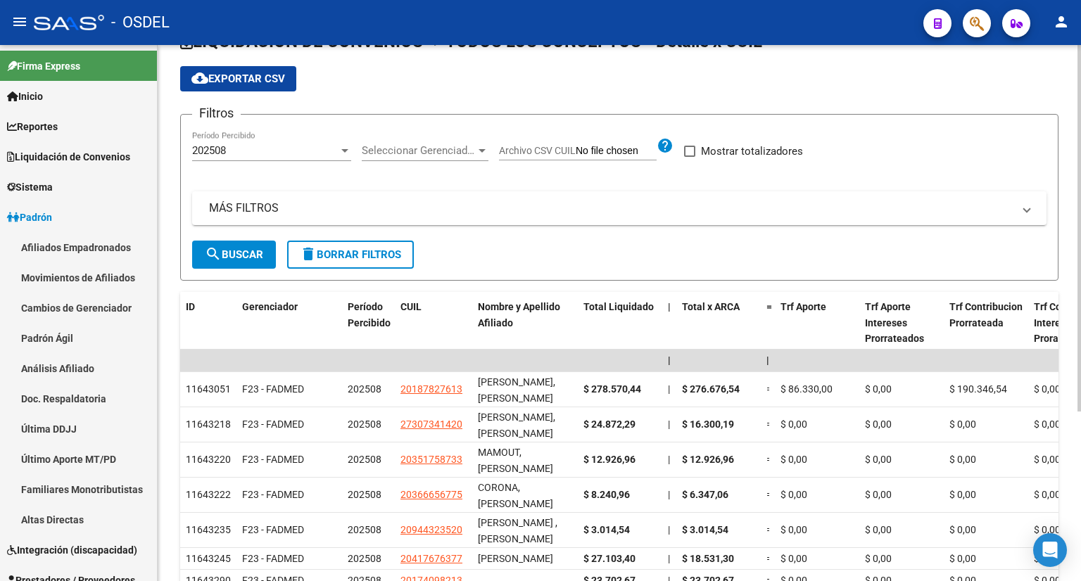
click at [276, 158] on div "202508 Período Percibido" at bounding box center [271, 146] width 159 height 30
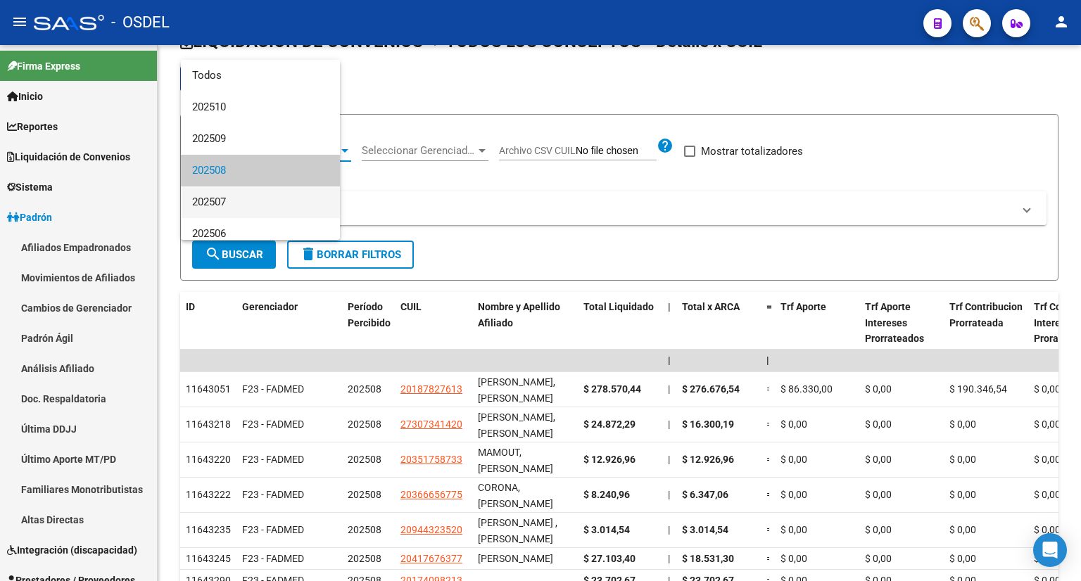
scroll to position [20, 0]
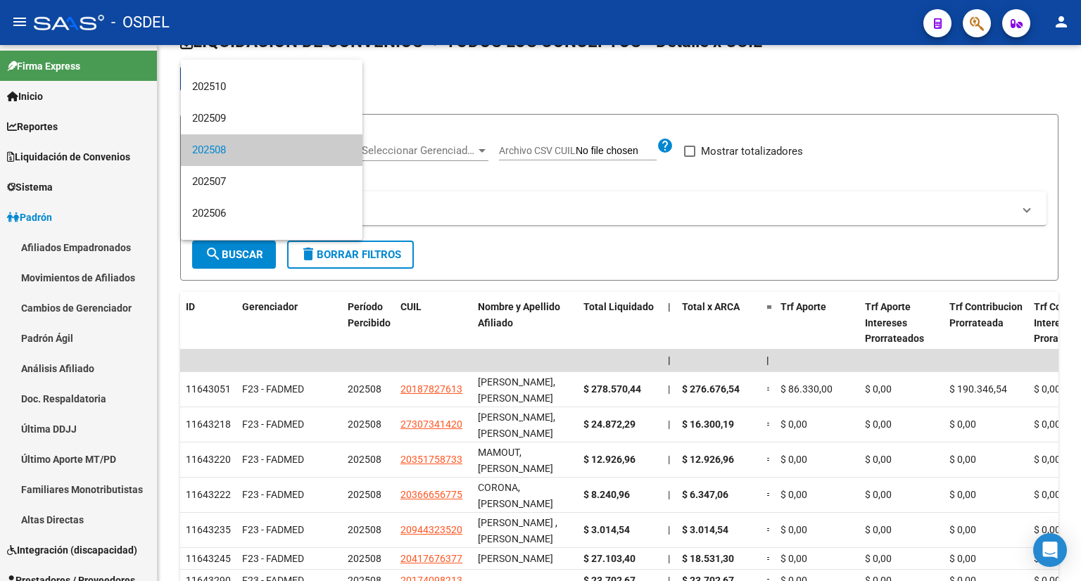
click at [250, 158] on span "202508" at bounding box center [271, 150] width 159 height 32
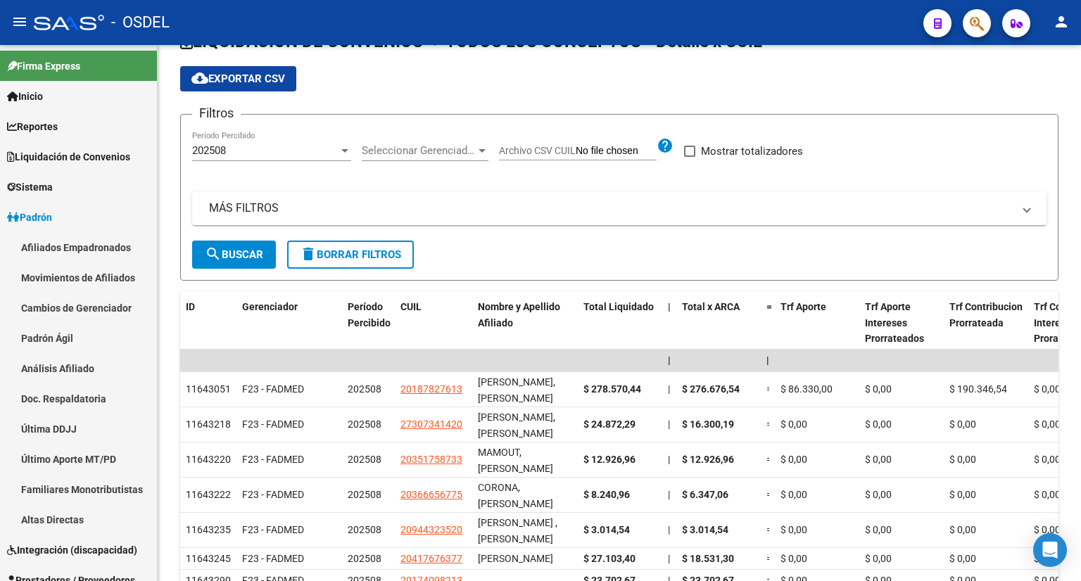
click at [250, 158] on div "202508 Período Percibido" at bounding box center [271, 146] width 159 height 30
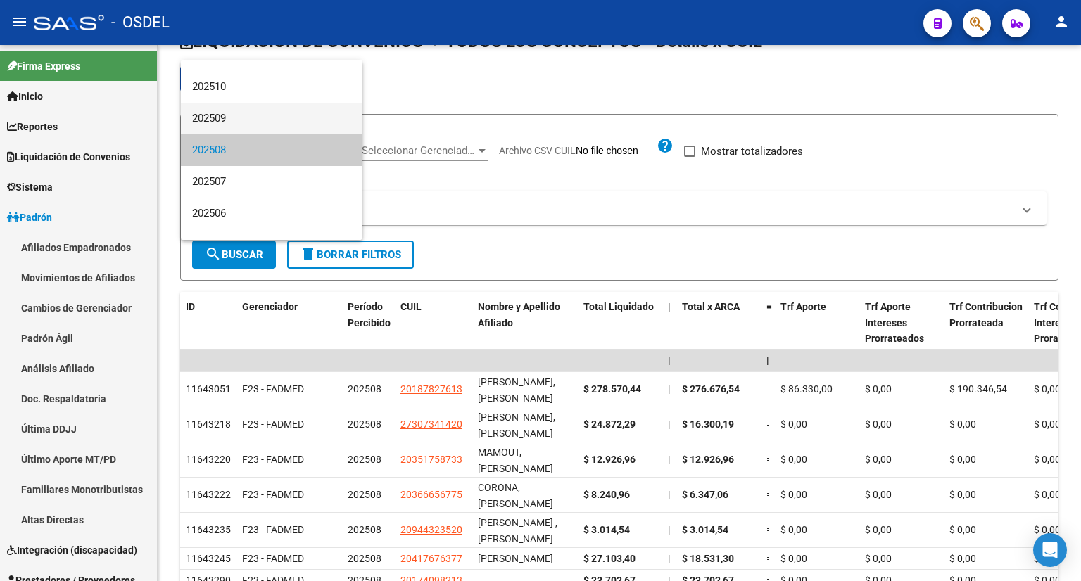
click at [256, 115] on span "202509" at bounding box center [271, 119] width 159 height 32
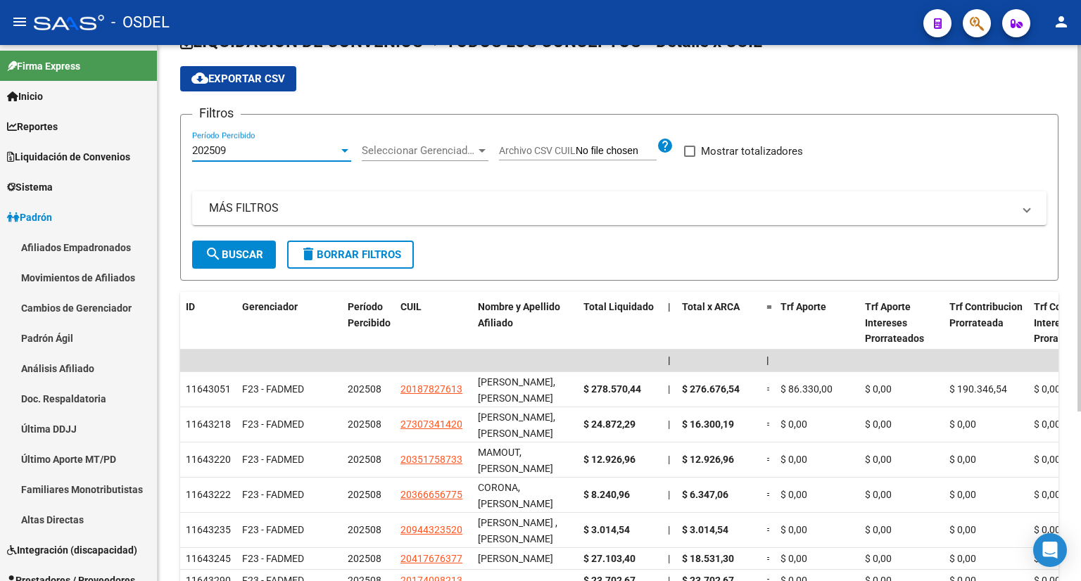
click at [271, 150] on div "202509" at bounding box center [265, 150] width 146 height 13
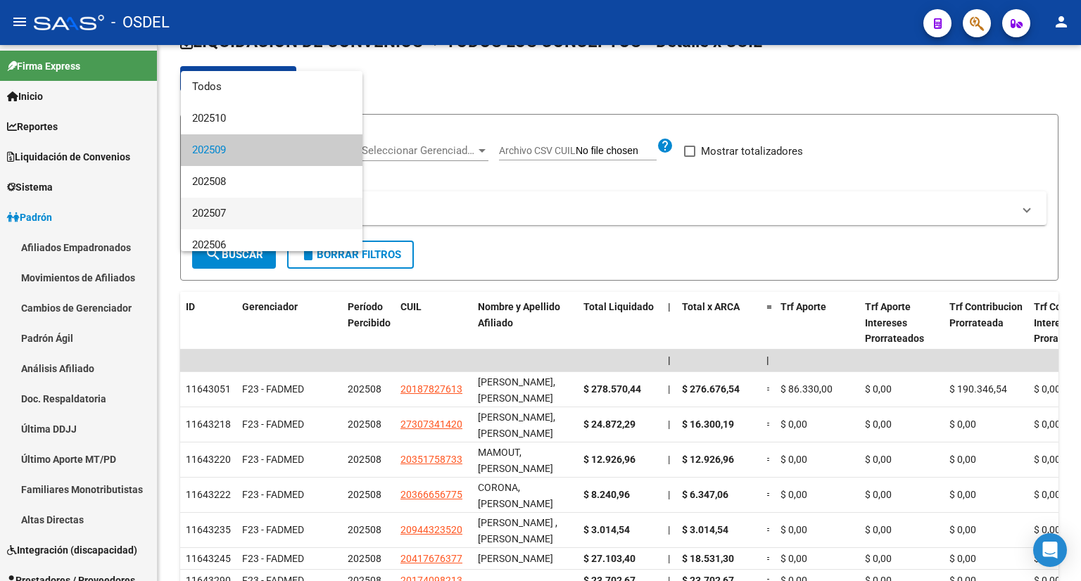
click at [247, 208] on span "202507" at bounding box center [271, 214] width 159 height 32
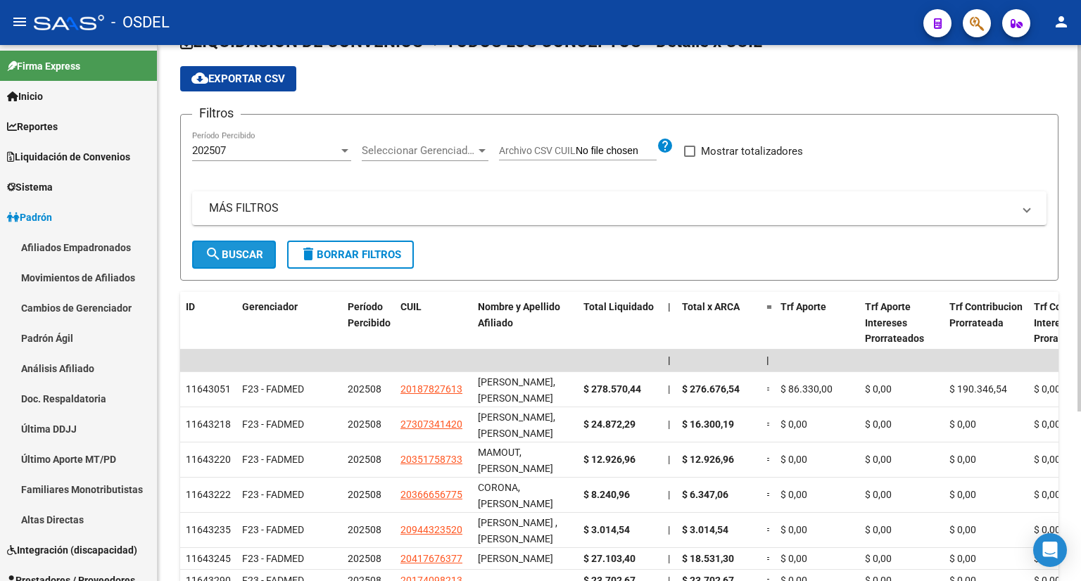
click at [239, 243] on button "search Buscar" at bounding box center [234, 255] width 84 height 28
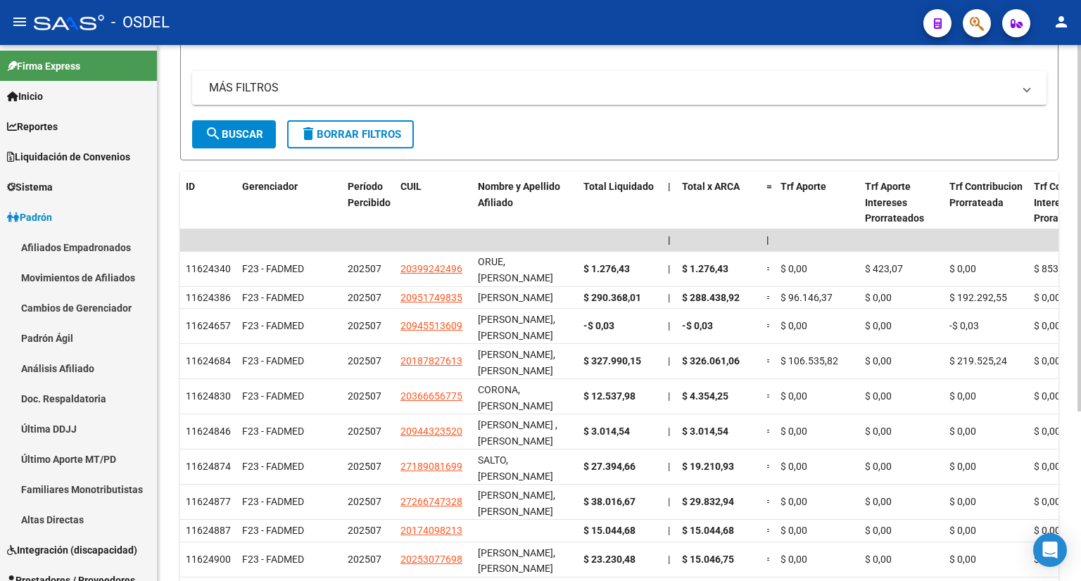
scroll to position [0, 0]
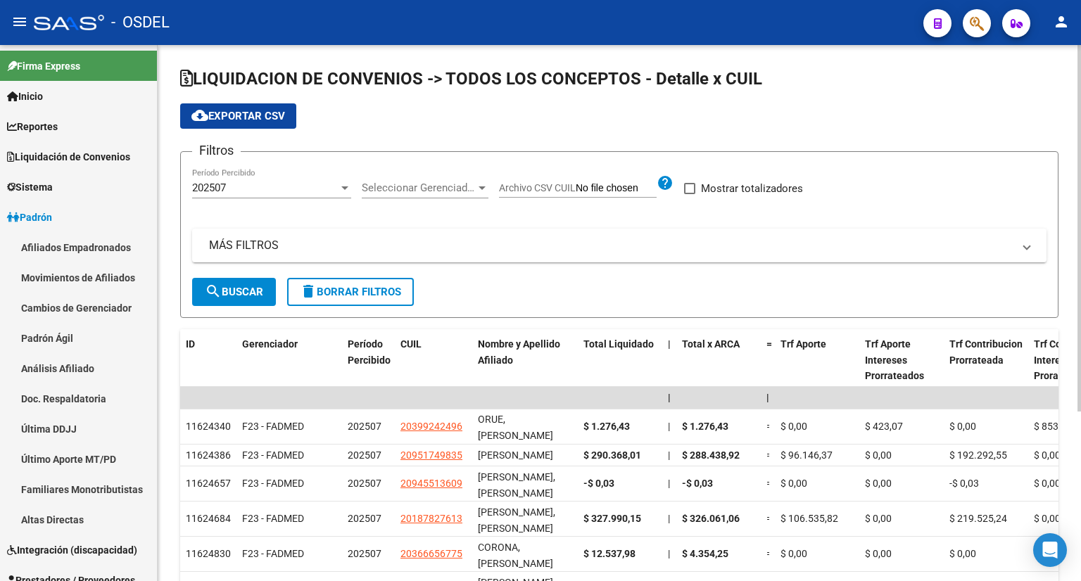
click at [246, 188] on div "202507" at bounding box center [265, 188] width 146 height 13
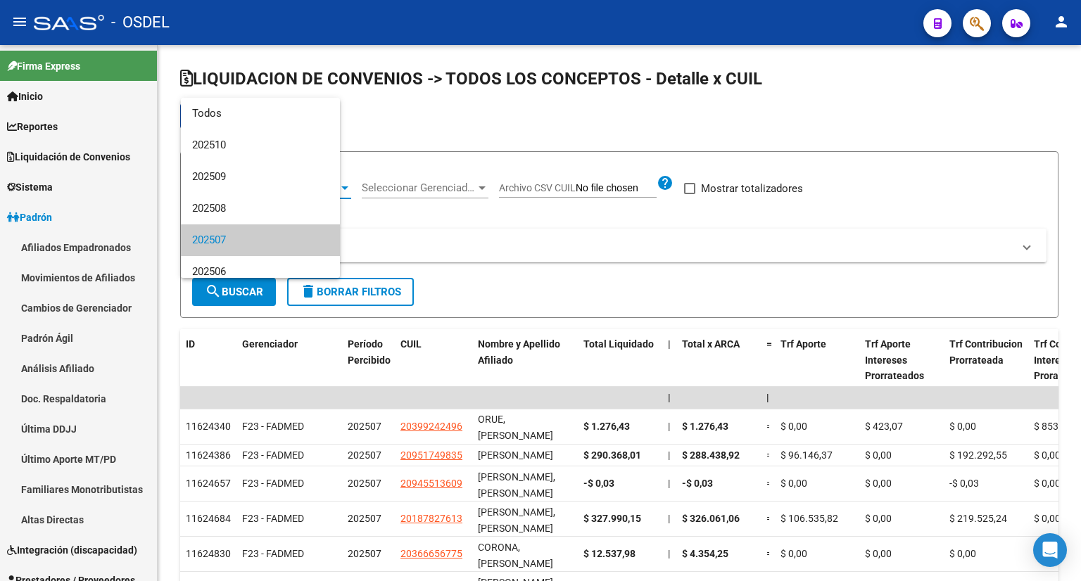
scroll to position [52, 0]
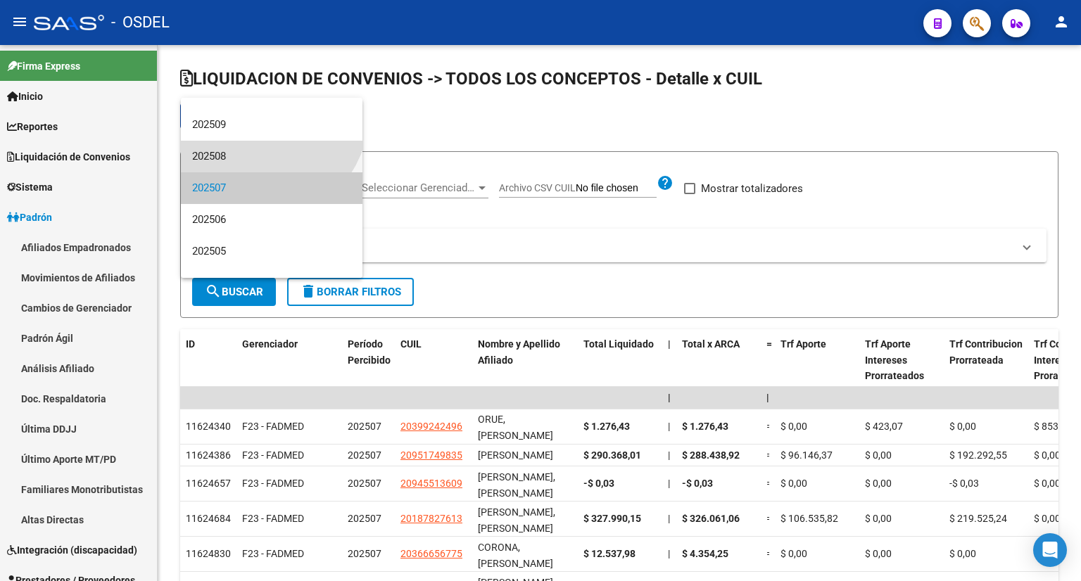
click at [248, 159] on span "202508" at bounding box center [271, 157] width 159 height 32
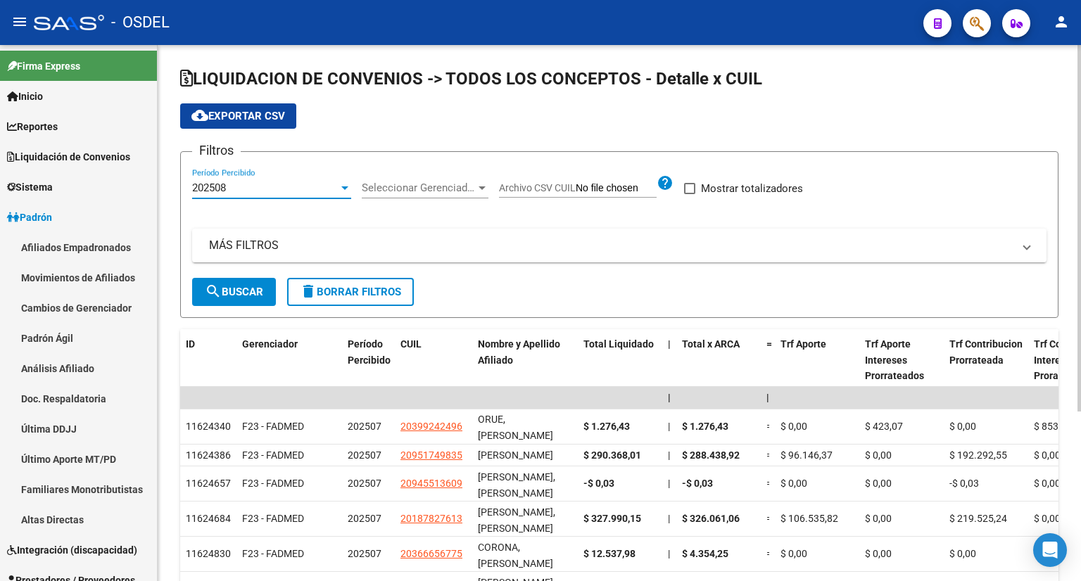
click at [246, 292] on span "search Buscar" at bounding box center [234, 292] width 58 height 13
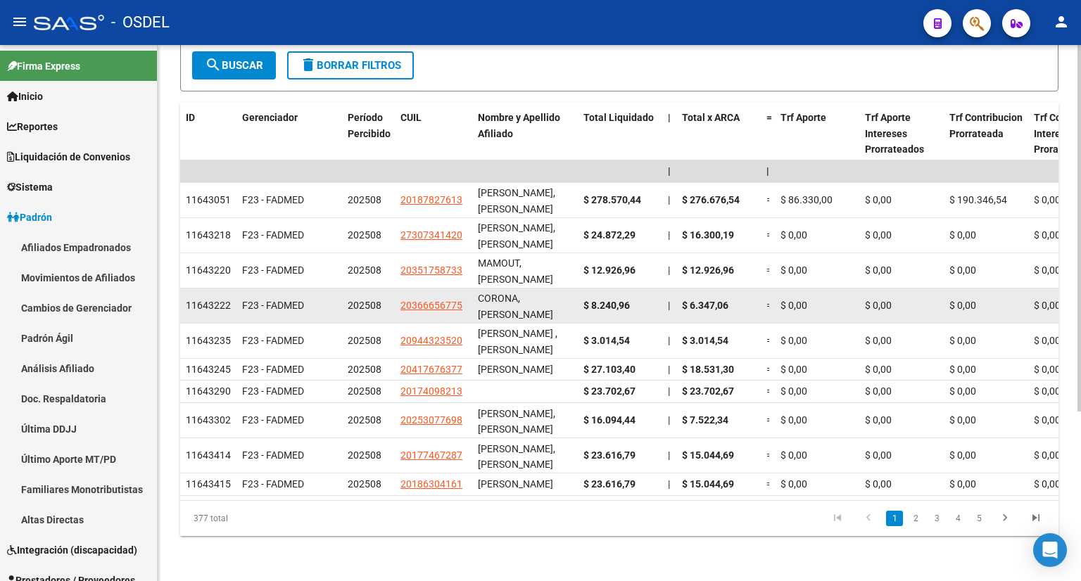
scroll to position [0, 0]
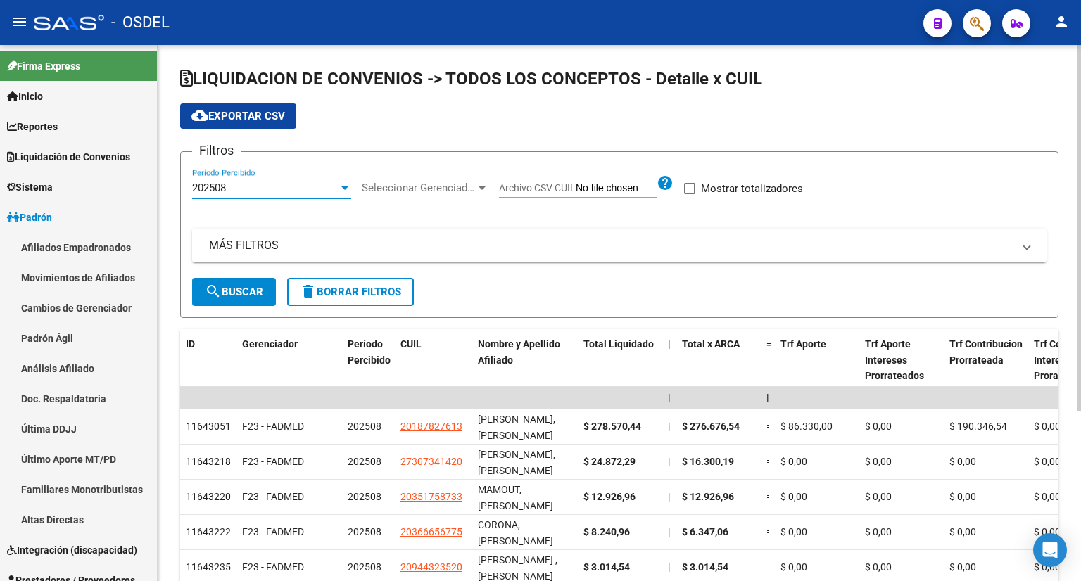
click at [272, 184] on div "202508" at bounding box center [265, 188] width 146 height 13
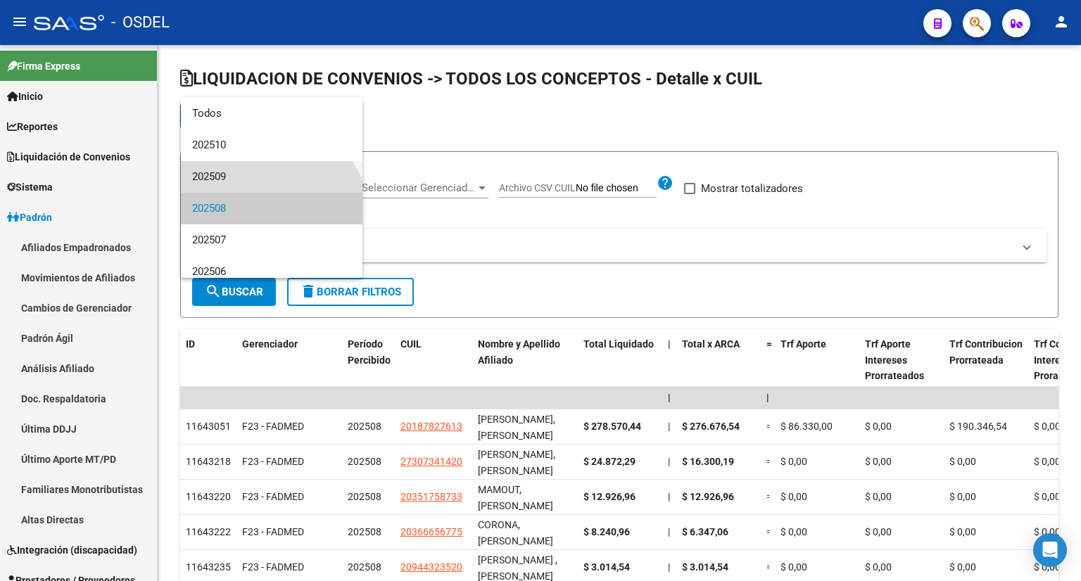
click at [242, 177] on span "202509" at bounding box center [271, 177] width 159 height 32
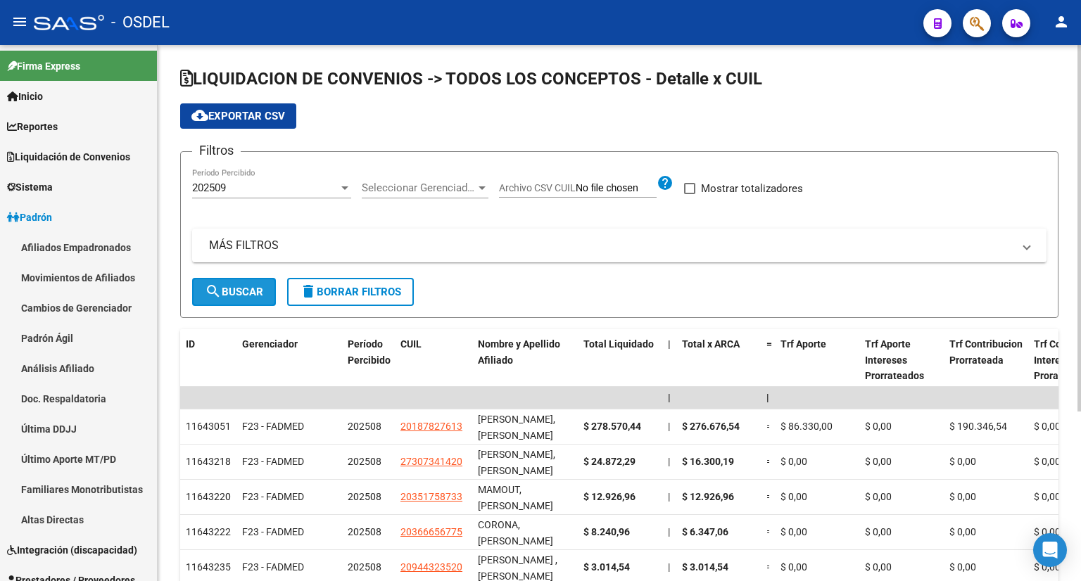
click at [247, 293] on span "search Buscar" at bounding box center [234, 292] width 58 height 13
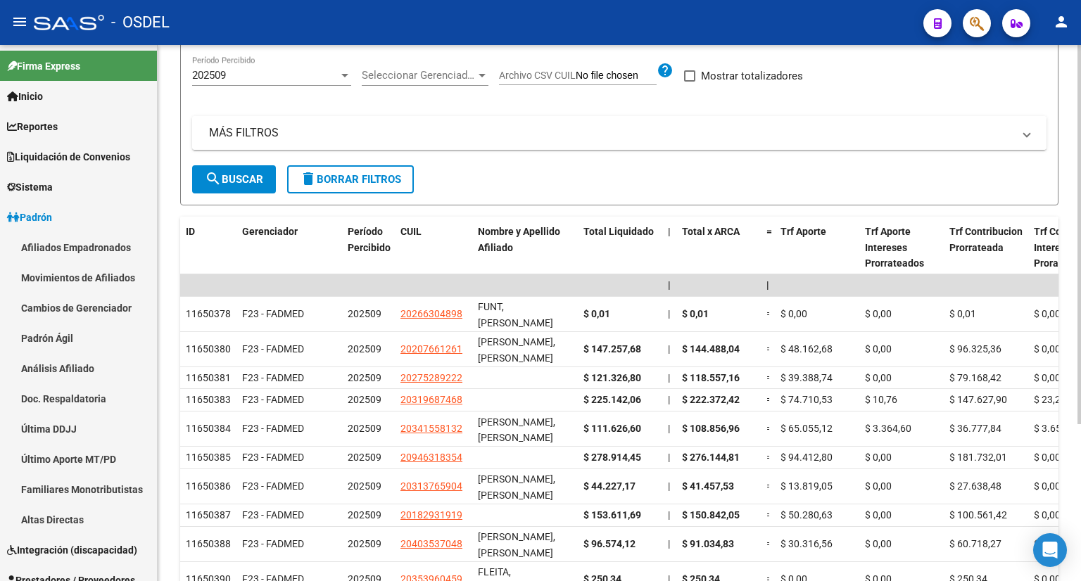
scroll to position [11, 0]
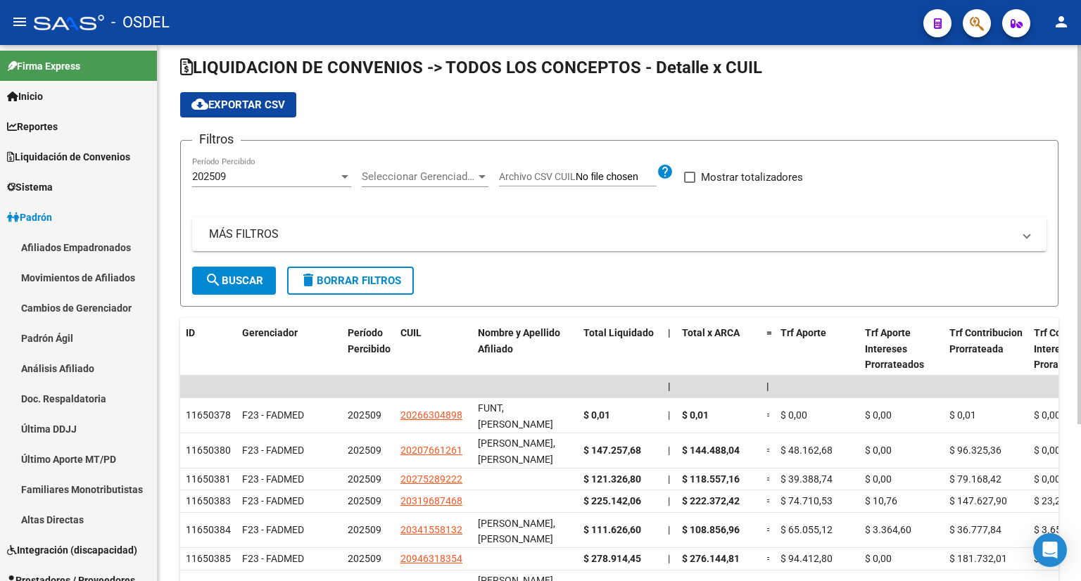
click at [260, 172] on div "202509" at bounding box center [265, 176] width 146 height 13
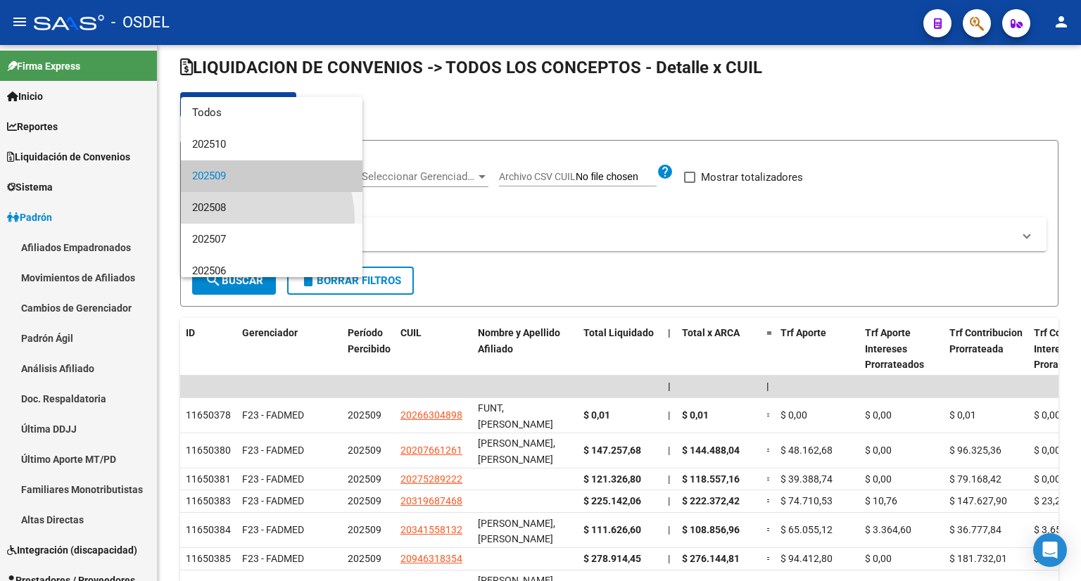
click at [245, 219] on span "202508" at bounding box center [271, 208] width 159 height 32
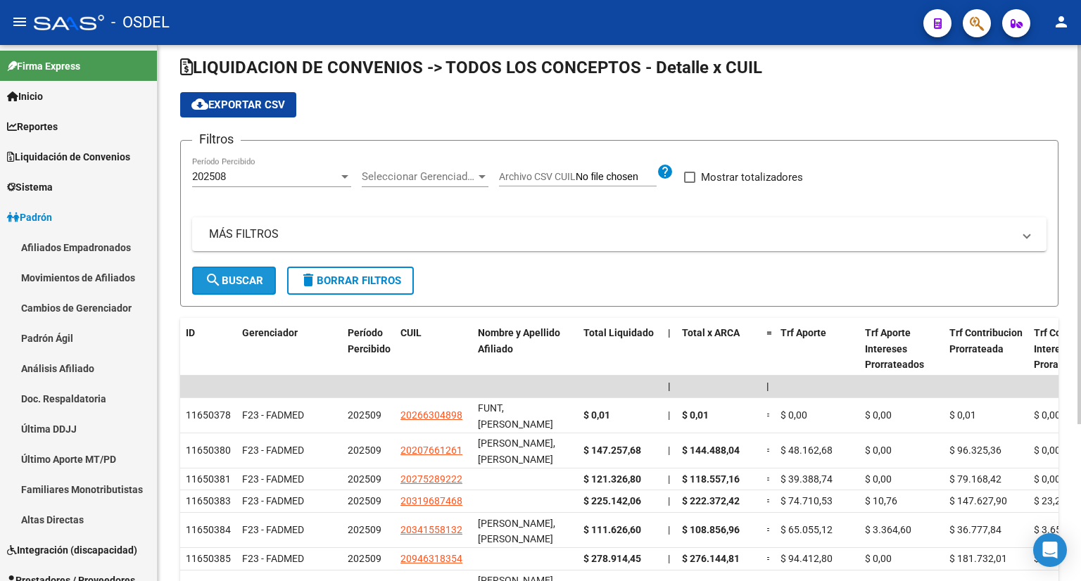
click at [236, 268] on button "search Buscar" at bounding box center [234, 281] width 84 height 28
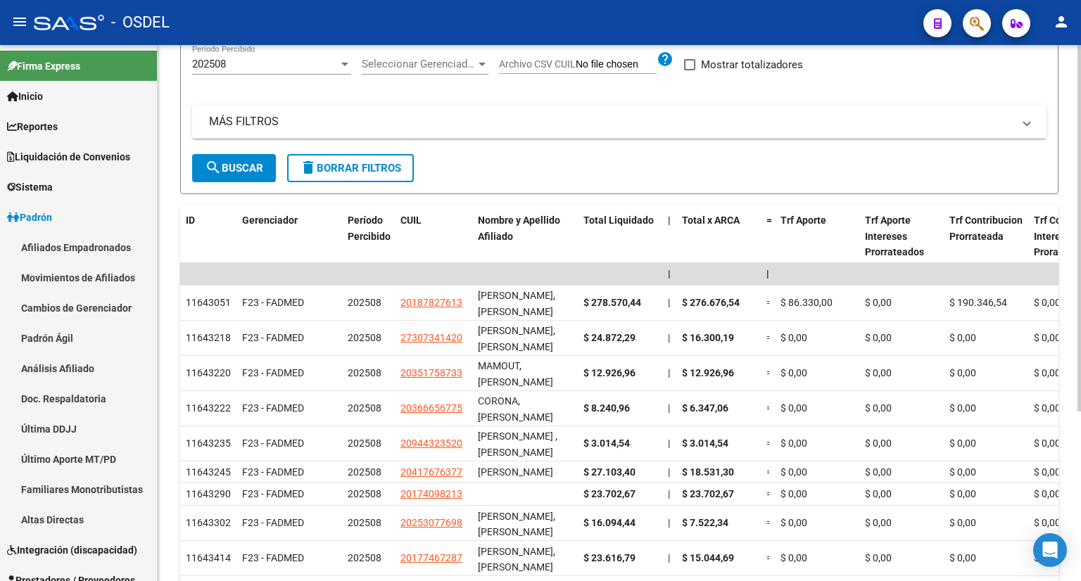
scroll to position [37, 0]
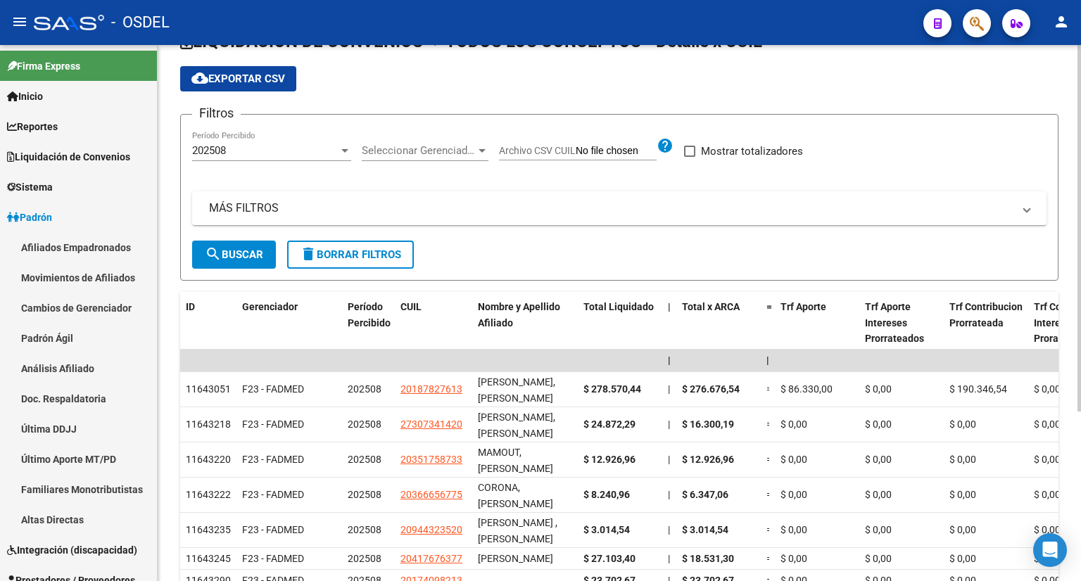
click at [253, 148] on div "202508" at bounding box center [265, 150] width 146 height 13
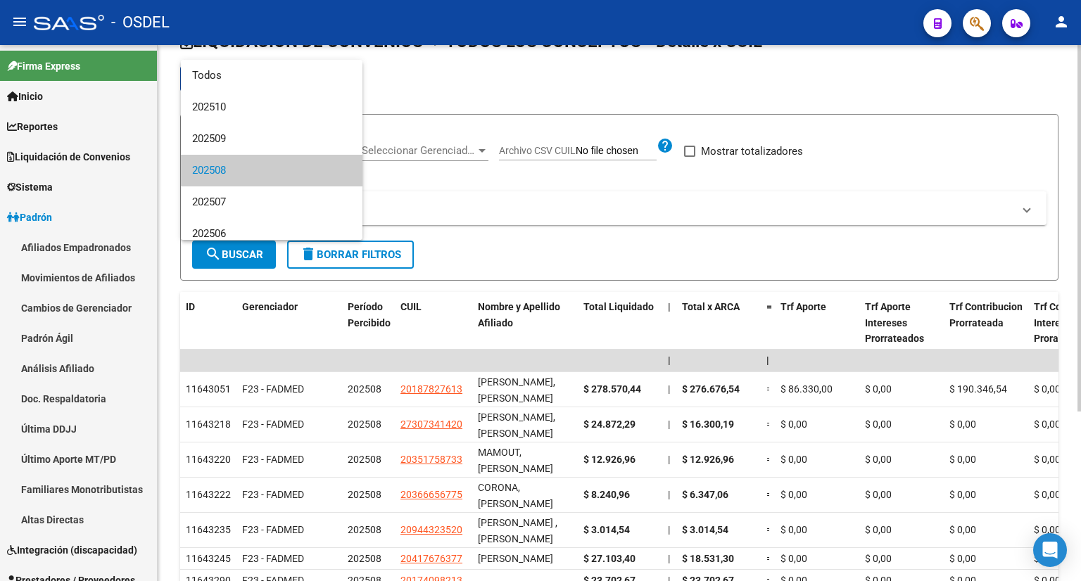
scroll to position [20, 0]
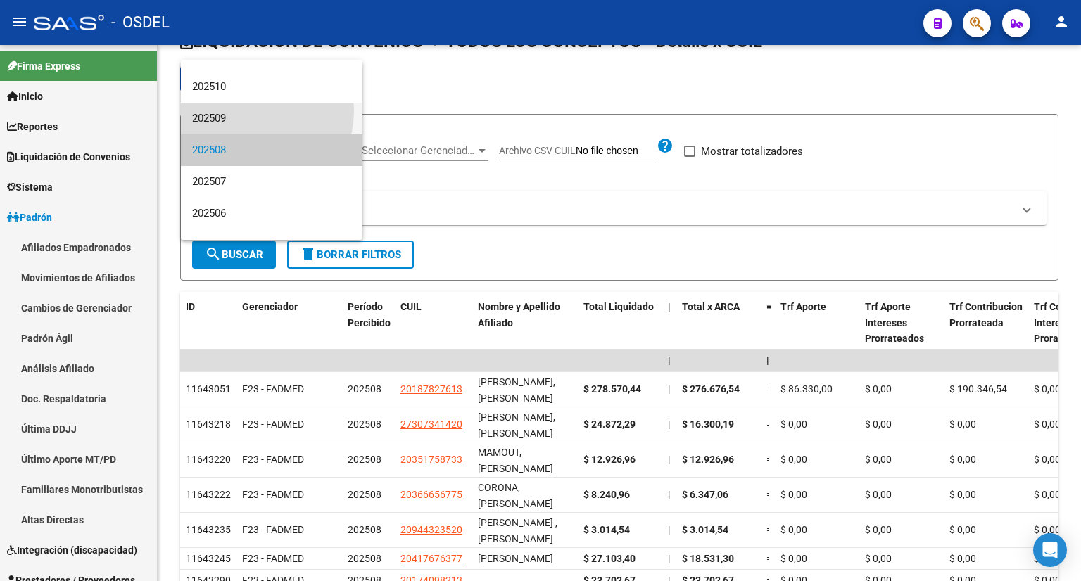
click at [251, 110] on span "202509" at bounding box center [271, 119] width 159 height 32
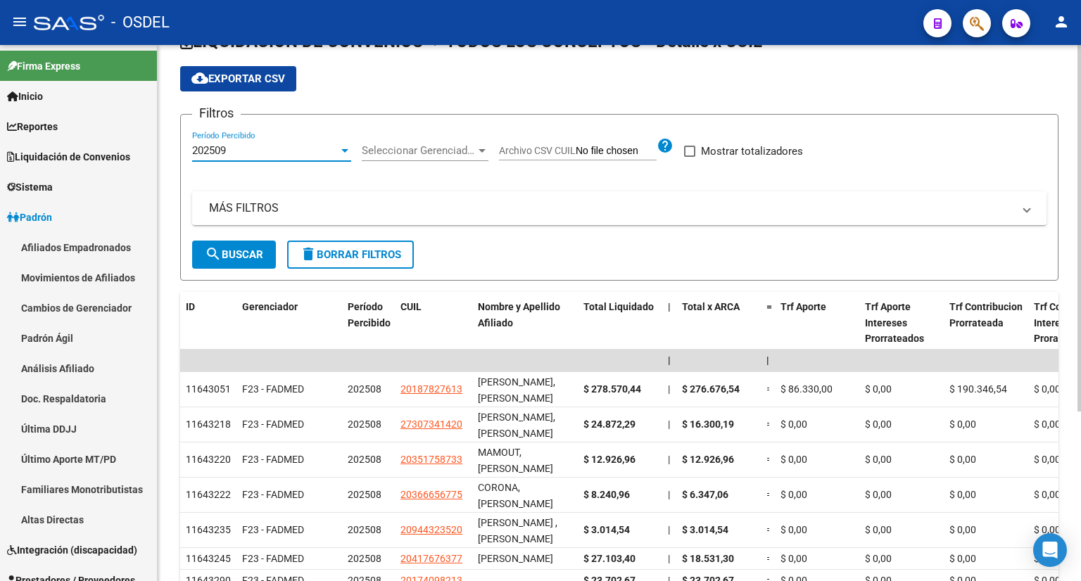
click at [251, 251] on span "search Buscar" at bounding box center [234, 254] width 58 height 13
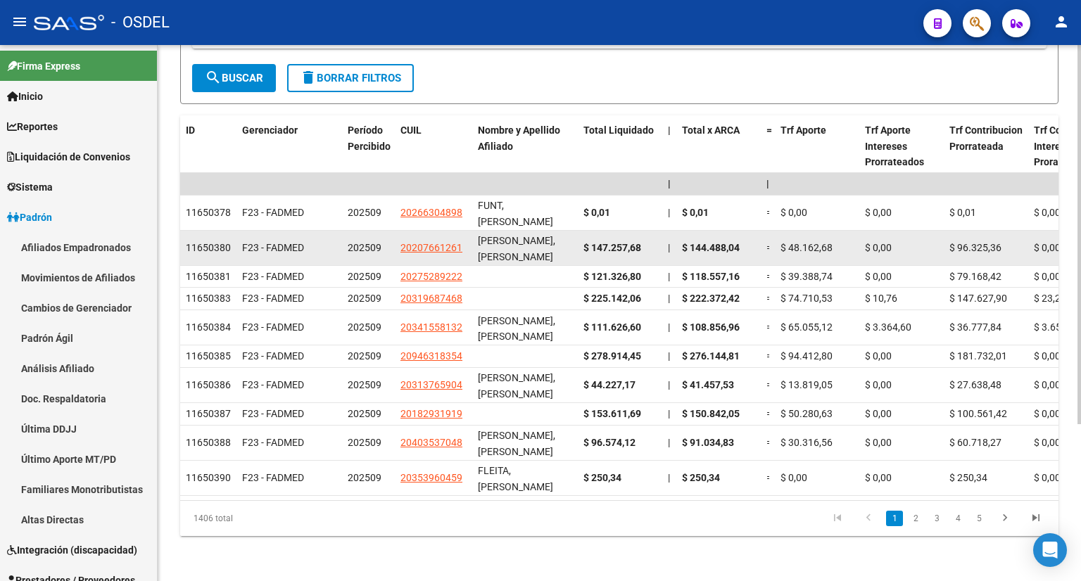
scroll to position [0, 0]
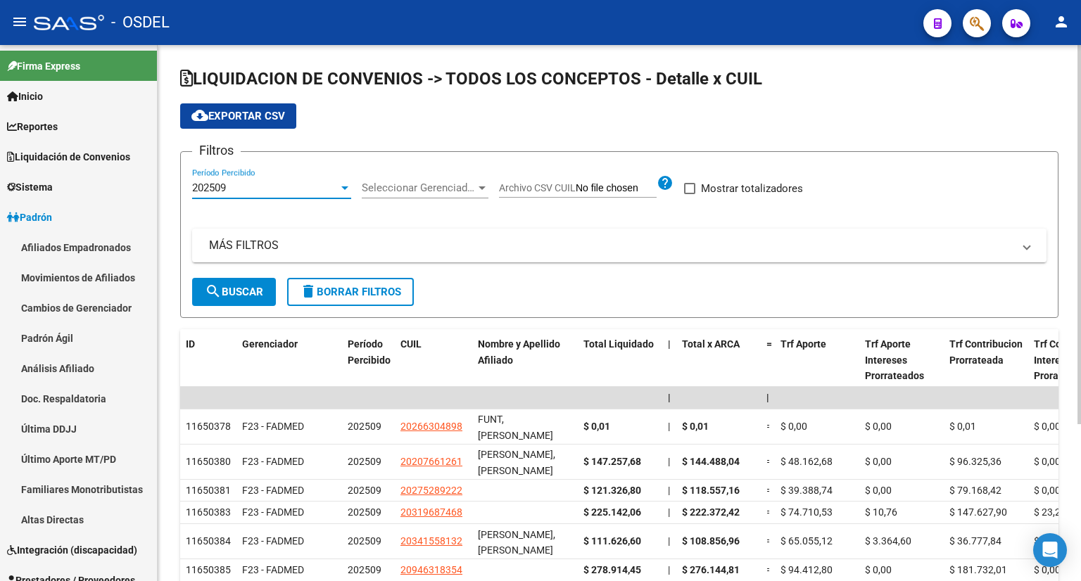
click at [255, 193] on div "202509" at bounding box center [265, 188] width 146 height 13
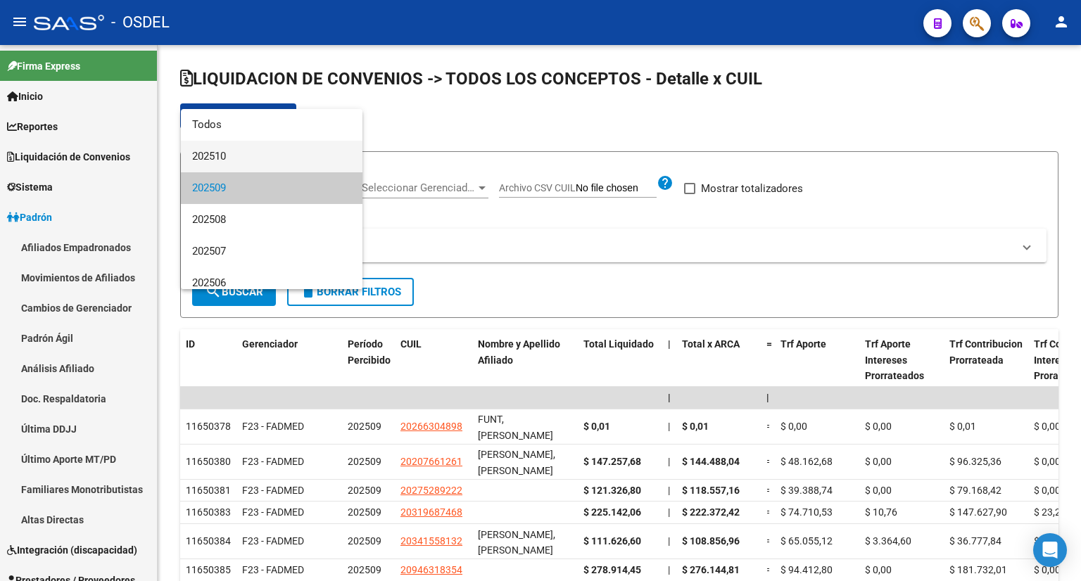
click at [233, 151] on span "202510" at bounding box center [271, 157] width 159 height 32
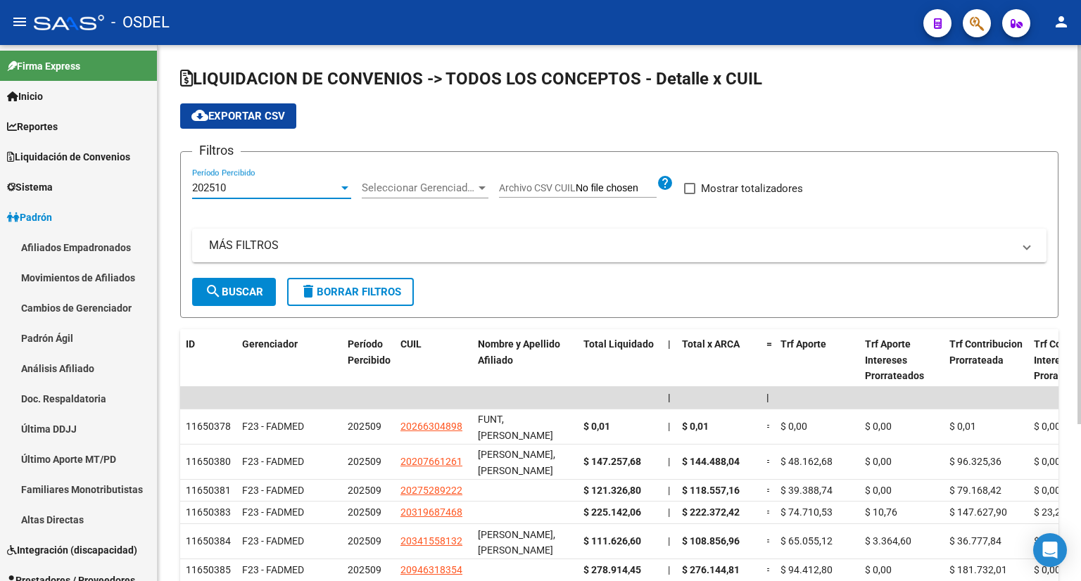
click at [232, 282] on button "search Buscar" at bounding box center [234, 292] width 84 height 28
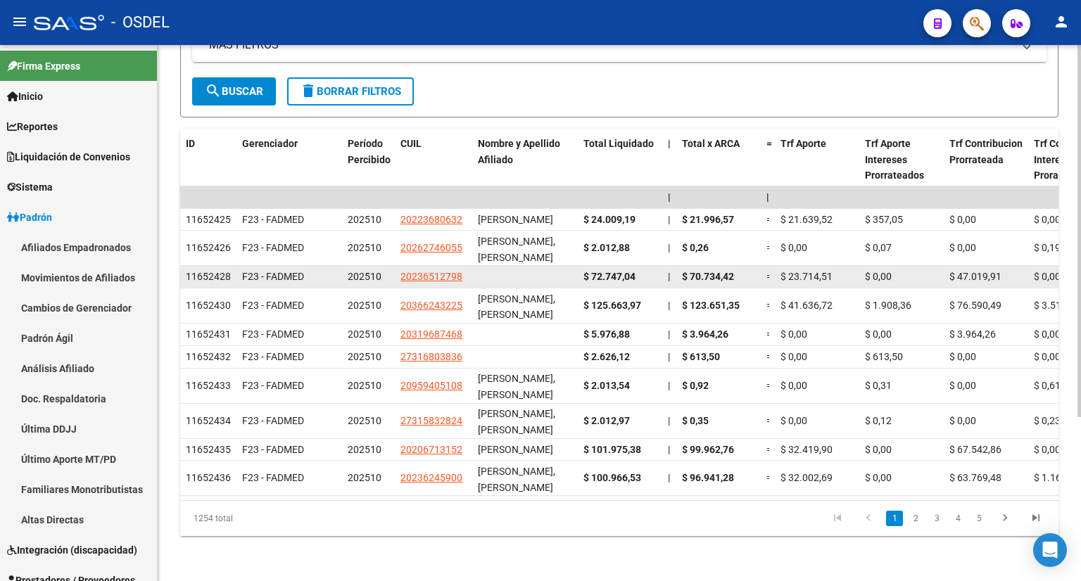
scroll to position [165, 0]
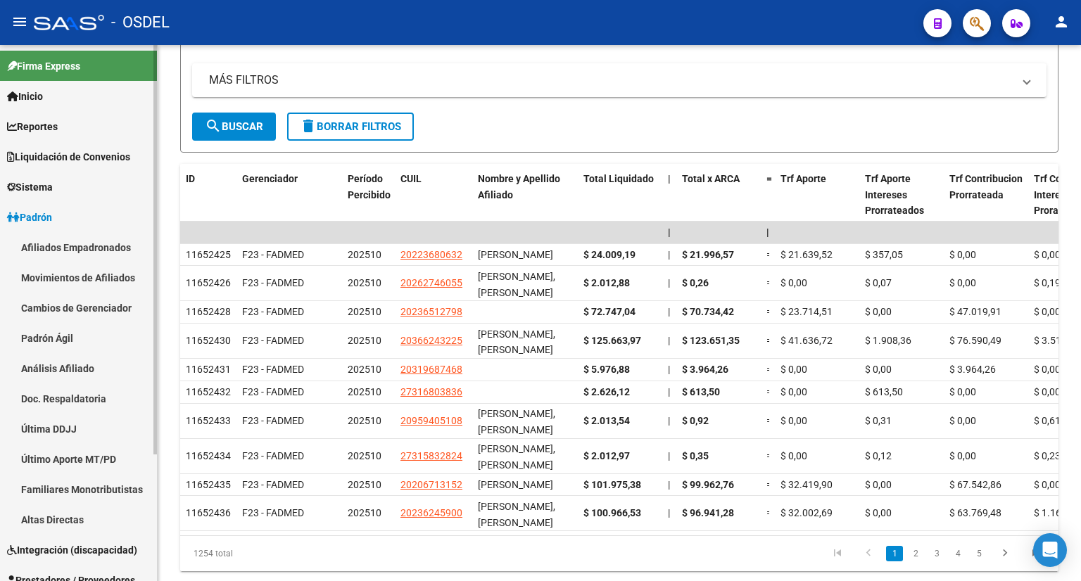
click at [104, 276] on link "Movimientos de Afiliados" at bounding box center [78, 277] width 157 height 30
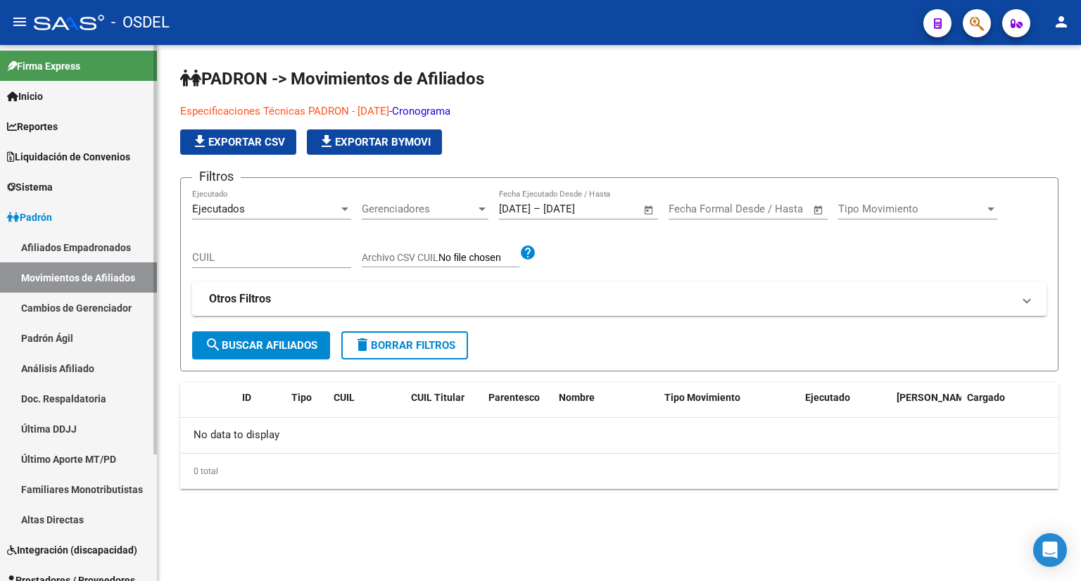
click at [104, 305] on link "Cambios de Gerenciador" at bounding box center [78, 308] width 157 height 30
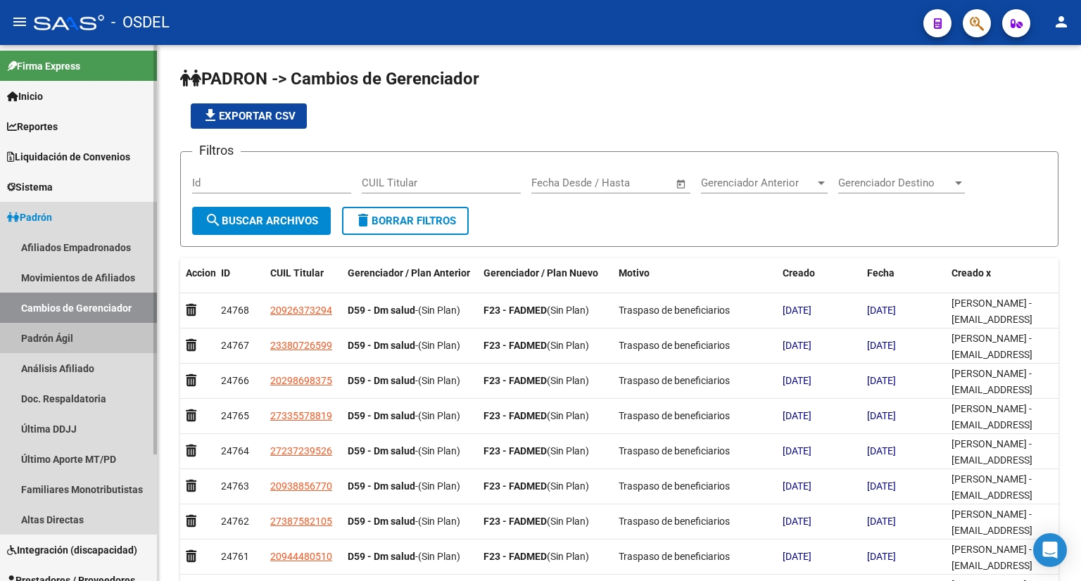
click at [107, 333] on link "Padrón Ágil" at bounding box center [78, 338] width 157 height 30
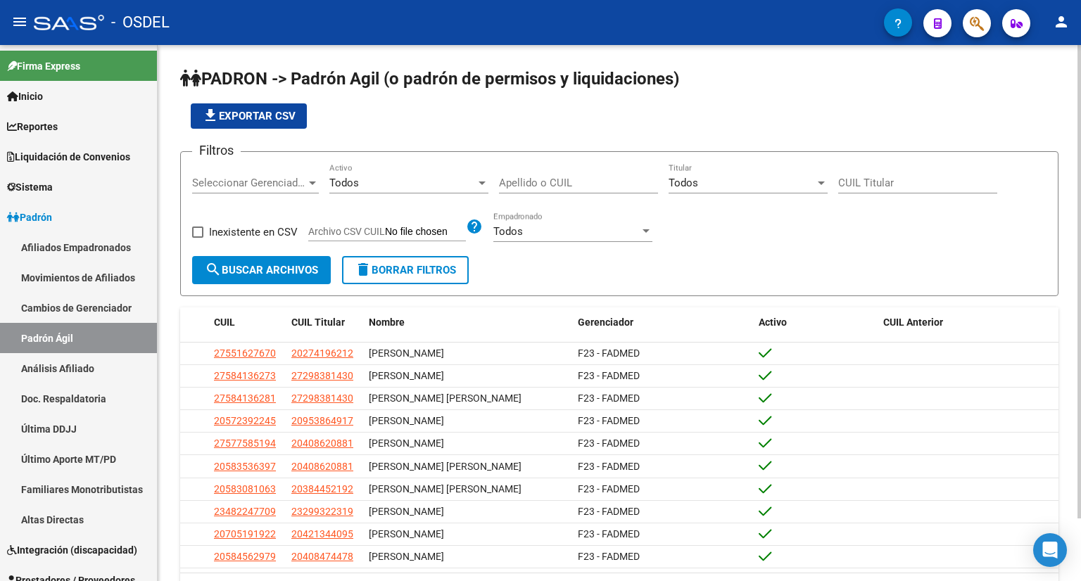
click at [284, 180] on span "Seleccionar Gerenciador" at bounding box center [249, 183] width 114 height 13
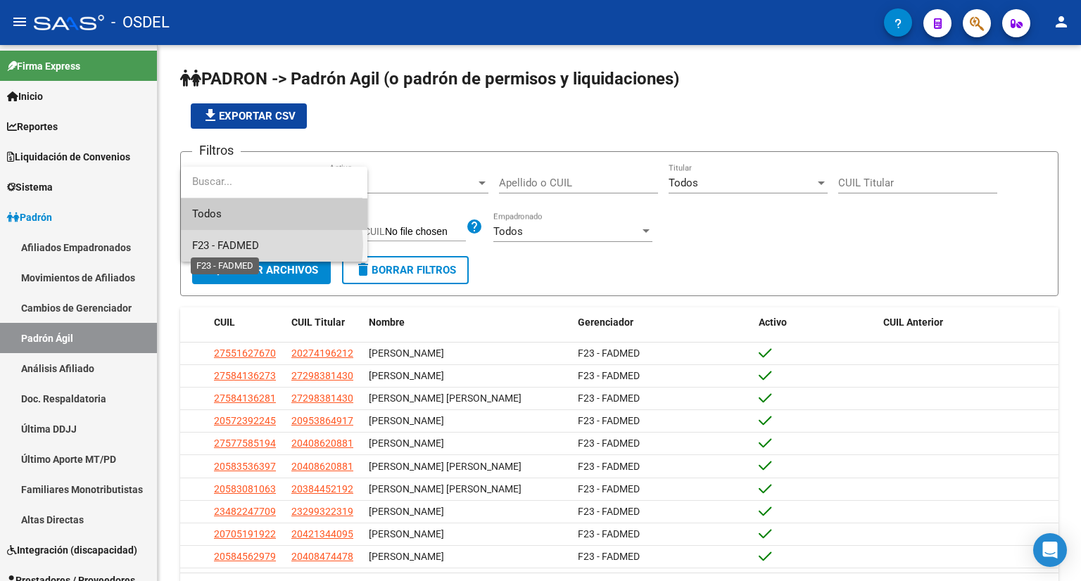
click at [243, 245] on span "F23 - FADMED" at bounding box center [225, 245] width 67 height 13
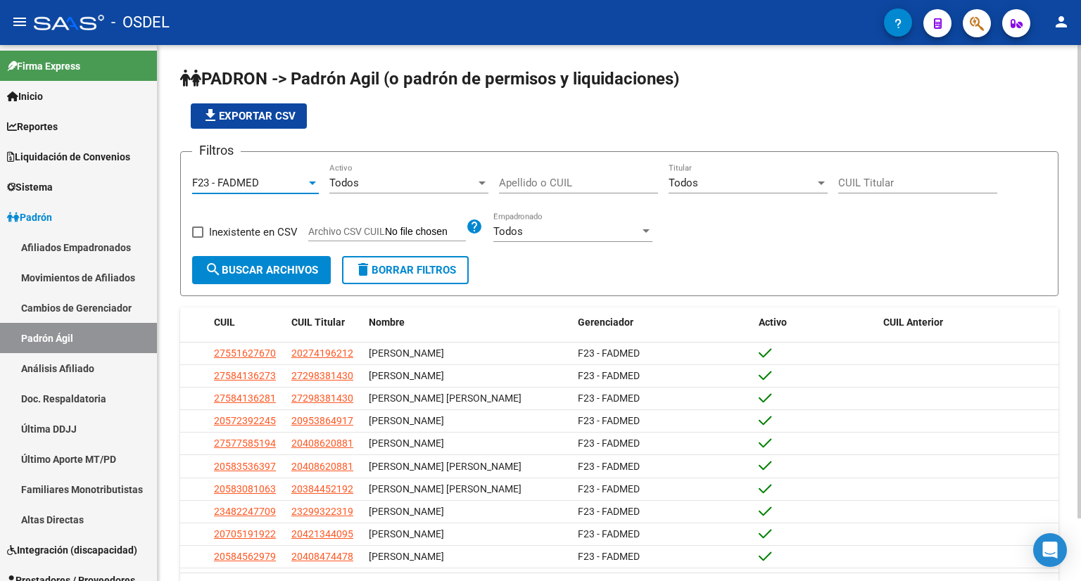
click at [350, 187] on span "Todos" at bounding box center [344, 183] width 30 height 13
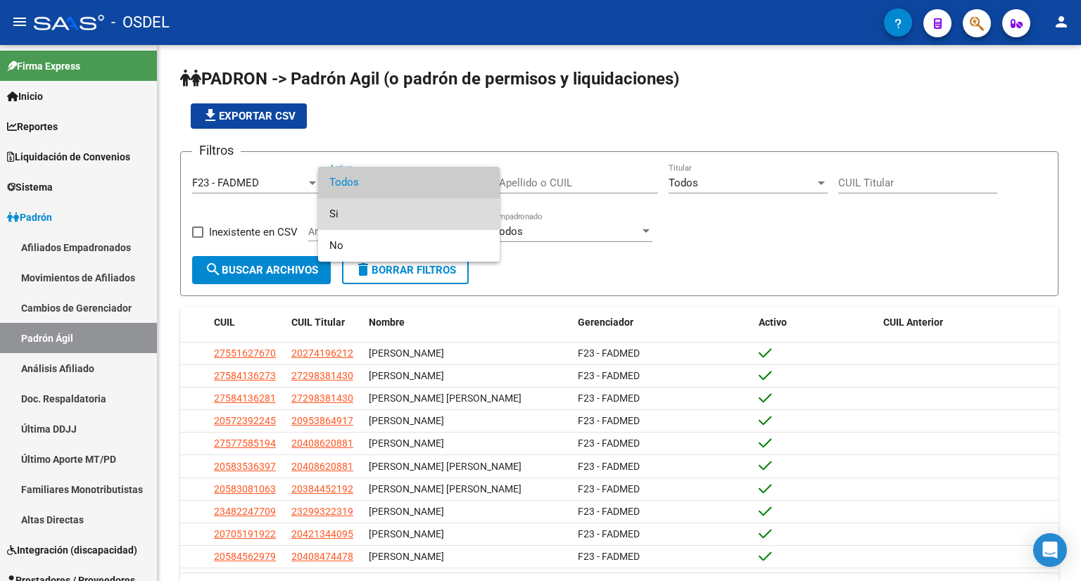
click at [354, 208] on span "Si" at bounding box center [408, 214] width 159 height 32
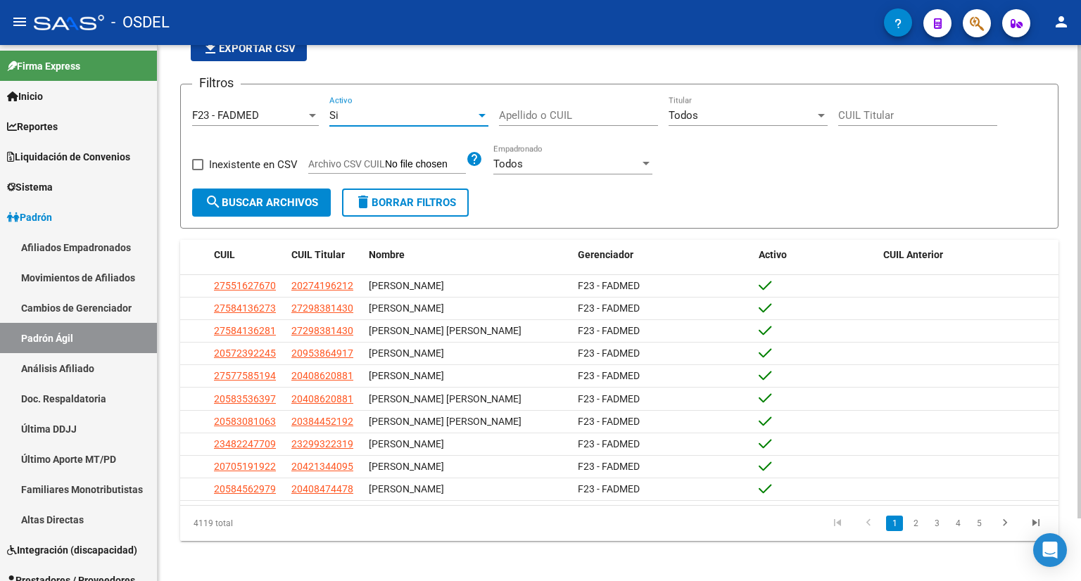
scroll to position [71, 0]
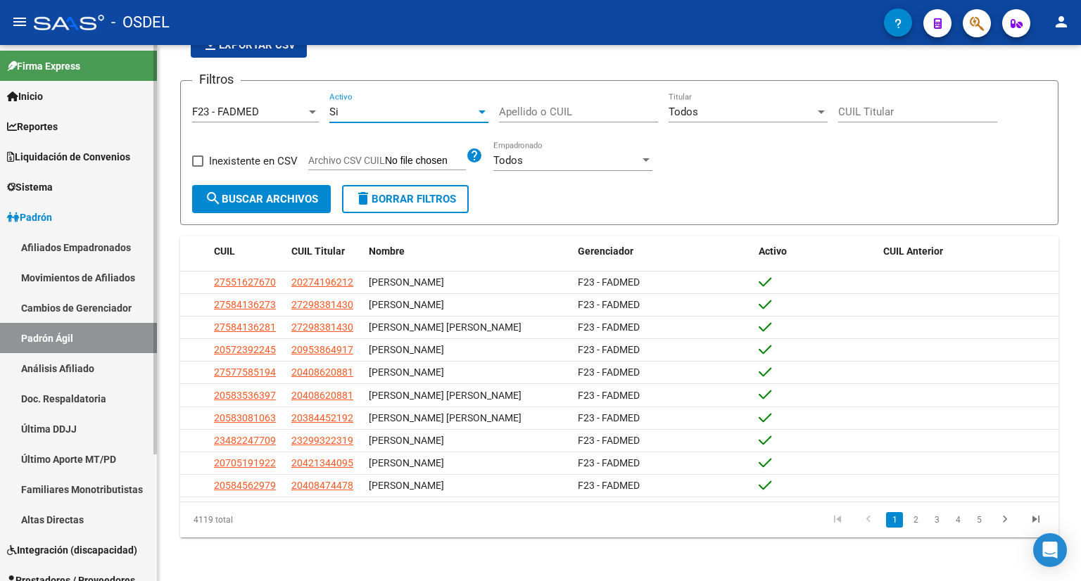
click at [114, 364] on link "Análisis Afiliado" at bounding box center [78, 368] width 157 height 30
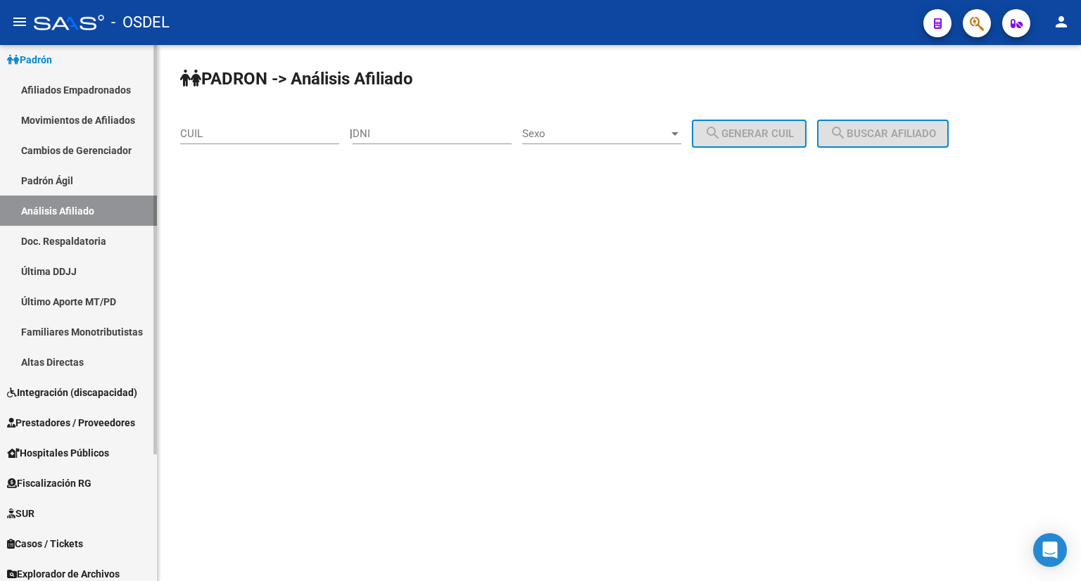
scroll to position [165, 0]
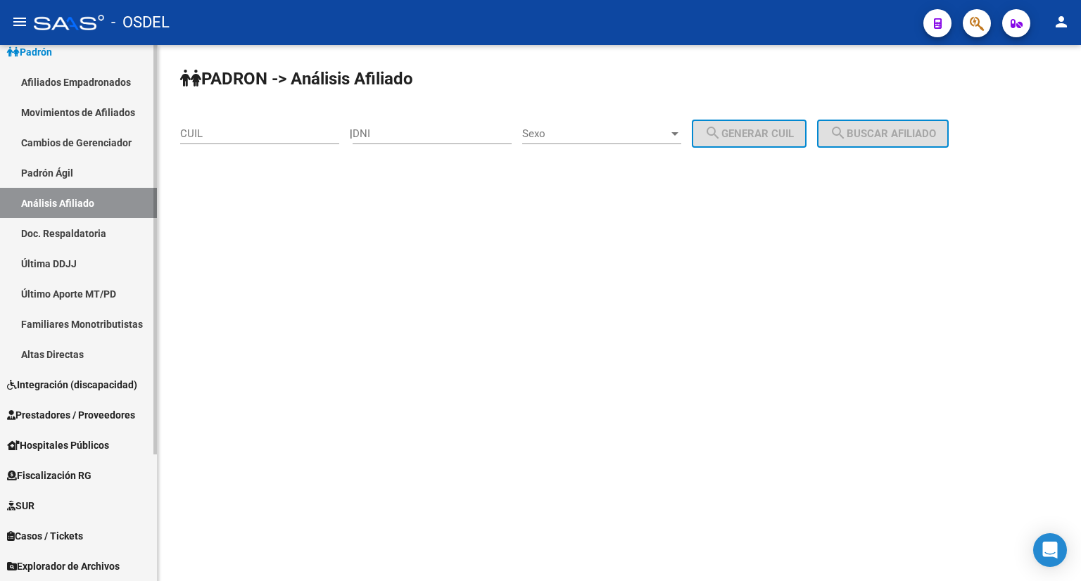
click at [105, 451] on span "Hospitales Públicos" at bounding box center [58, 445] width 102 height 15
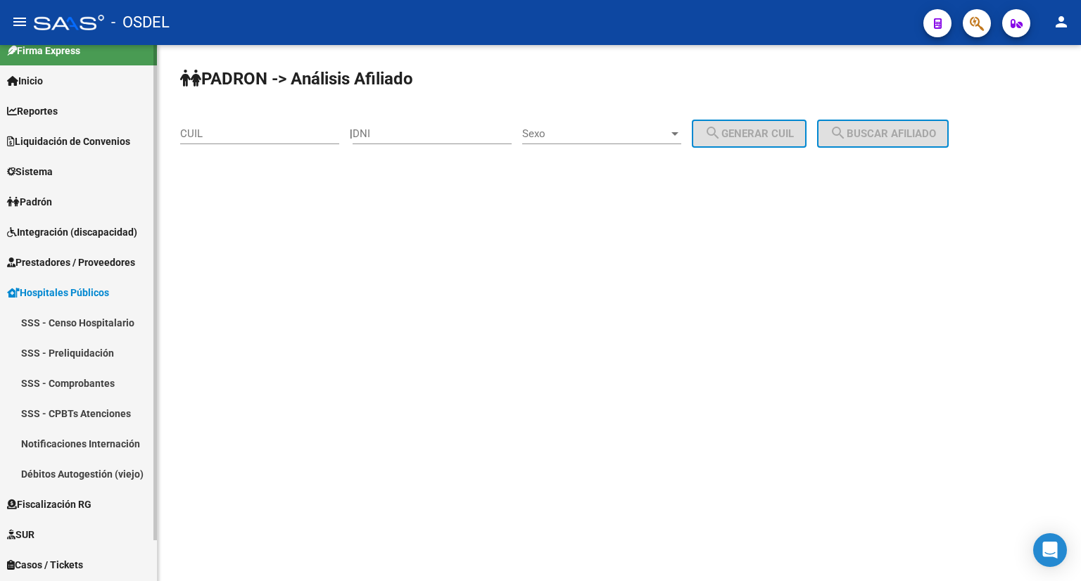
scroll to position [0, 0]
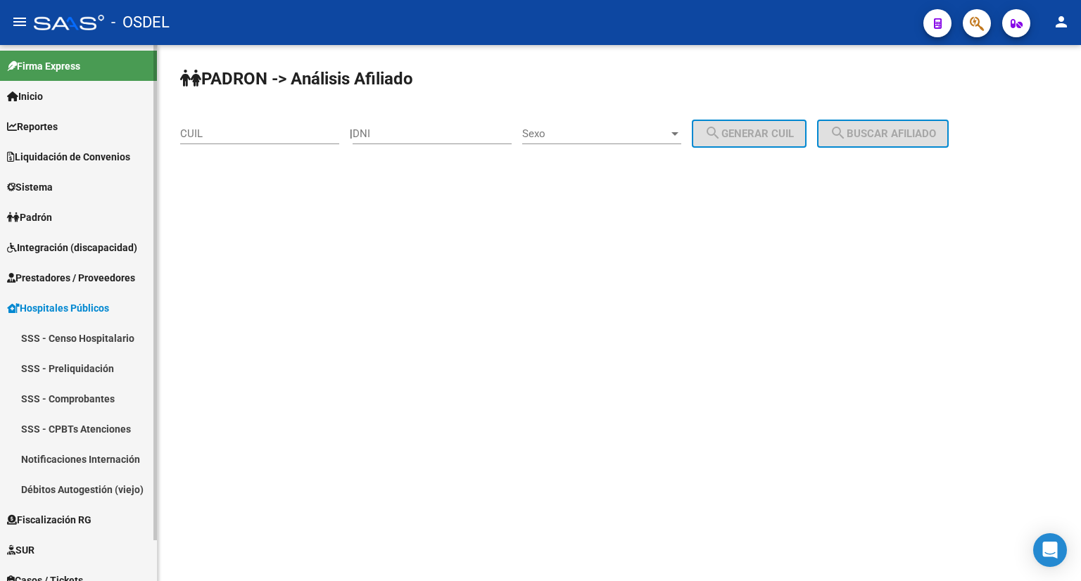
click at [79, 117] on link "Reportes" at bounding box center [78, 126] width 157 height 30
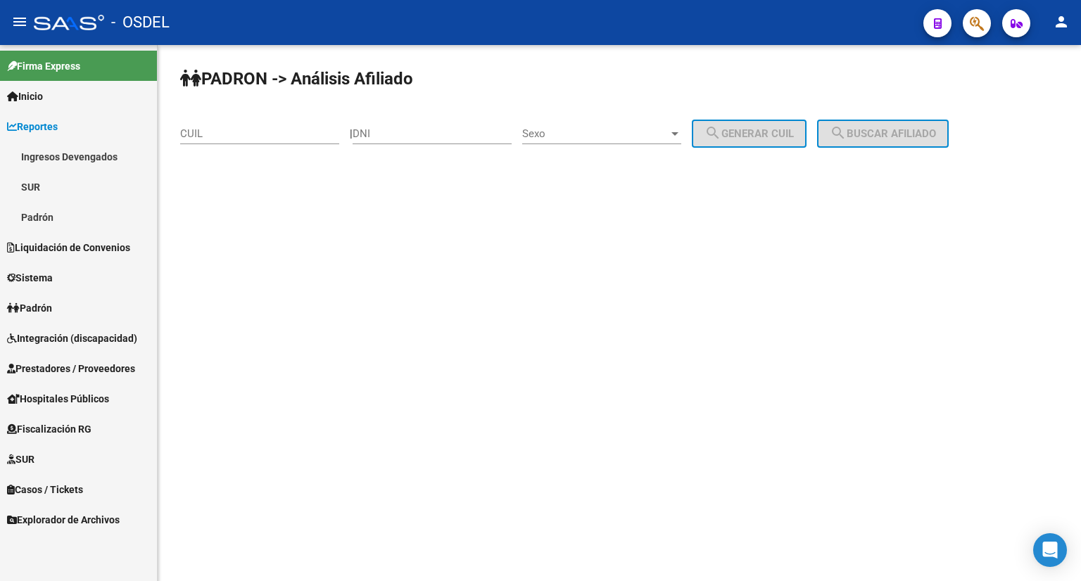
click at [69, 404] on span "Hospitales Públicos" at bounding box center [58, 398] width 102 height 15
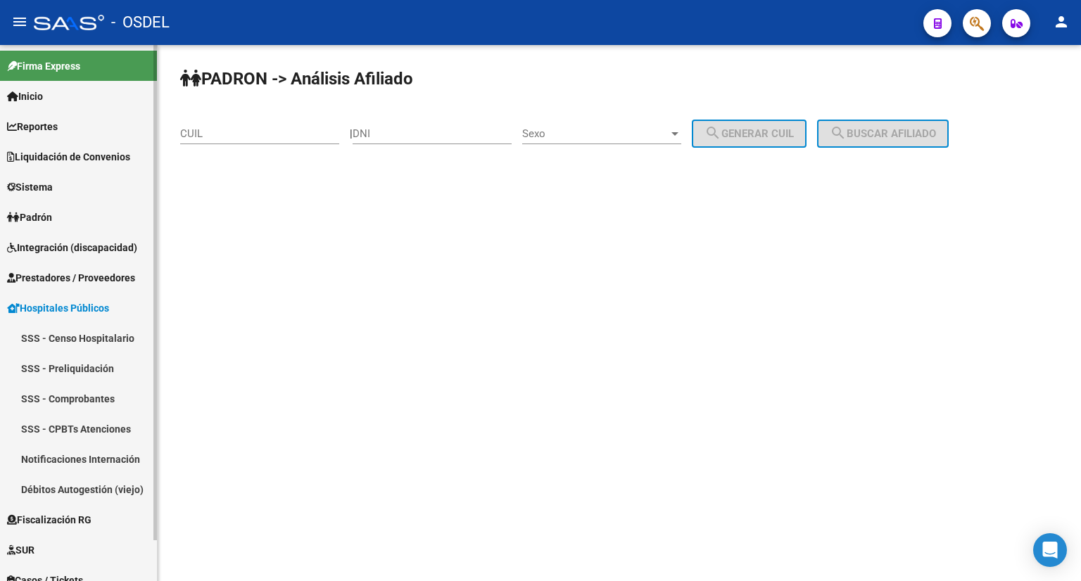
click at [53, 120] on span "Reportes" at bounding box center [32, 126] width 51 height 15
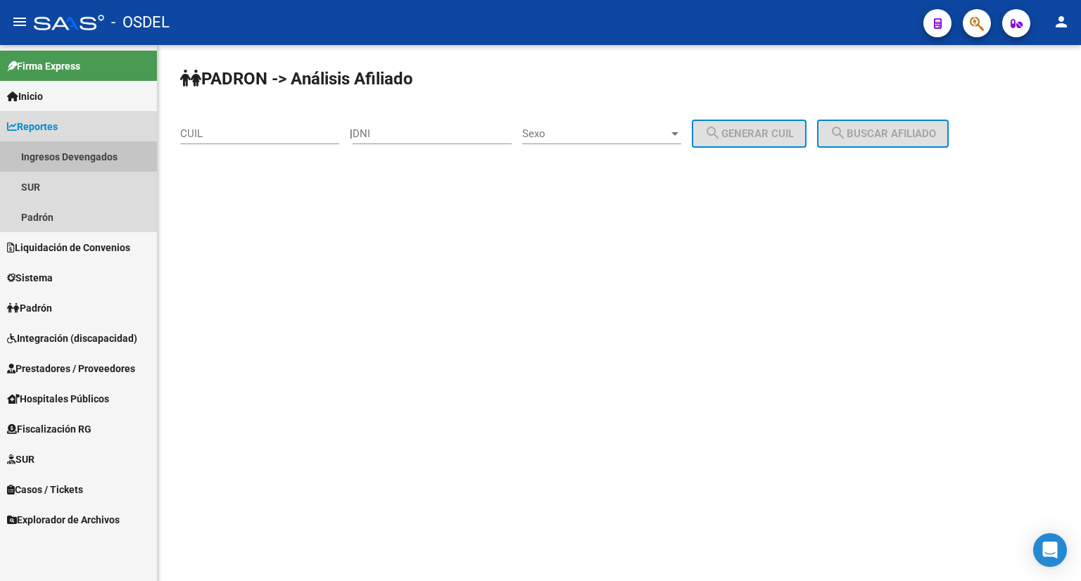
click at [70, 159] on link "Ingresos Devengados" at bounding box center [78, 156] width 157 height 30
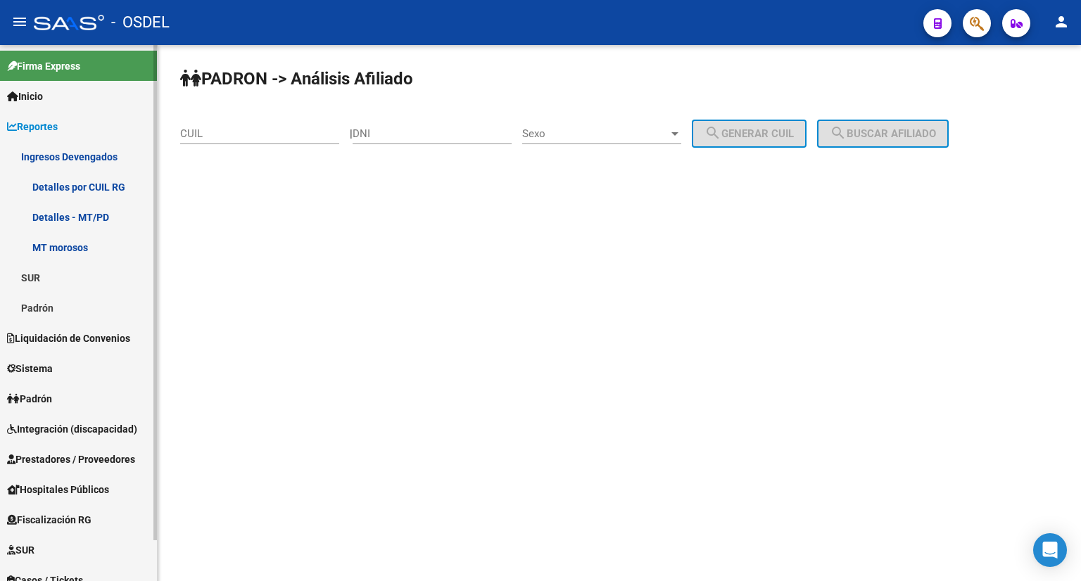
click at [73, 298] on link "Padrón" at bounding box center [78, 308] width 157 height 30
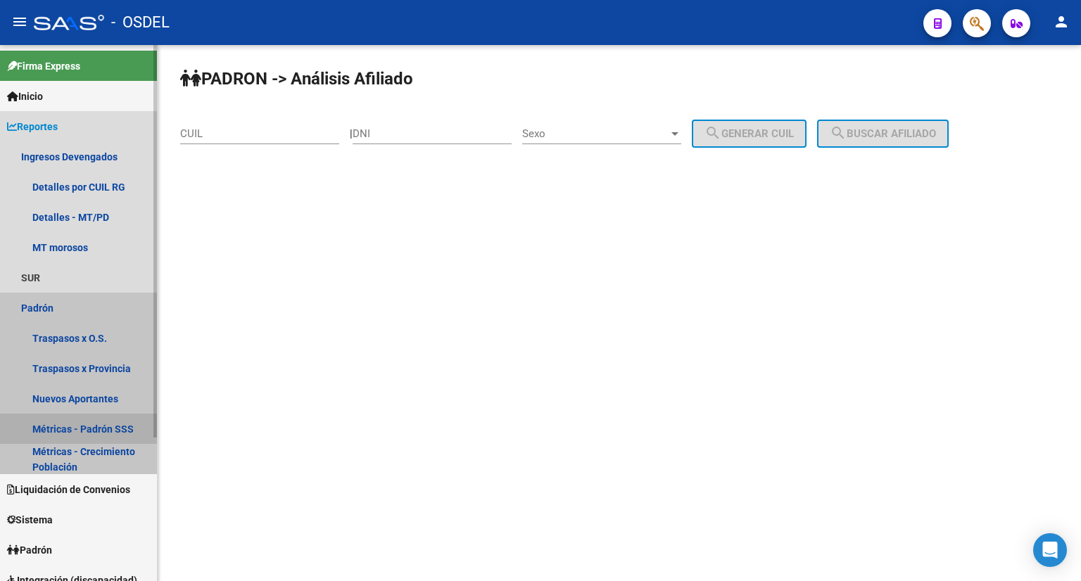
click at [117, 426] on link "Métricas - Padrón SSS" at bounding box center [78, 429] width 157 height 30
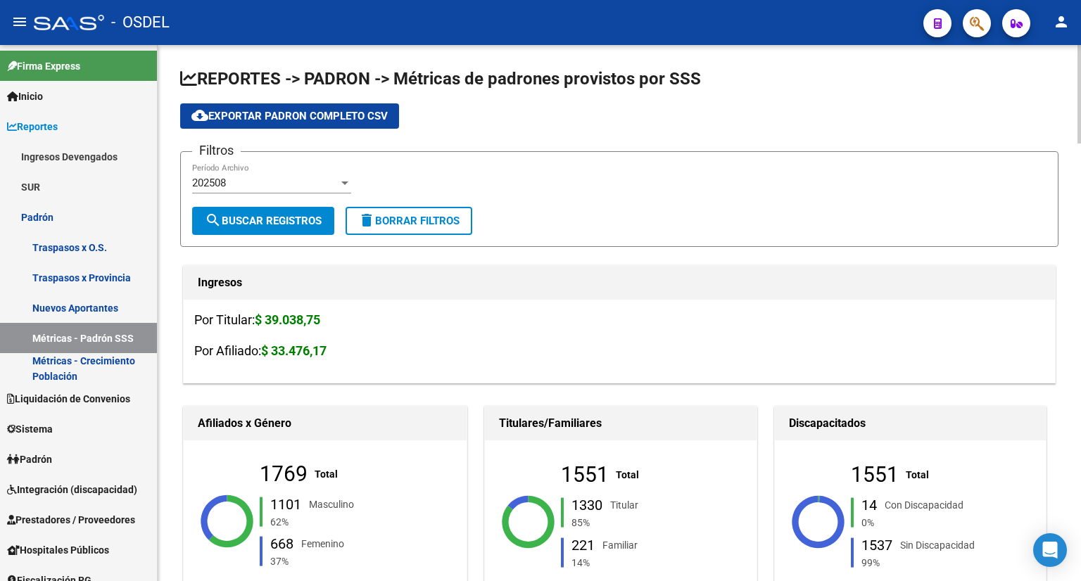
click at [297, 184] on div "202508" at bounding box center [265, 183] width 146 height 13
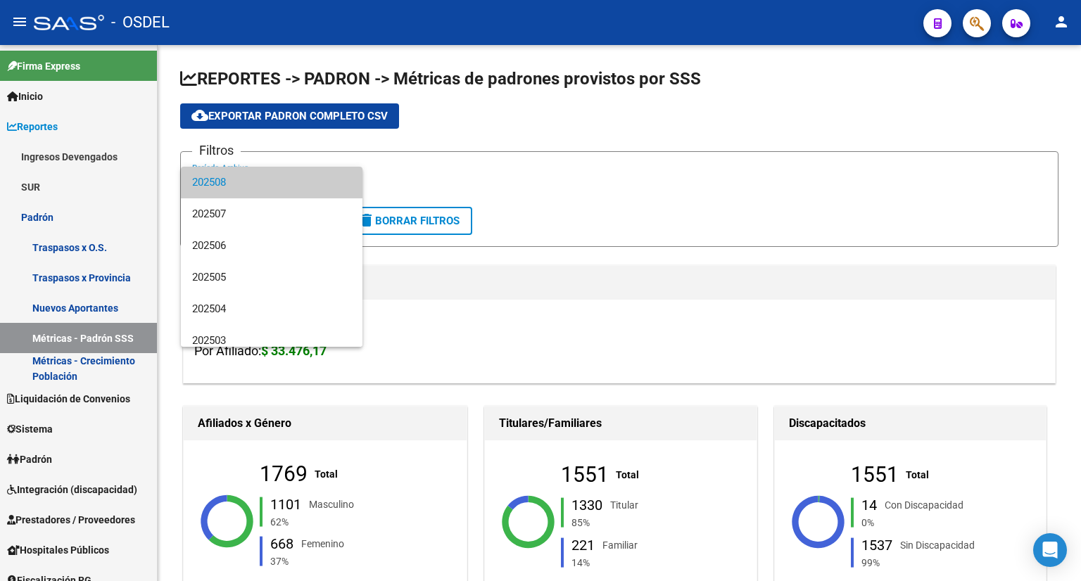
click at [420, 158] on div at bounding box center [540, 290] width 1081 height 581
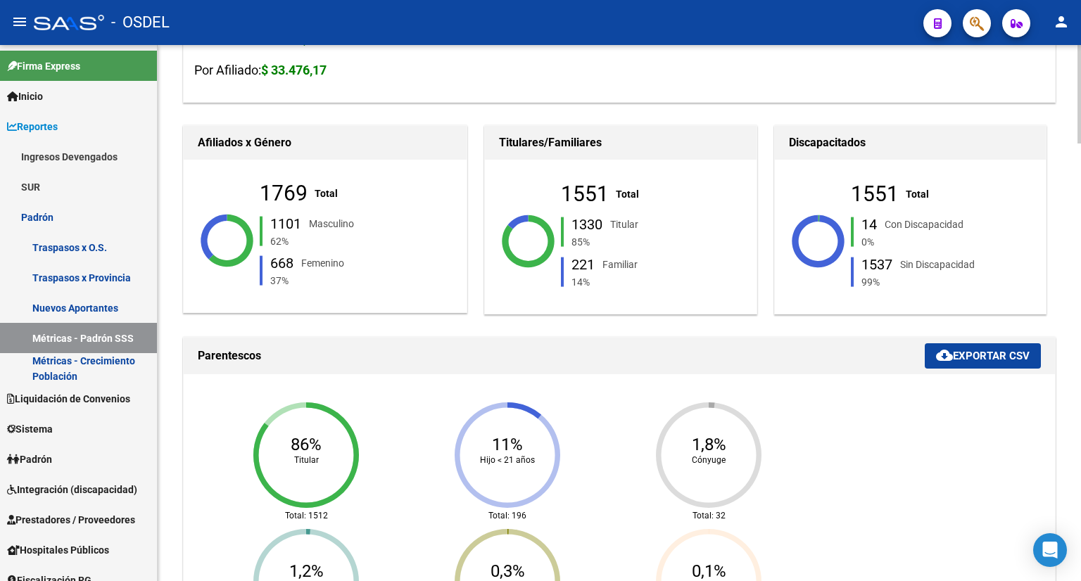
scroll to position [281, 0]
click at [108, 307] on link "Nuevos Aportantes" at bounding box center [78, 308] width 157 height 30
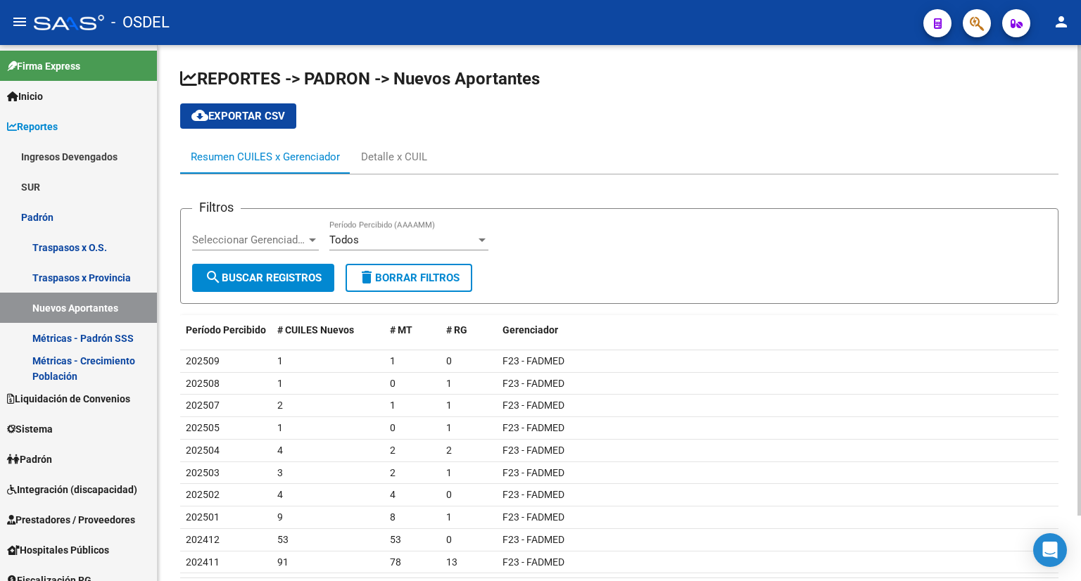
click at [320, 242] on app-drop-down-list "Seleccionar Gerenciador Seleccionar Gerenciador" at bounding box center [260, 242] width 137 height 44
click at [296, 242] on span "Seleccionar Gerenciador" at bounding box center [249, 240] width 114 height 13
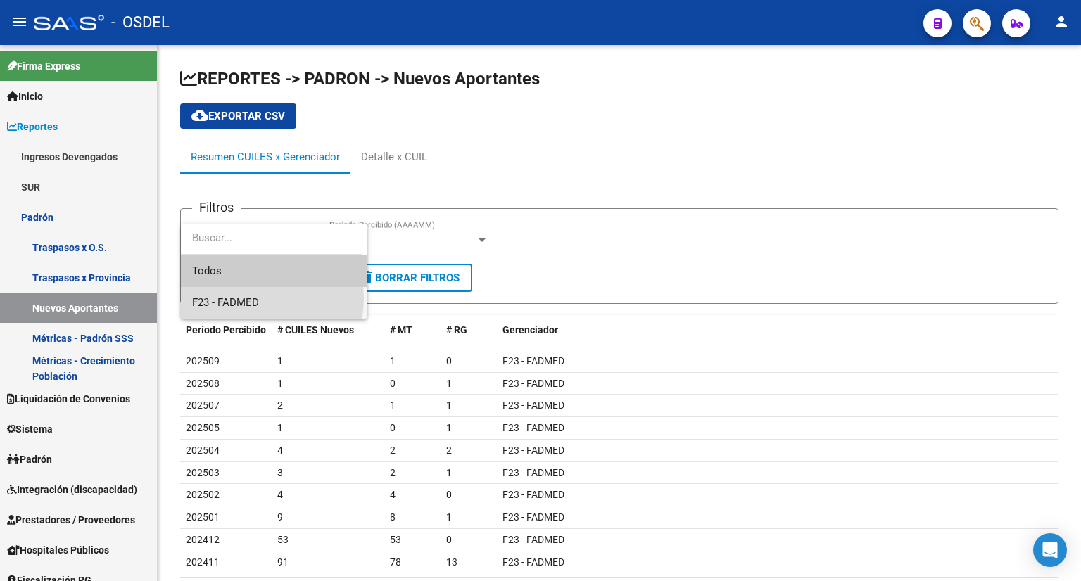
click at [269, 299] on span "F23 - FADMED" at bounding box center [274, 303] width 164 height 32
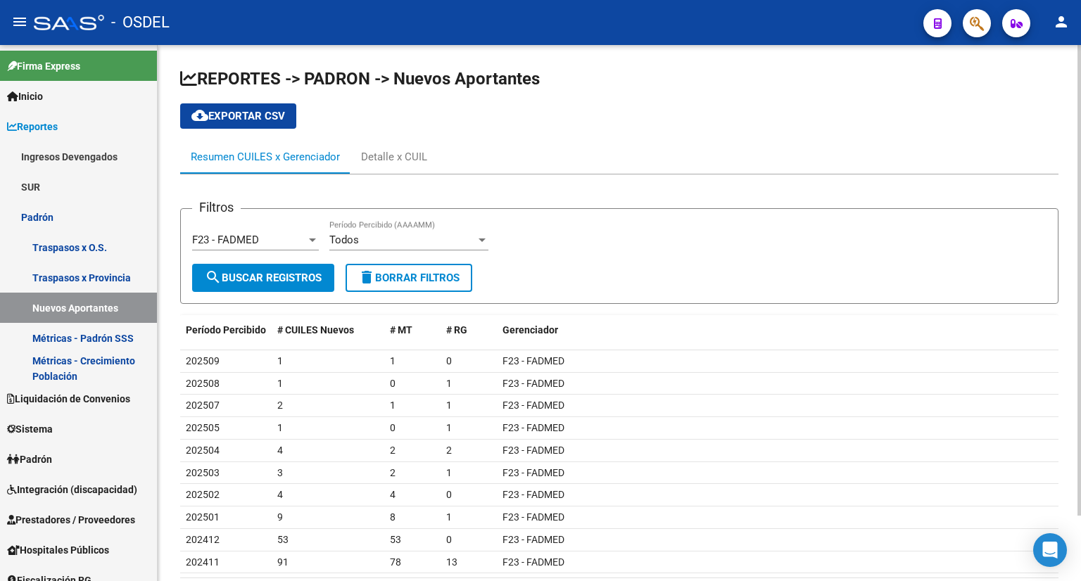
click at [352, 229] on div "Todos Período Percibido (AAAAMM)" at bounding box center [408, 235] width 159 height 30
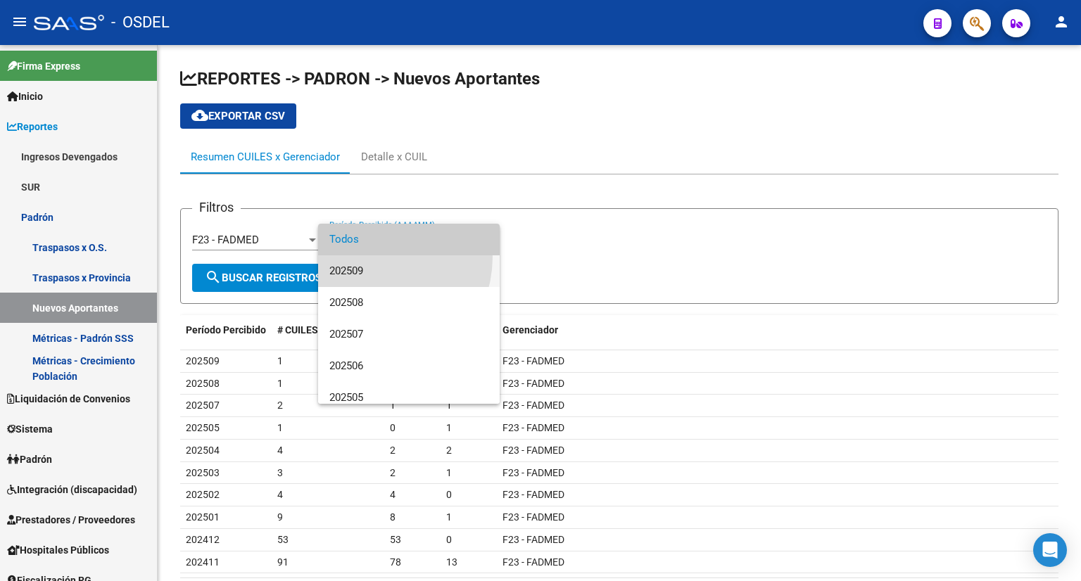
click at [369, 257] on span "202509" at bounding box center [408, 271] width 159 height 32
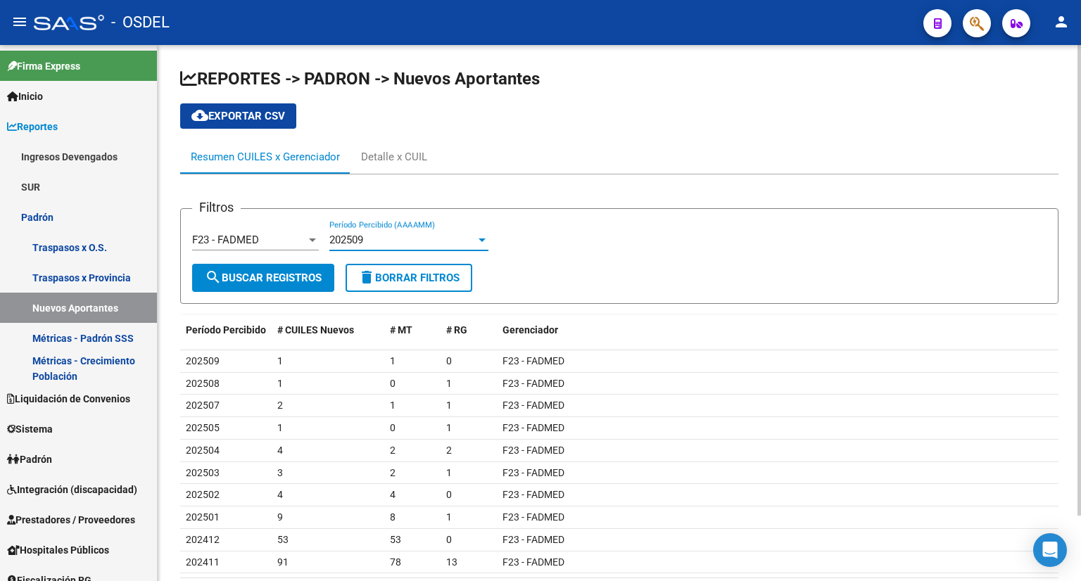
click at [287, 274] on span "search Buscar Registros" at bounding box center [263, 278] width 117 height 13
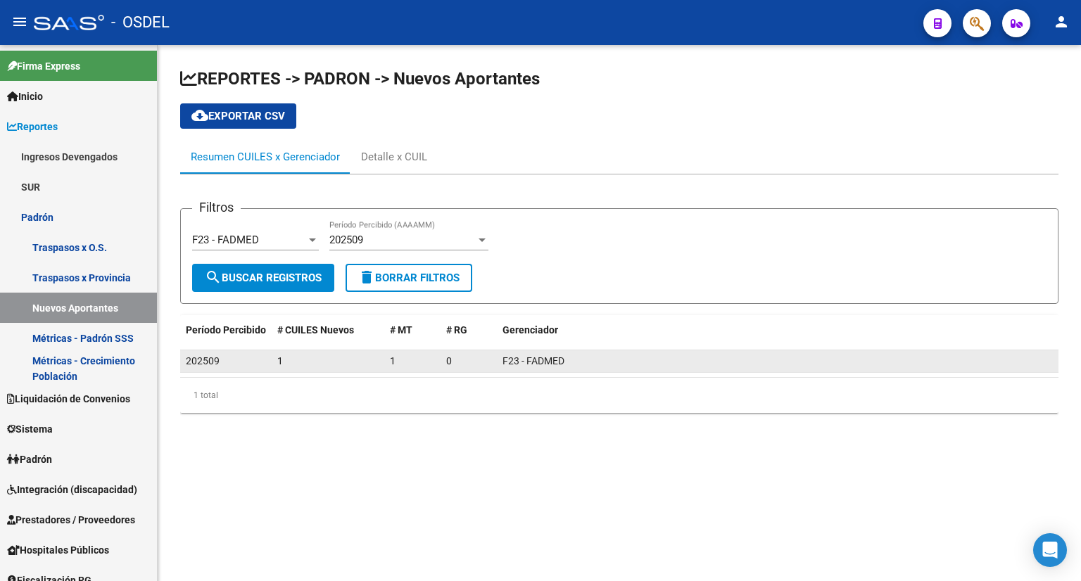
click at [224, 357] on div "202509" at bounding box center [226, 361] width 80 height 16
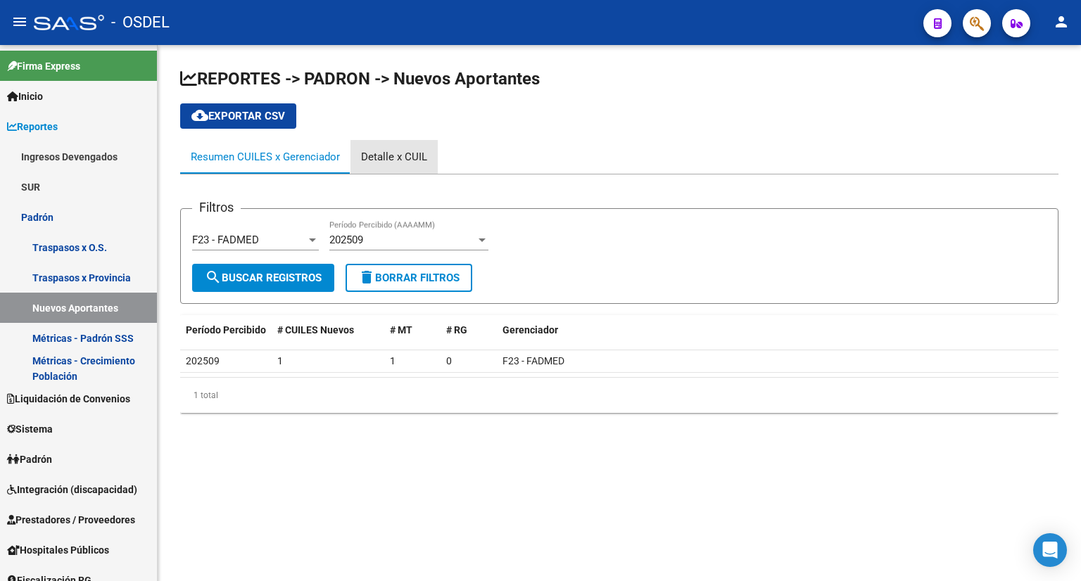
click at [395, 163] on div "Detalle x CUIL" at bounding box center [394, 156] width 66 height 15
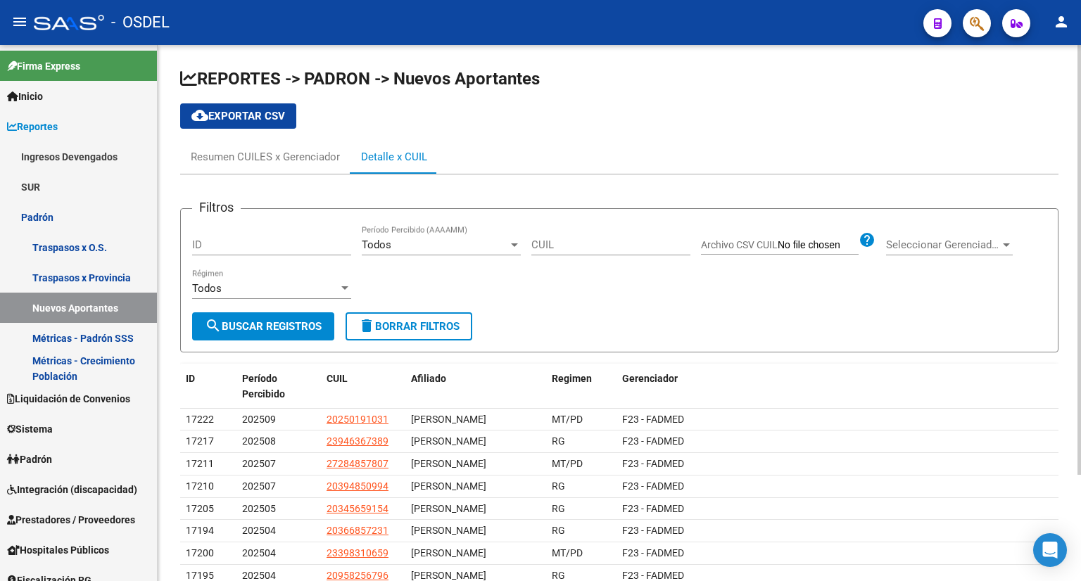
click at [298, 255] on div "ID" at bounding box center [271, 247] width 159 height 44
click at [415, 246] on div "Todos" at bounding box center [435, 244] width 146 height 13
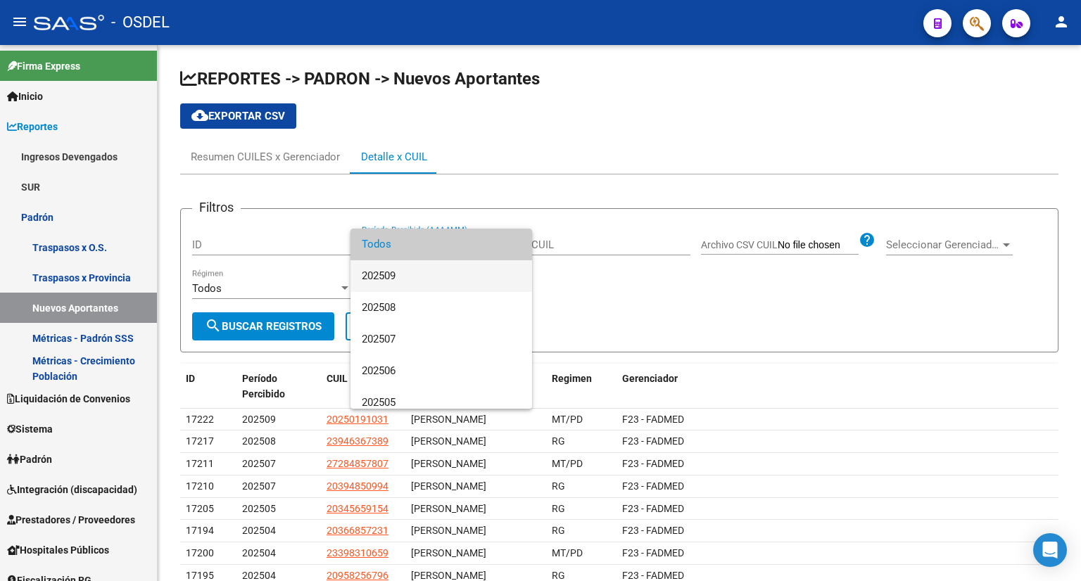
click at [413, 274] on span "202509" at bounding box center [441, 276] width 159 height 32
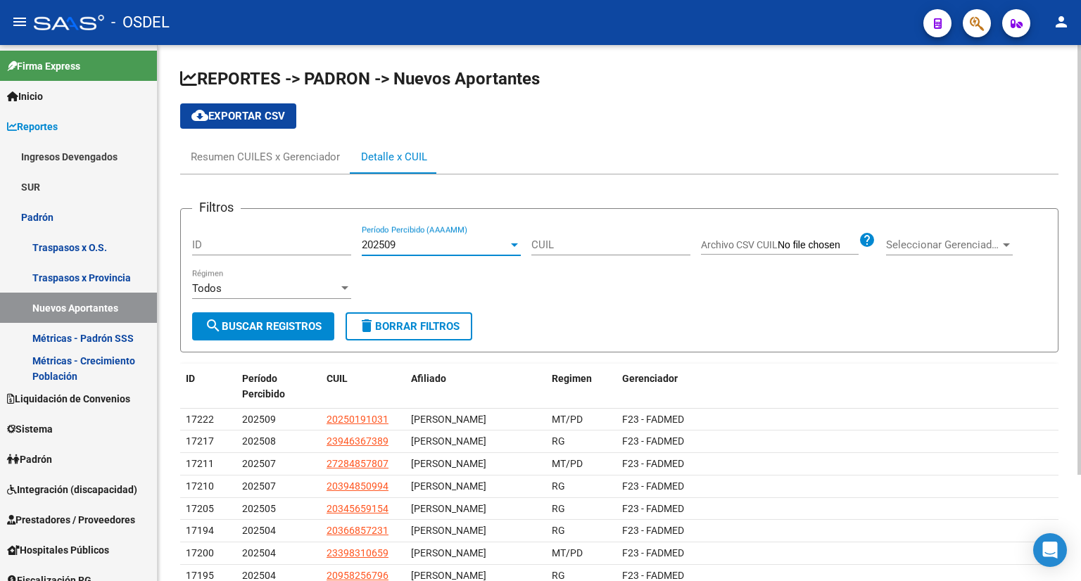
click at [302, 284] on div "Todos" at bounding box center [265, 288] width 146 height 13
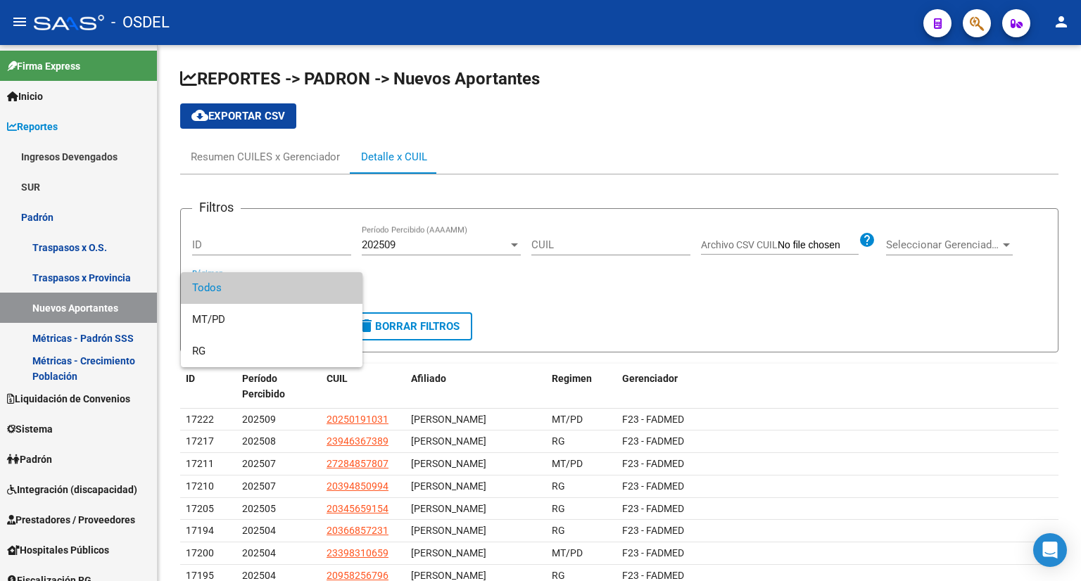
drag, startPoint x: 467, startPoint y: 282, endPoint x: 395, endPoint y: 286, distance: 72.6
click at [467, 282] on div at bounding box center [540, 290] width 1081 height 581
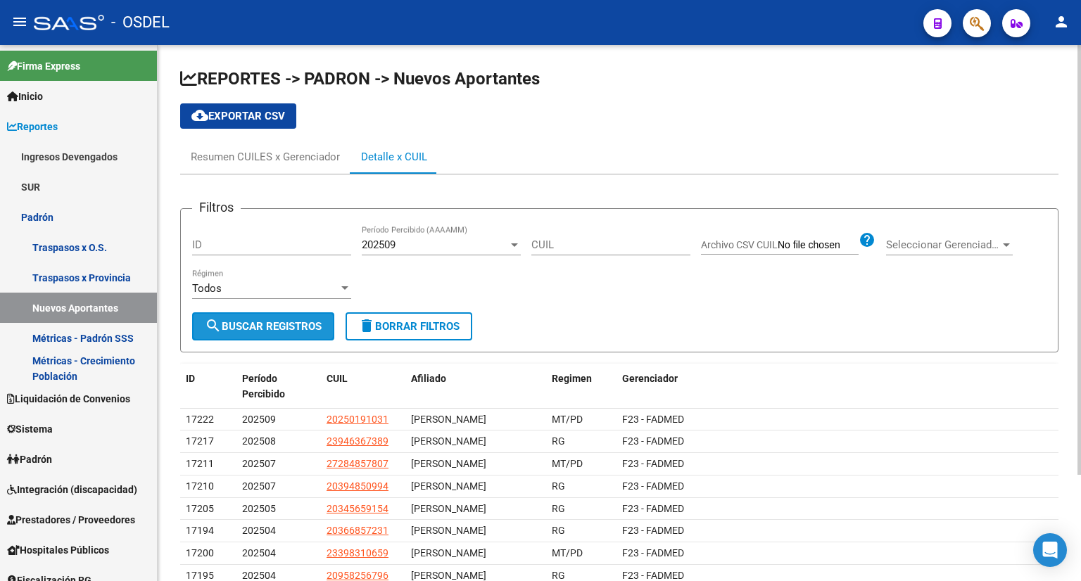
click at [302, 317] on button "search Buscar Registros" at bounding box center [263, 326] width 142 height 28
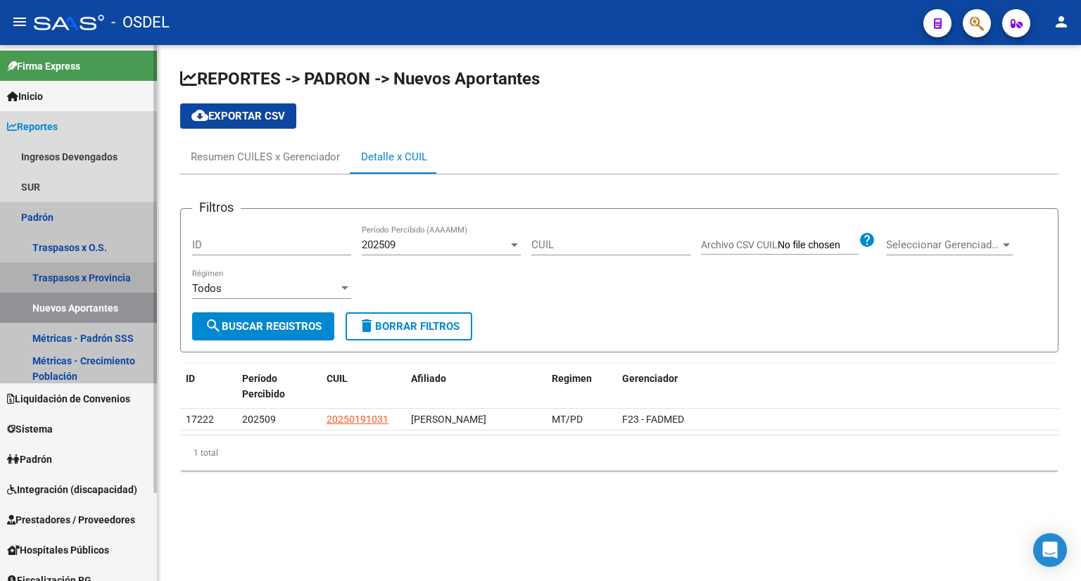
click at [120, 272] on link "Traspasos x Provincia" at bounding box center [78, 277] width 157 height 30
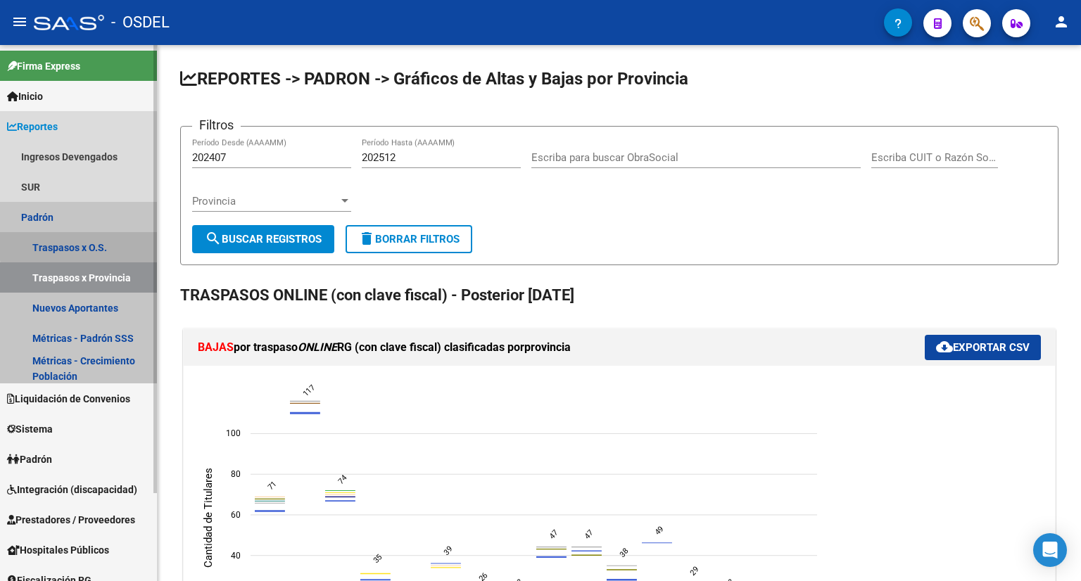
click at [115, 243] on link "Traspasos x O.S." at bounding box center [78, 247] width 157 height 30
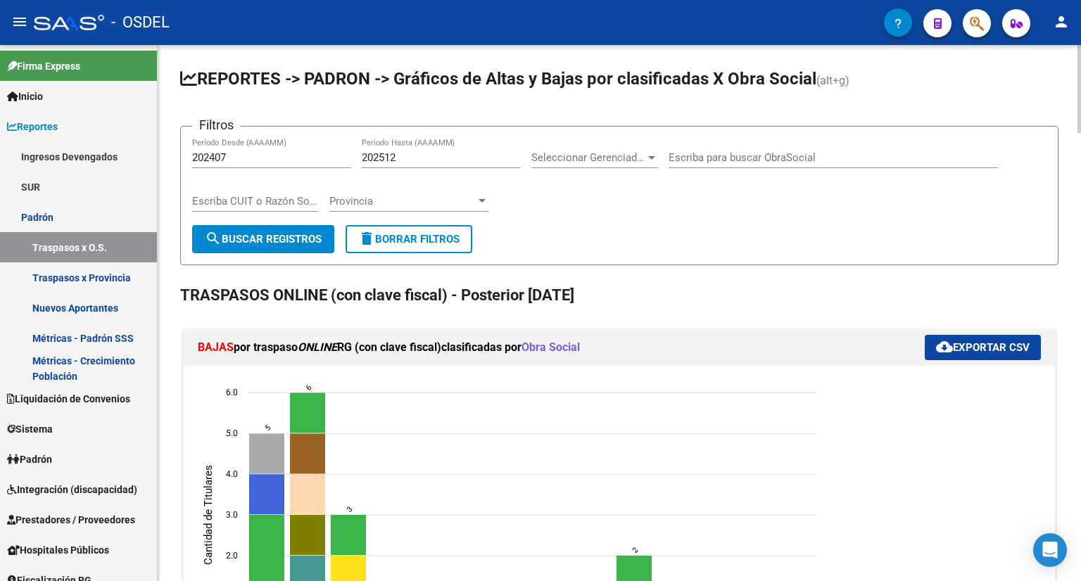
scroll to position [70, 0]
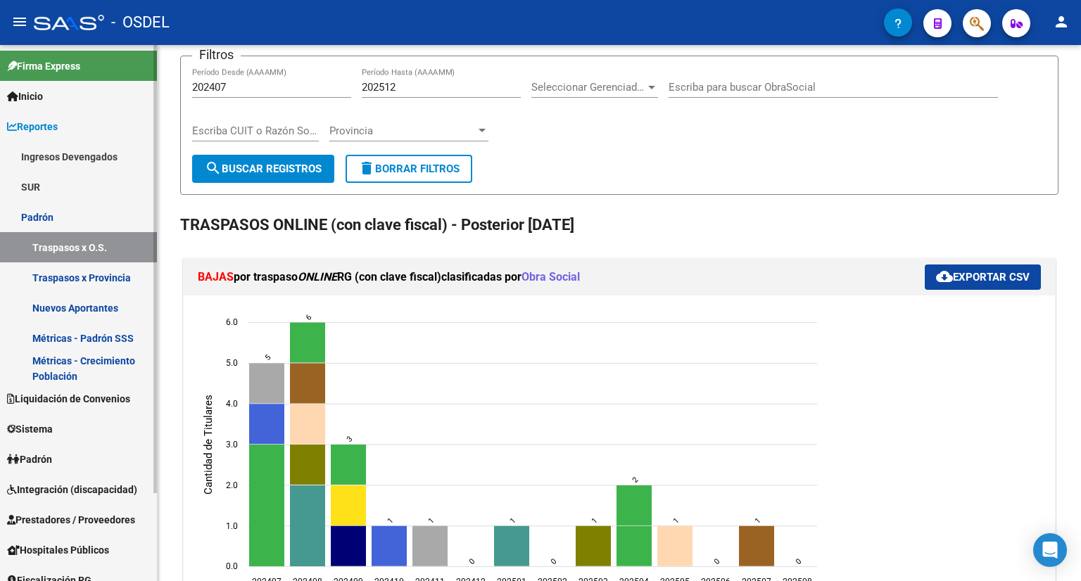
click at [94, 207] on link "Padrón" at bounding box center [78, 217] width 157 height 30
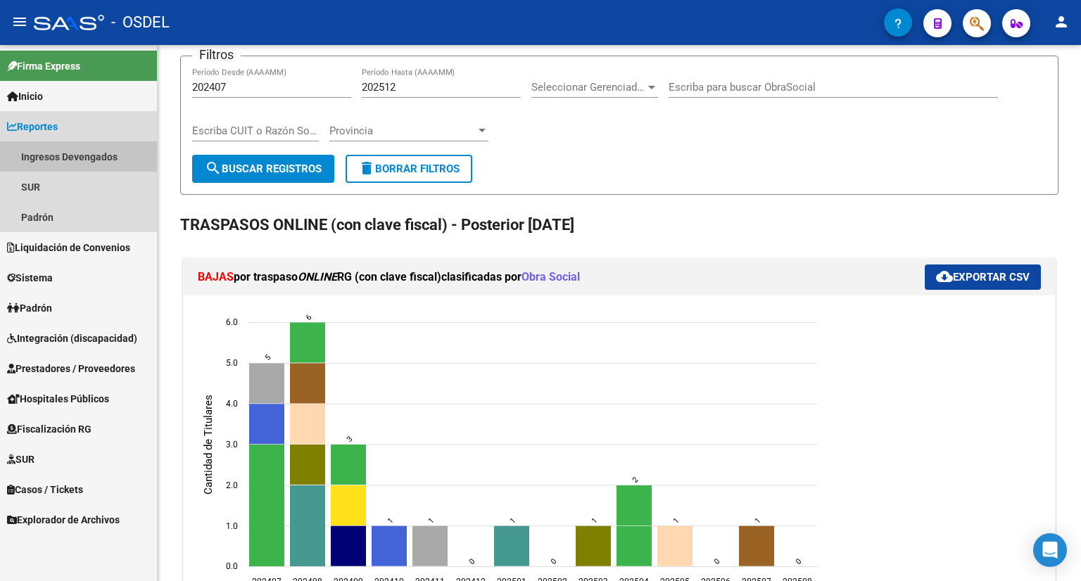
click at [98, 153] on link "Ingresos Devengados" at bounding box center [78, 156] width 157 height 30
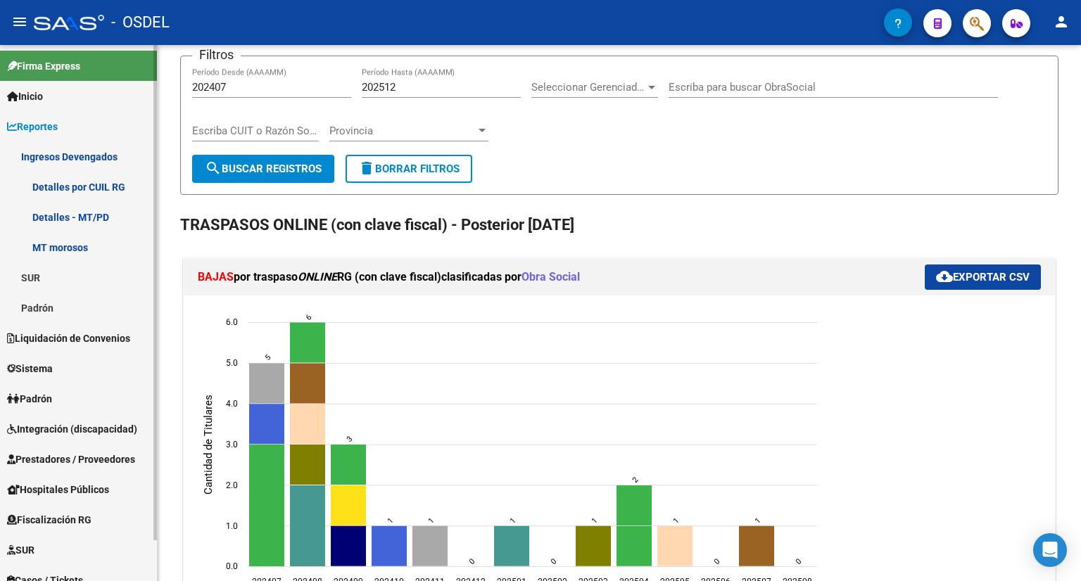
click at [102, 186] on link "Detalles por CUIL RG" at bounding box center [78, 187] width 157 height 30
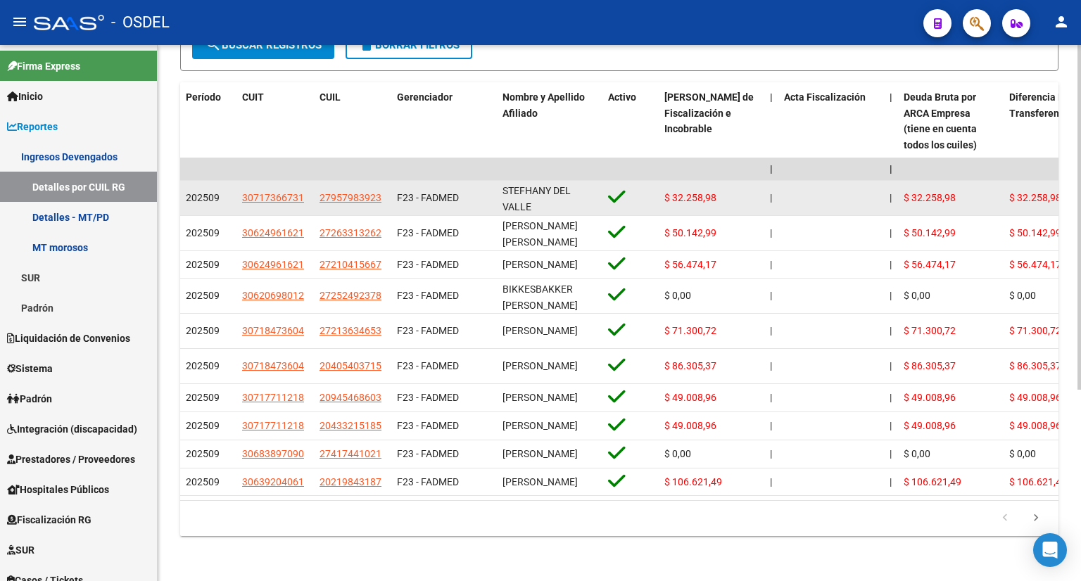
scroll to position [298, 0]
click at [360, 192] on span "27957983923" at bounding box center [350, 197] width 62 height 11
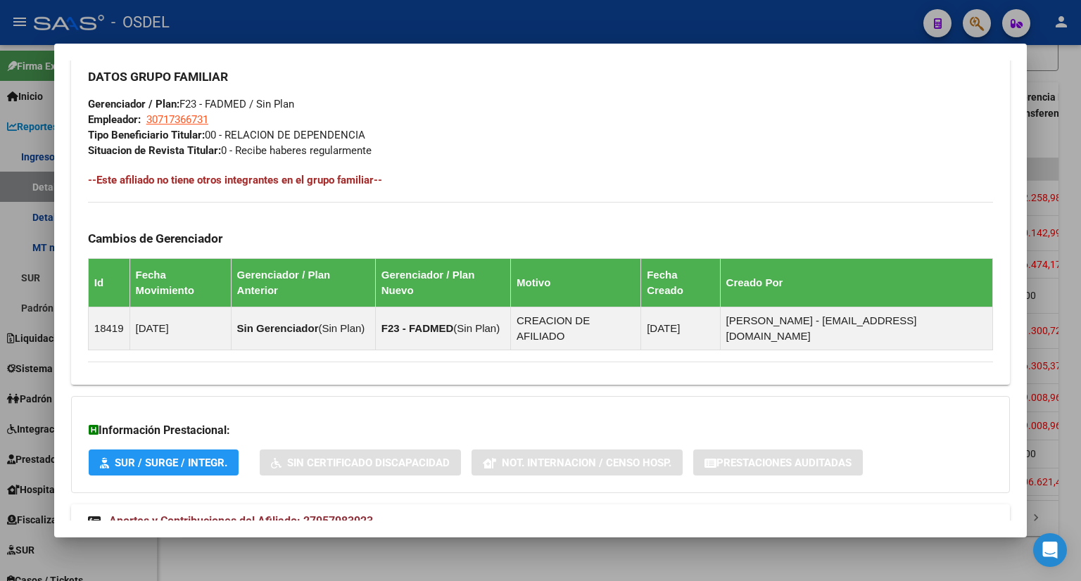
scroll to position [668, 0]
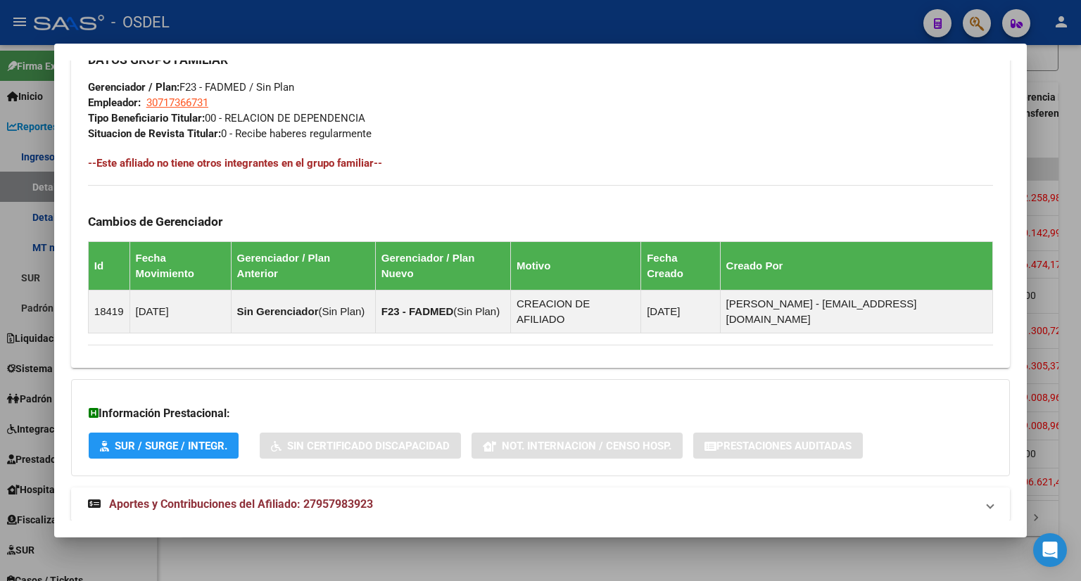
click at [371, 497] on span "Aportes y Contribuciones del Afiliado: 27957983923" at bounding box center [241, 503] width 264 height 13
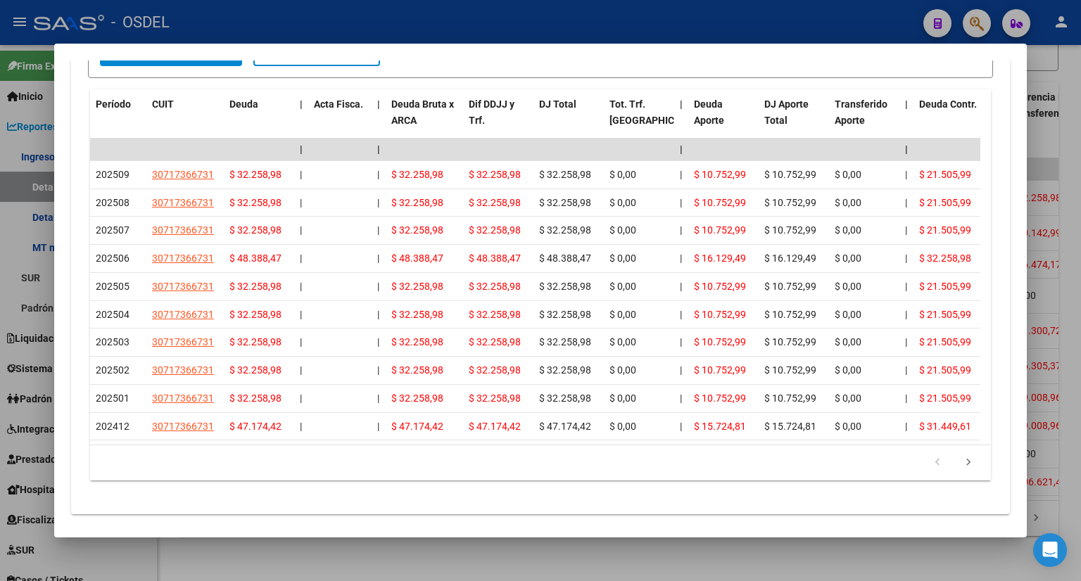
scroll to position [1355, 0]
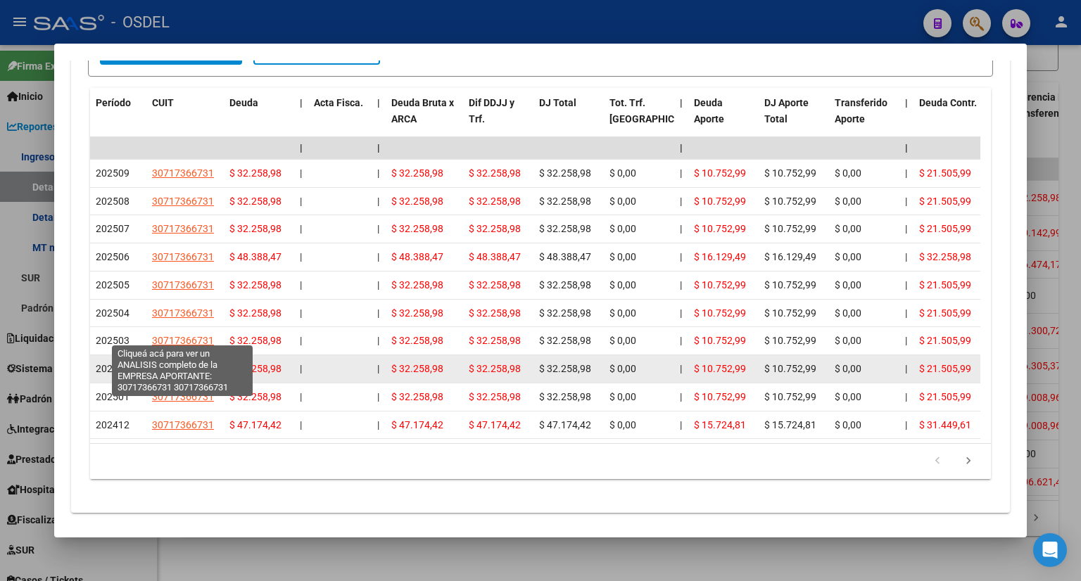
click at [195, 363] on span "30717366731" at bounding box center [183, 368] width 62 height 11
type textarea "30717366731"
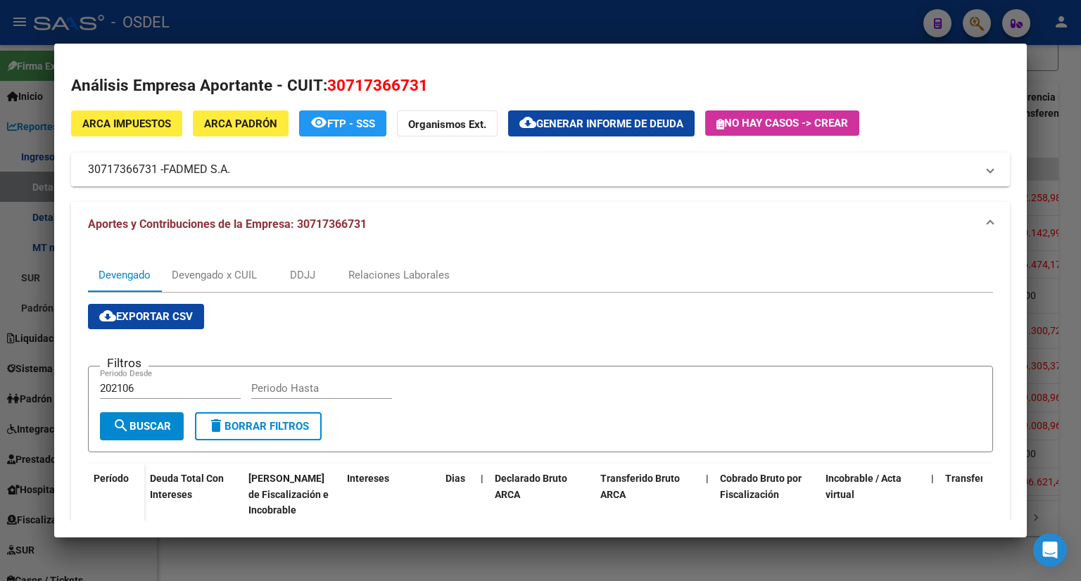
scroll to position [0, 0]
click at [1038, 89] on div at bounding box center [540, 290] width 1081 height 581
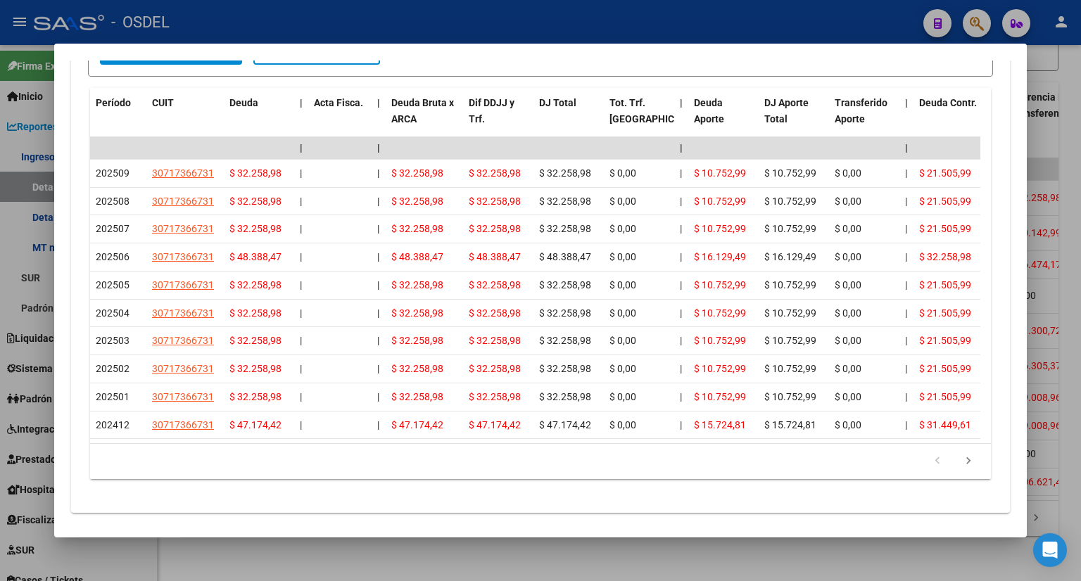
click at [1040, 86] on div at bounding box center [540, 290] width 1081 height 581
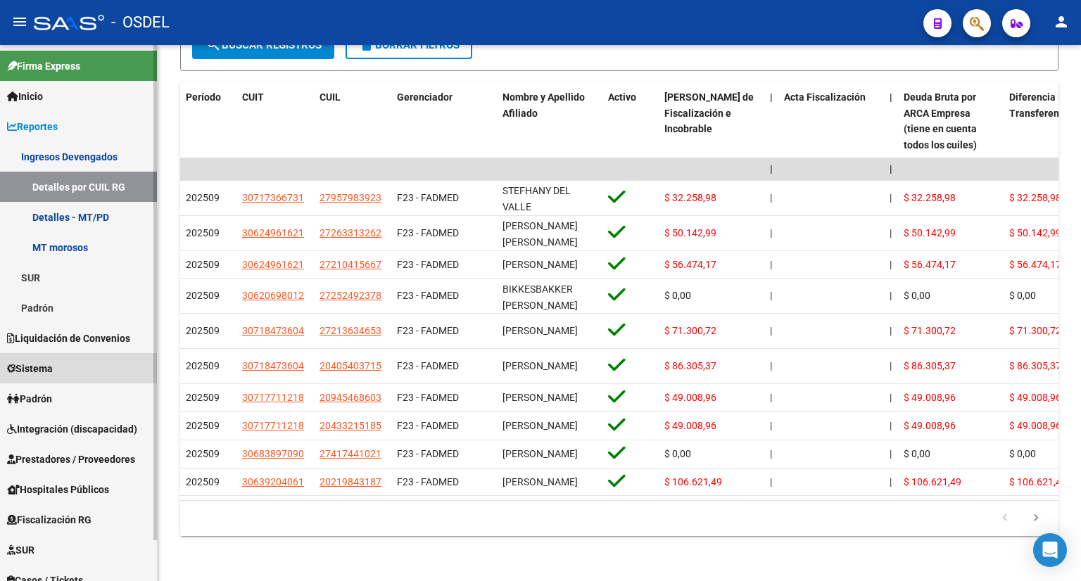
click at [44, 364] on span "Sistema" at bounding box center [30, 368] width 46 height 15
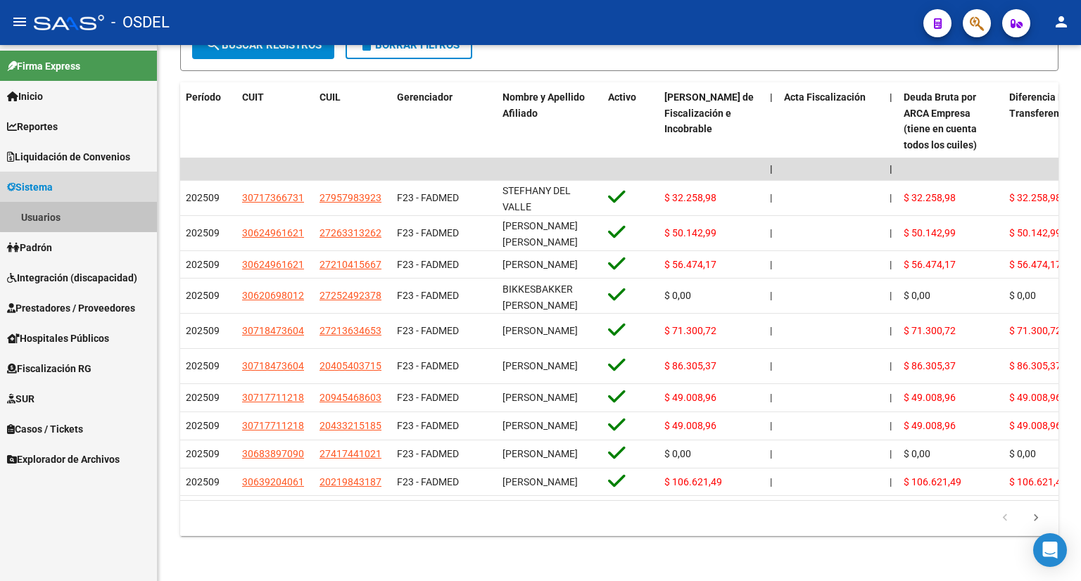
click at [92, 212] on link "Usuarios" at bounding box center [78, 217] width 157 height 30
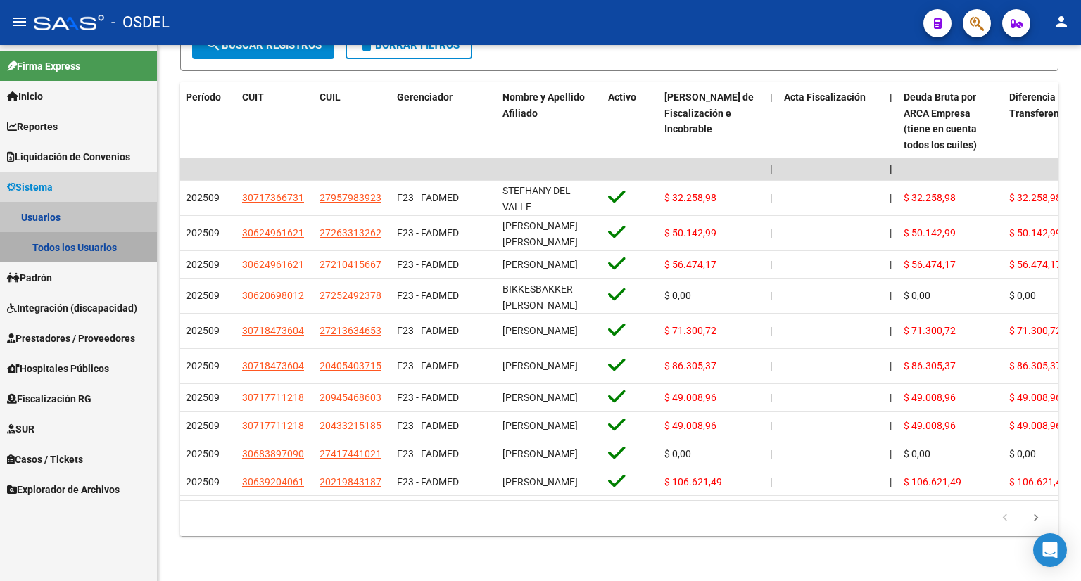
click at [91, 240] on link "Todos los Usuarios" at bounding box center [78, 247] width 157 height 30
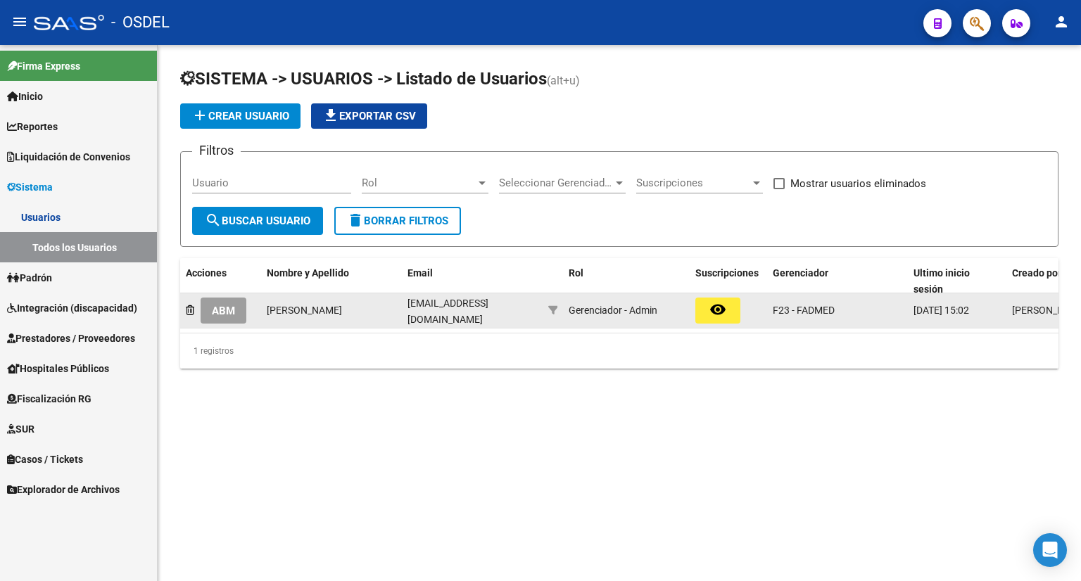
click at [712, 302] on mat-icon "remove_red_eye" at bounding box center [717, 309] width 17 height 17
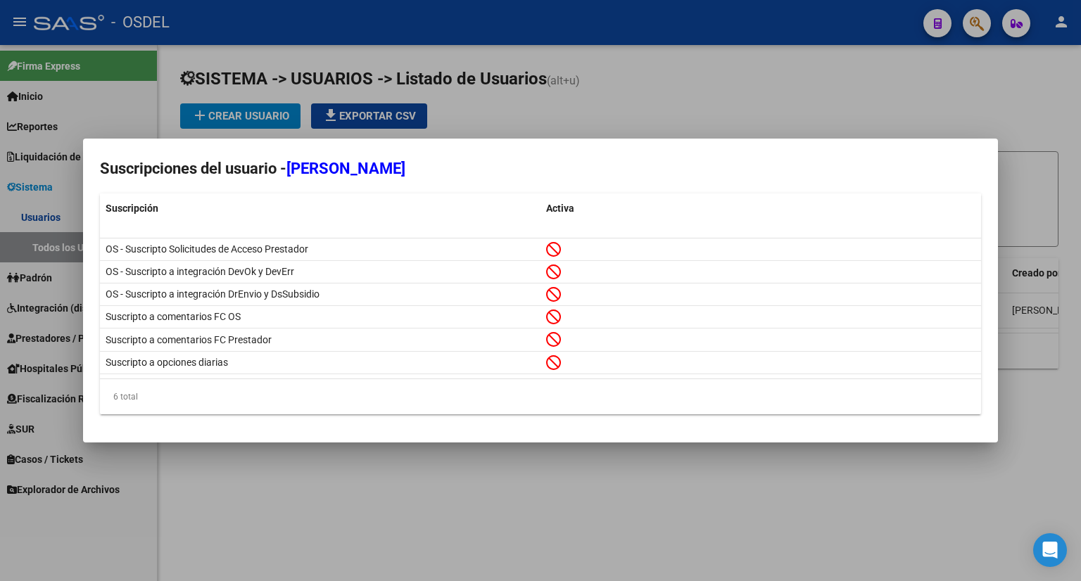
click at [529, 478] on div at bounding box center [540, 290] width 1081 height 581
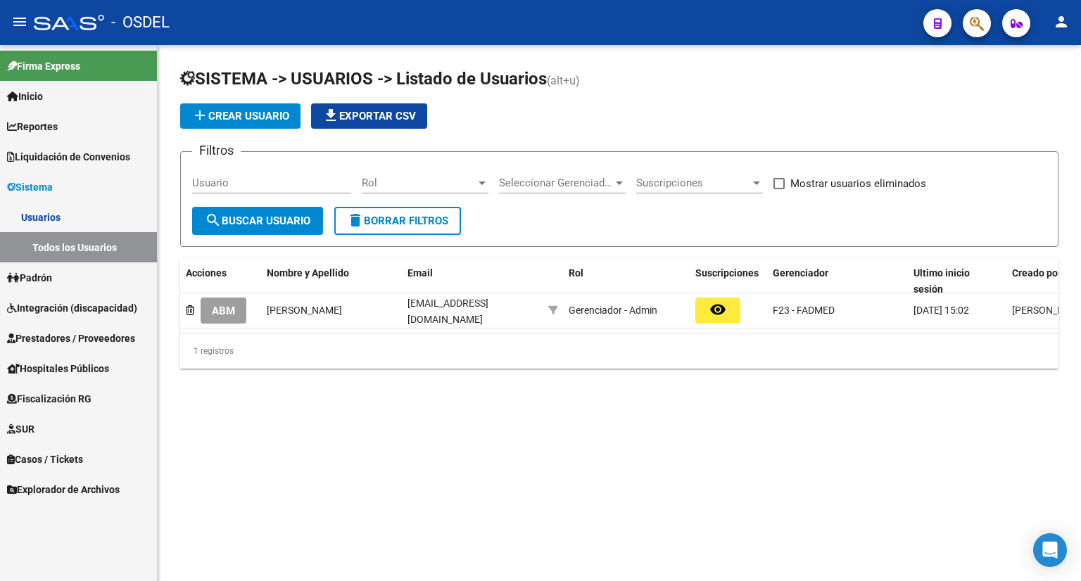
click at [60, 276] on link "Padrón" at bounding box center [78, 277] width 157 height 30
